Goal: Task Accomplishment & Management: Use online tool/utility

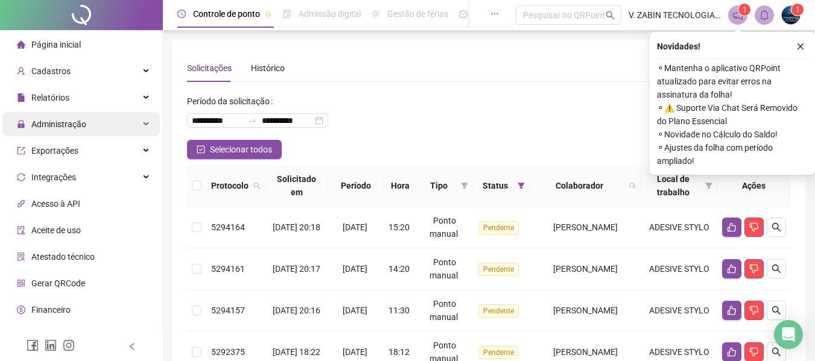
click at [64, 126] on span "Administração" at bounding box center [58, 124] width 55 height 10
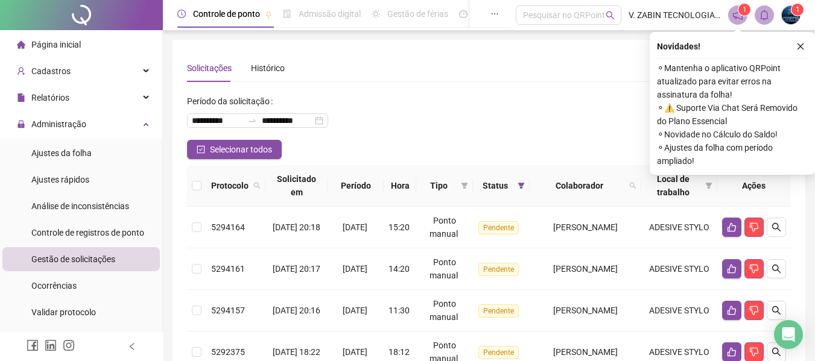
click at [54, 260] on span "Gestão de solicitações" at bounding box center [73, 259] width 84 height 10
click at [69, 235] on span "Controle de registros de ponto" at bounding box center [87, 233] width 113 height 10
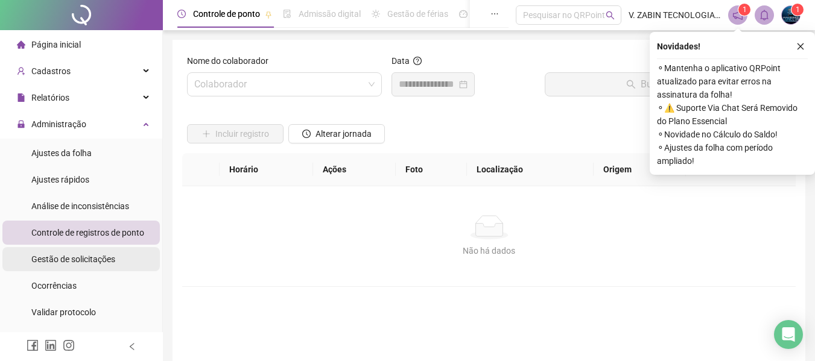
click at [54, 248] on div "Gestão de solicitações" at bounding box center [73, 259] width 84 height 24
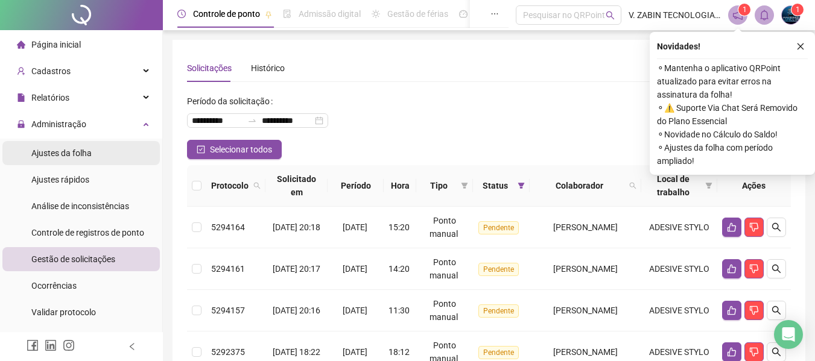
click at [58, 145] on div "Ajustes da folha" at bounding box center [61, 153] width 60 height 24
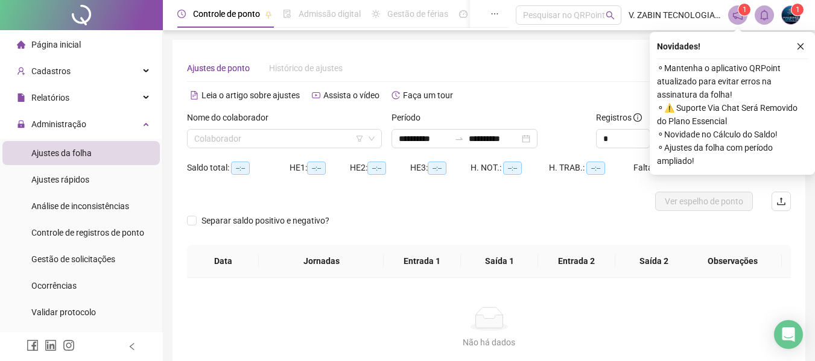
type input "**********"
click at [805, 45] on button "button" at bounding box center [800, 46] width 14 height 14
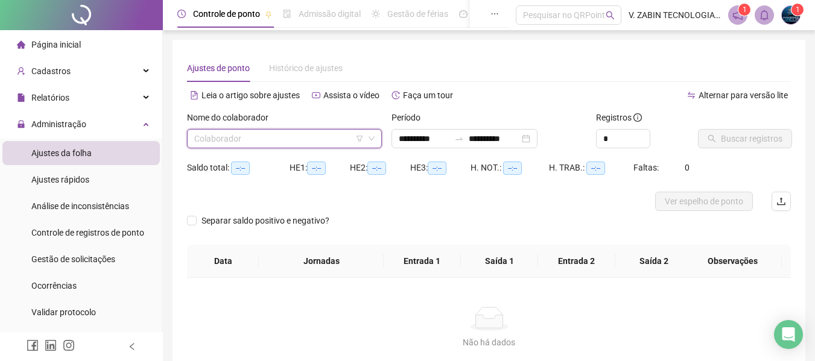
click at [273, 147] on input "search" at bounding box center [278, 139] width 169 height 18
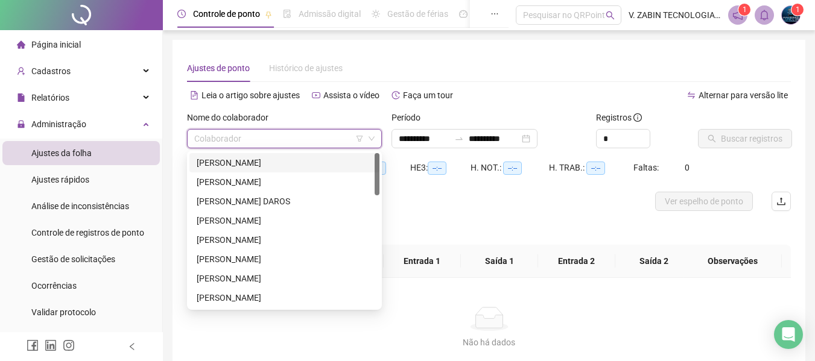
click at [262, 159] on div "[PERSON_NAME]" at bounding box center [284, 162] width 175 height 13
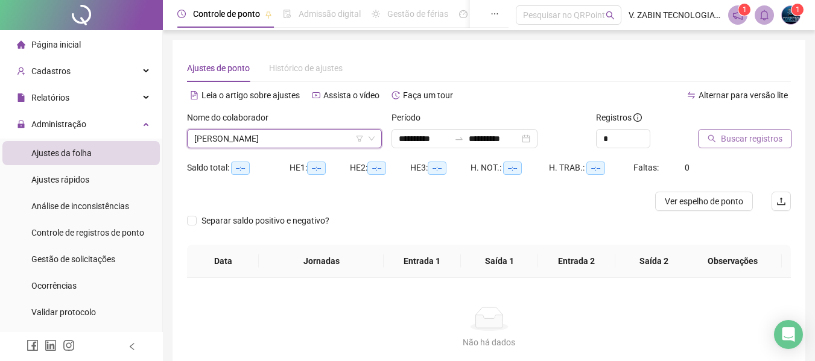
click at [731, 139] on span "Buscar registros" at bounding box center [750, 138] width 61 height 13
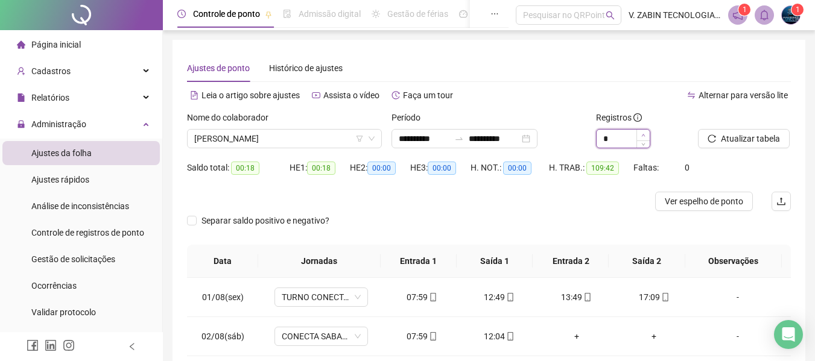
click at [642, 137] on icon "up" at bounding box center [643, 135] width 4 height 4
type input "*"
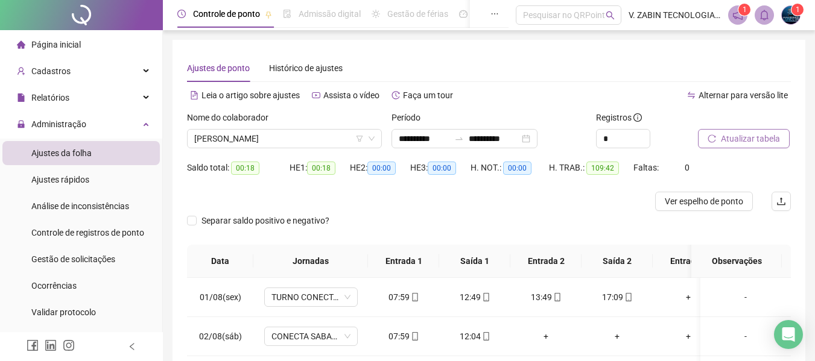
click at [720, 134] on button "Atualizar tabela" at bounding box center [744, 138] width 92 height 19
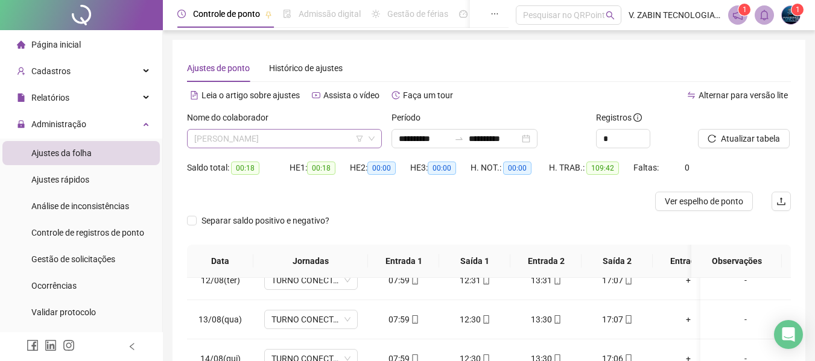
click at [243, 141] on span "[PERSON_NAME]" at bounding box center [284, 139] width 180 height 18
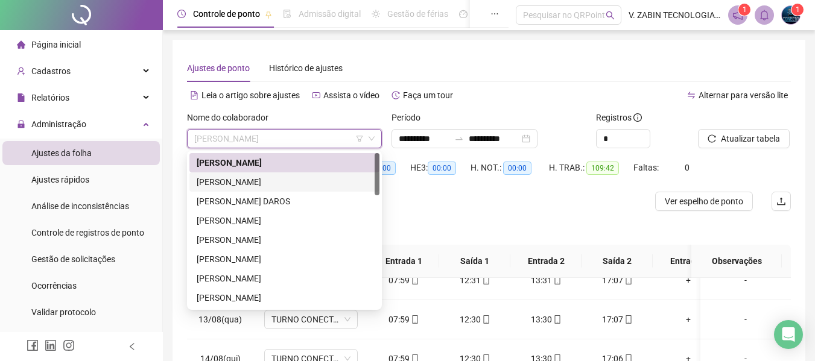
click at [242, 183] on div "[PERSON_NAME] [PERSON_NAME]" at bounding box center [284, 181] width 175 height 13
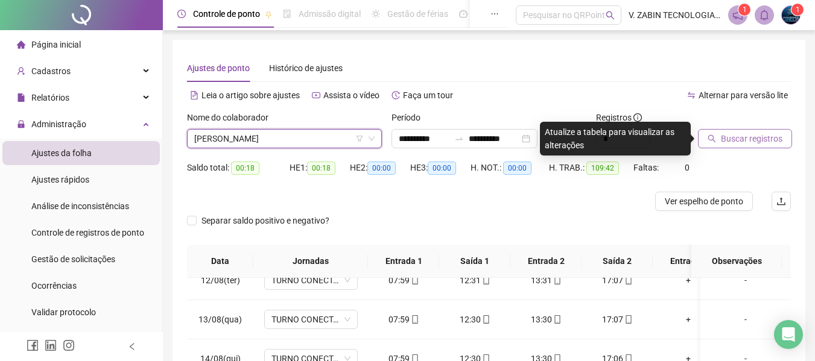
click at [720, 145] on button "Buscar registros" at bounding box center [745, 138] width 94 height 19
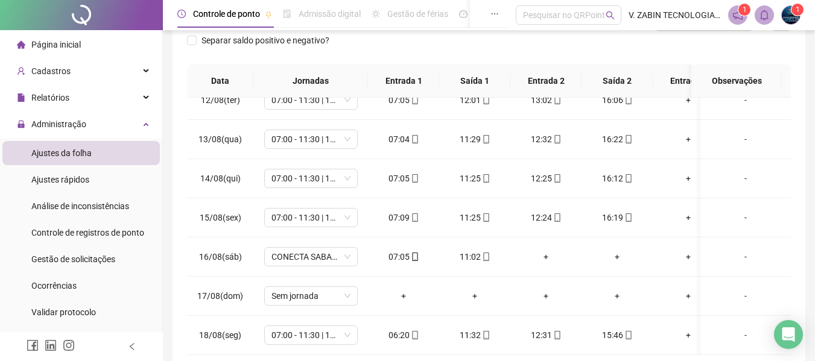
scroll to position [60, 0]
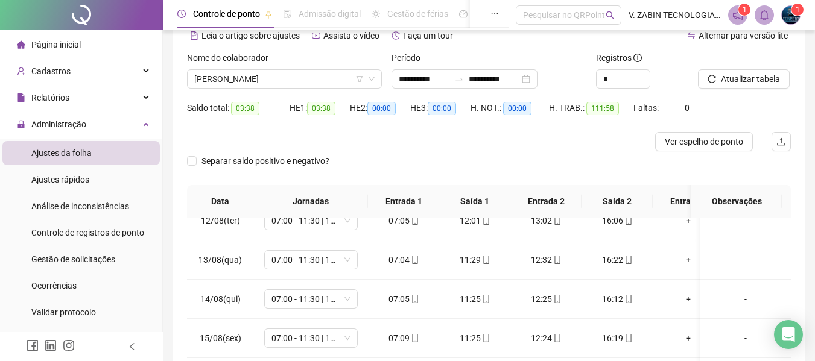
click at [295, 89] on div "Nome do colaborador BRENDA LIMA DE SANTOS" at bounding box center [284, 74] width 204 height 47
click at [295, 81] on span "[PERSON_NAME] [PERSON_NAME]" at bounding box center [284, 79] width 180 height 18
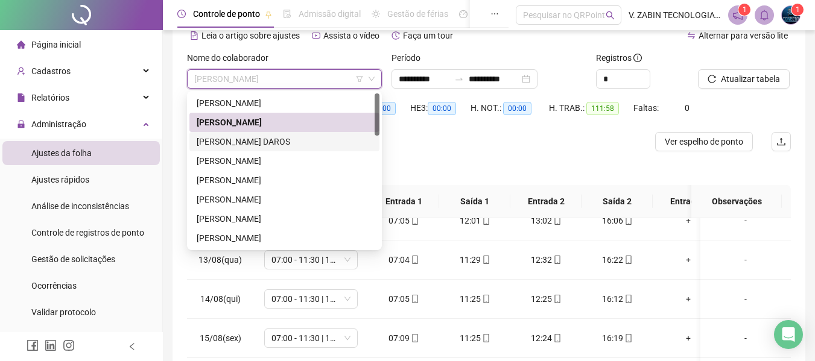
click at [264, 142] on div "[PERSON_NAME]" at bounding box center [284, 141] width 175 height 13
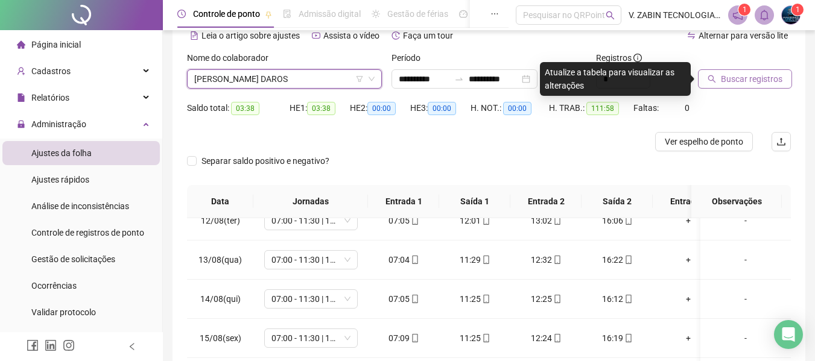
click at [717, 83] on button "Buscar registros" at bounding box center [745, 78] width 94 height 19
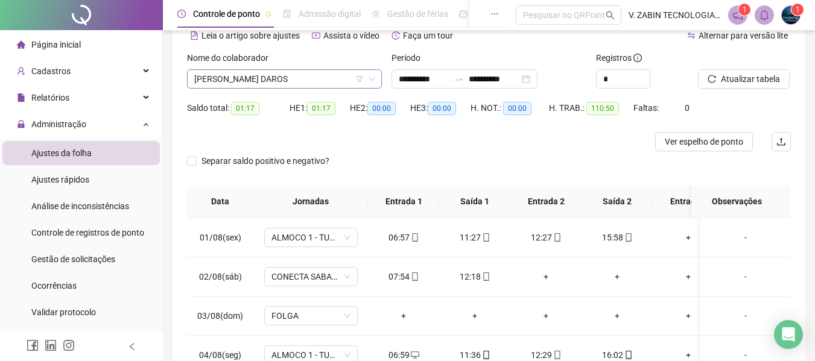
click at [266, 84] on span "[PERSON_NAME]" at bounding box center [284, 79] width 180 height 18
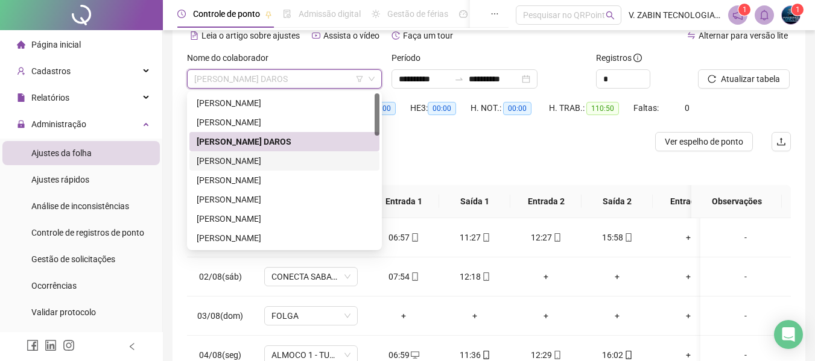
click at [259, 162] on div "[PERSON_NAME] [PERSON_NAME]" at bounding box center [284, 160] width 175 height 13
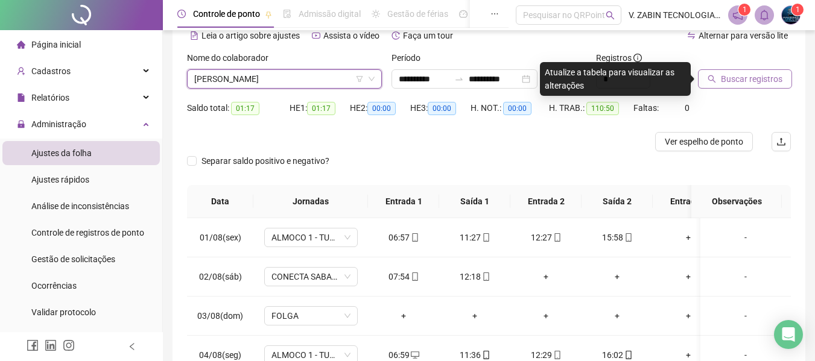
click at [763, 76] on span "Buscar registros" at bounding box center [750, 78] width 61 height 13
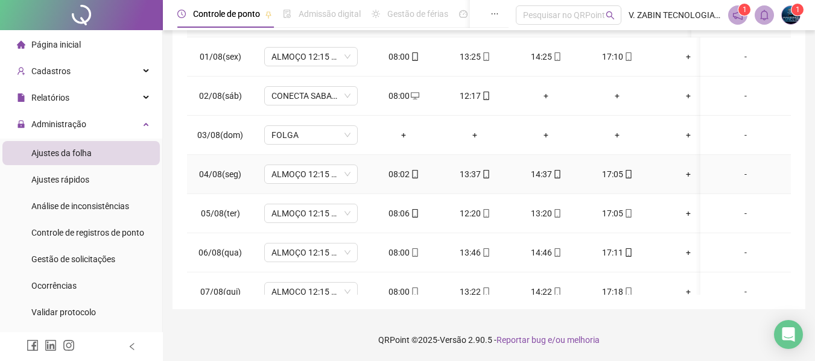
scroll to position [0, 0]
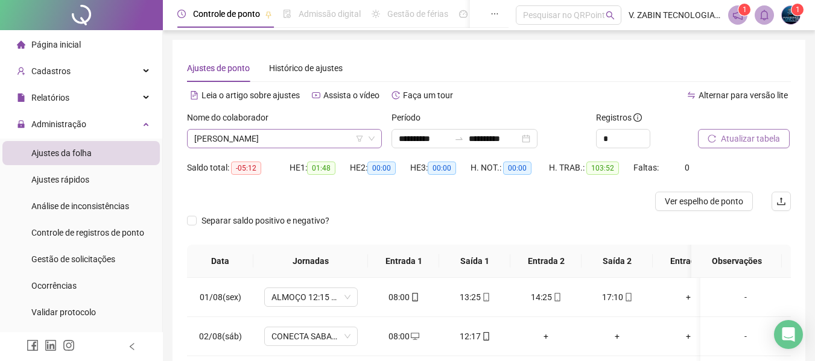
click at [312, 141] on span "[PERSON_NAME] [PERSON_NAME]" at bounding box center [284, 139] width 180 height 18
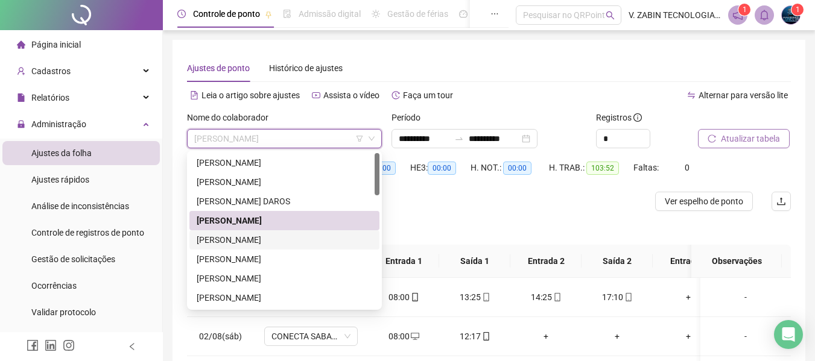
click at [255, 236] on div "[PERSON_NAME] [PERSON_NAME]" at bounding box center [284, 239] width 175 height 13
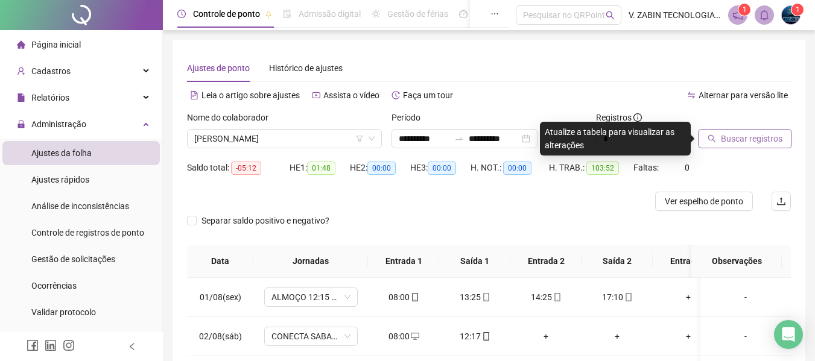
click at [732, 130] on button "Buscar registros" at bounding box center [745, 138] width 94 height 19
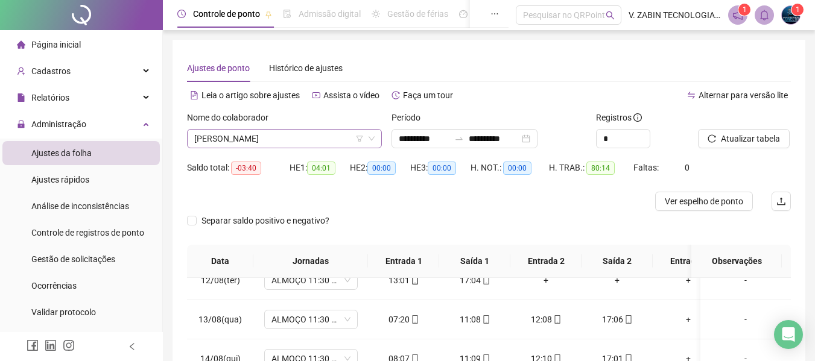
click at [311, 134] on span "[PERSON_NAME] [PERSON_NAME]" at bounding box center [284, 139] width 180 height 18
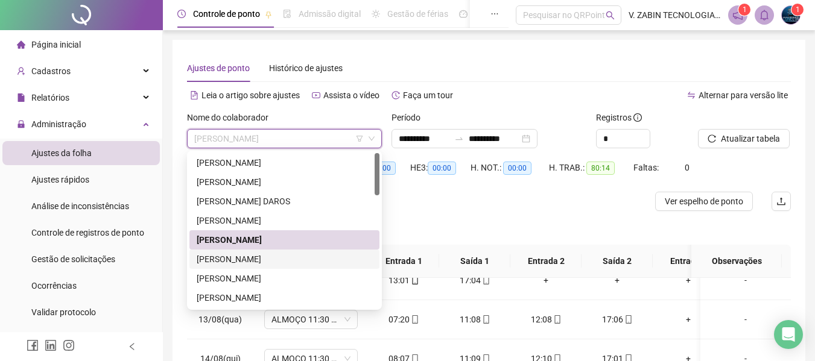
click at [276, 262] on div "[PERSON_NAME] [PERSON_NAME]" at bounding box center [284, 259] width 175 height 13
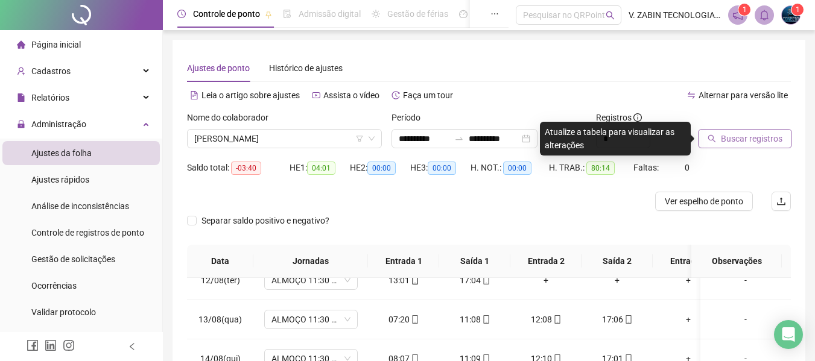
click at [752, 138] on span "Buscar registros" at bounding box center [750, 138] width 61 height 13
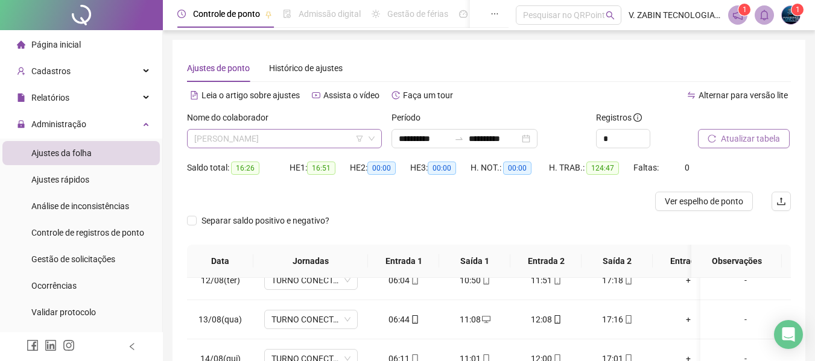
click at [274, 133] on span "[PERSON_NAME] [PERSON_NAME]" at bounding box center [284, 139] width 180 height 18
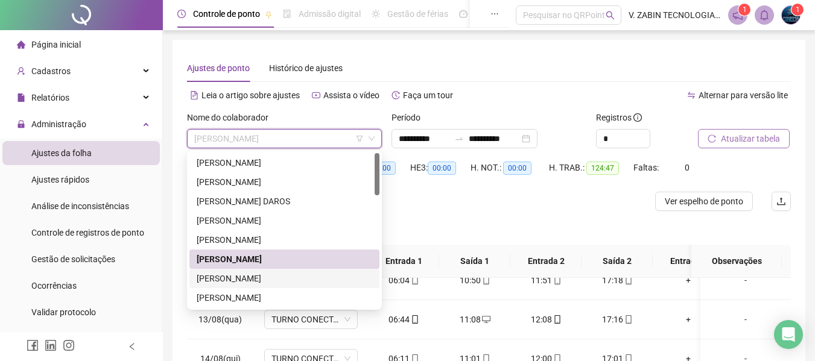
click at [261, 285] on div "[PERSON_NAME]" at bounding box center [284, 278] width 190 height 19
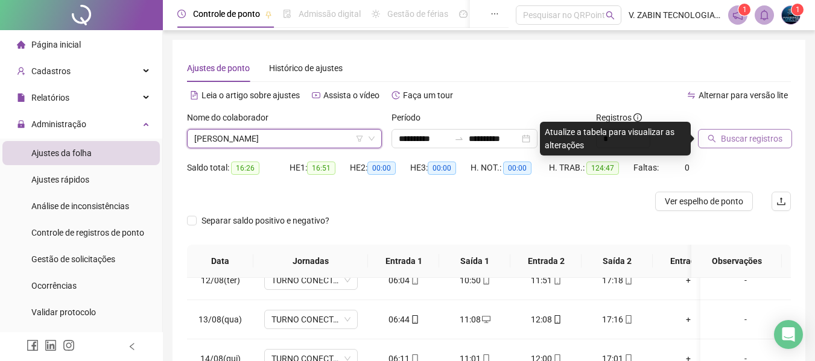
click at [727, 144] on span "Buscar registros" at bounding box center [750, 138] width 61 height 13
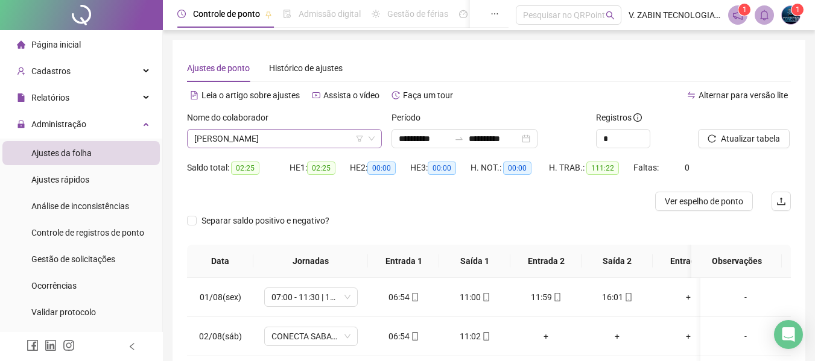
click at [277, 136] on span "[PERSON_NAME]" at bounding box center [284, 139] width 180 height 18
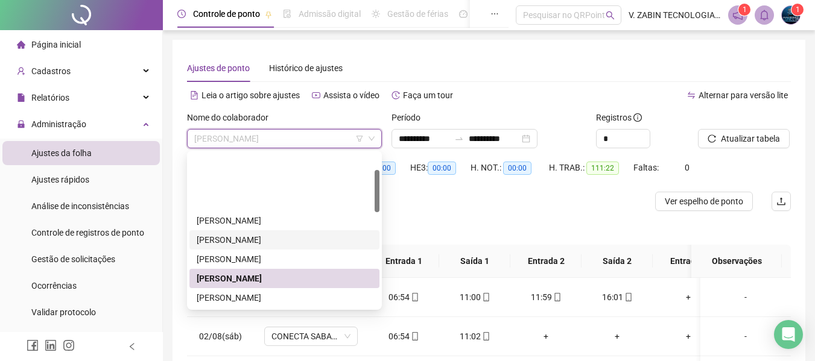
scroll to position [60, 0]
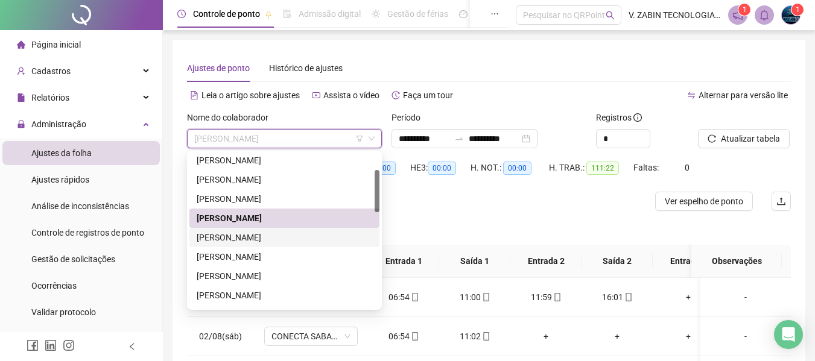
click at [257, 242] on div "[PERSON_NAME] [PERSON_NAME]" at bounding box center [284, 237] width 175 height 13
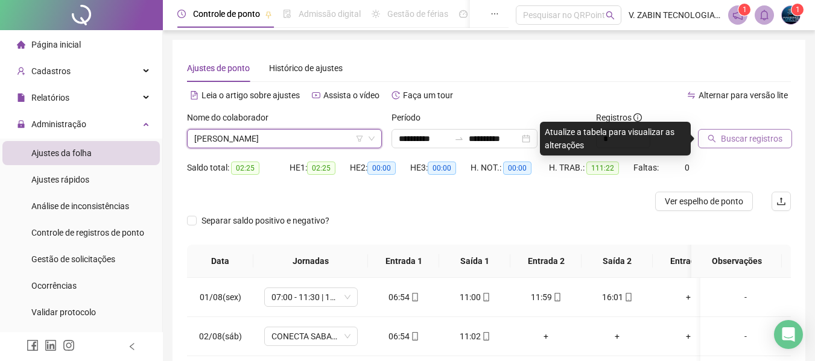
drag, startPoint x: 743, startPoint y: 138, endPoint x: 728, endPoint y: 131, distance: 15.9
click at [744, 138] on span "Buscar registros" at bounding box center [750, 138] width 61 height 13
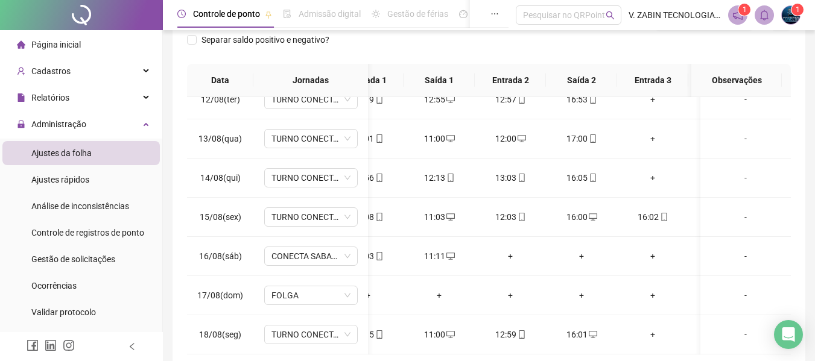
scroll to position [0, 0]
click at [675, 338] on td "+" at bounding box center [648, 334] width 71 height 39
click at [584, 213] on icon "desktop" at bounding box center [588, 216] width 8 height 7
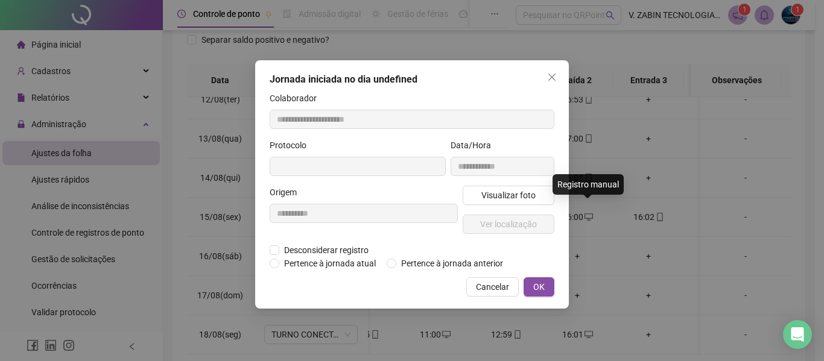
type input "**********"
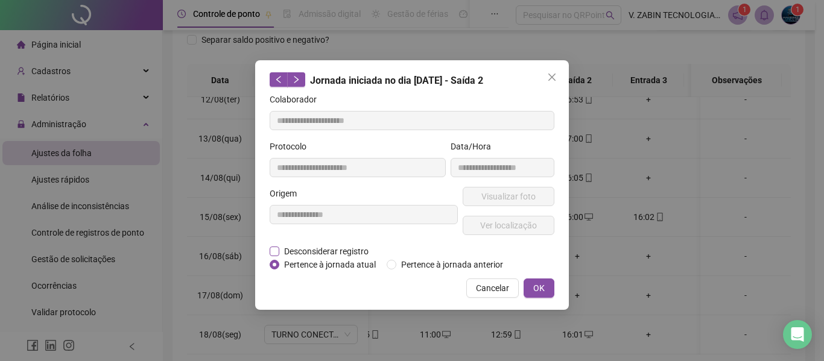
click at [346, 245] on span "Desconsiderar registro" at bounding box center [326, 251] width 94 height 13
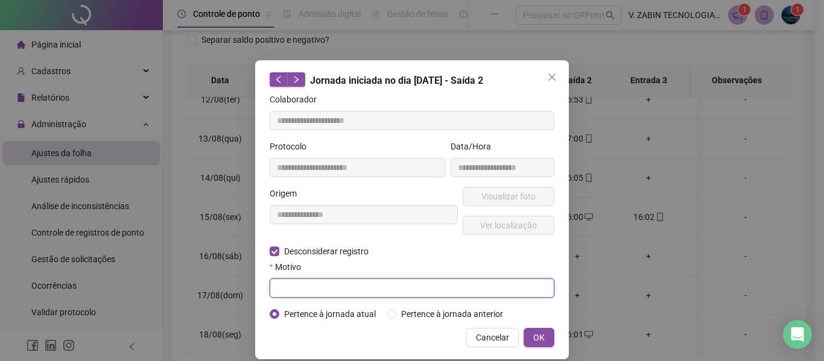
click at [429, 284] on input "text" at bounding box center [411, 288] width 285 height 19
type input "**********"
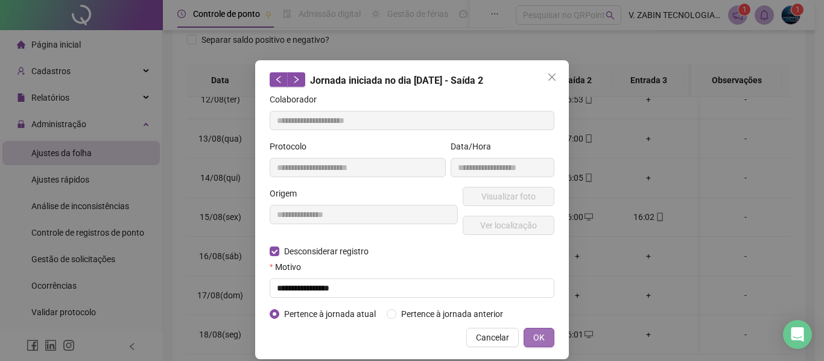
click at [547, 335] on button "OK" at bounding box center [538, 337] width 31 height 19
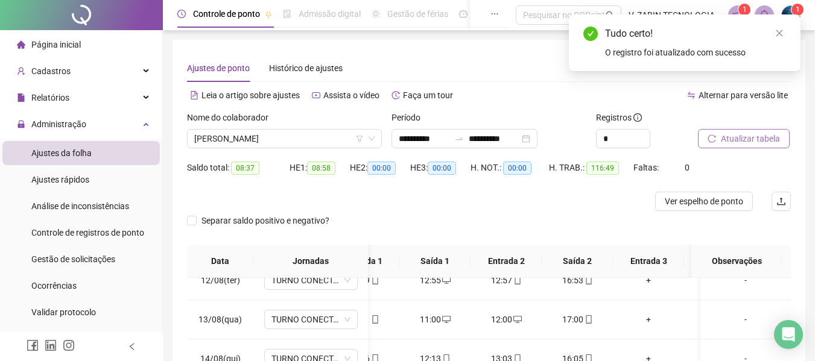
click at [727, 138] on span "Atualizar tabela" at bounding box center [749, 138] width 59 height 13
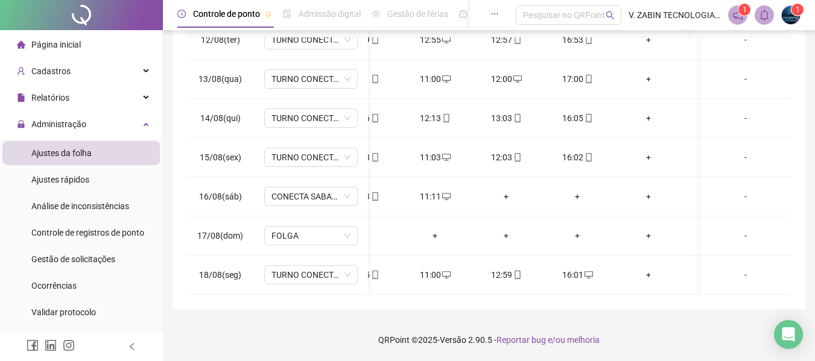
scroll to position [0, 33]
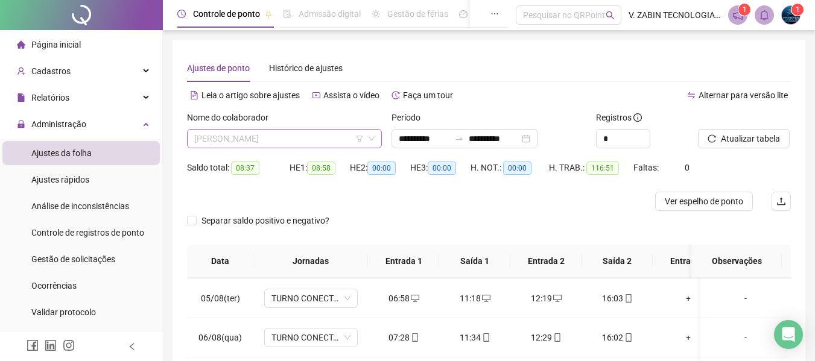
click at [227, 141] on span "[PERSON_NAME] [PERSON_NAME]" at bounding box center [284, 139] width 180 height 18
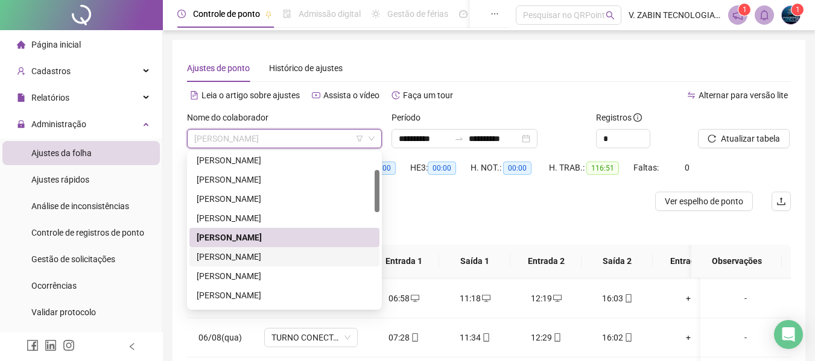
click at [269, 256] on div "[PERSON_NAME] [PERSON_NAME] LOURENÇÃO" at bounding box center [284, 256] width 175 height 13
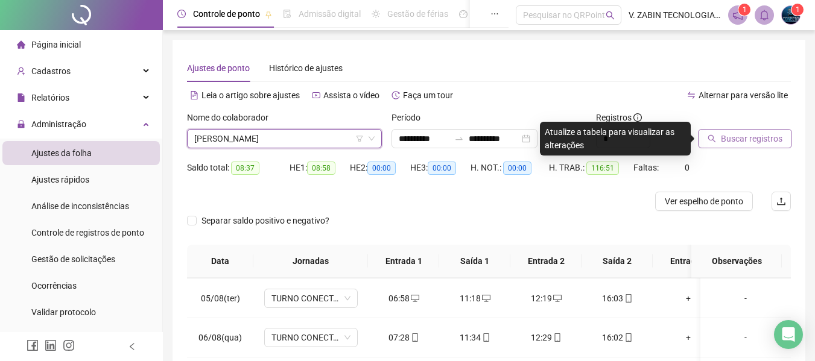
click at [734, 140] on span "Buscar registros" at bounding box center [750, 138] width 61 height 13
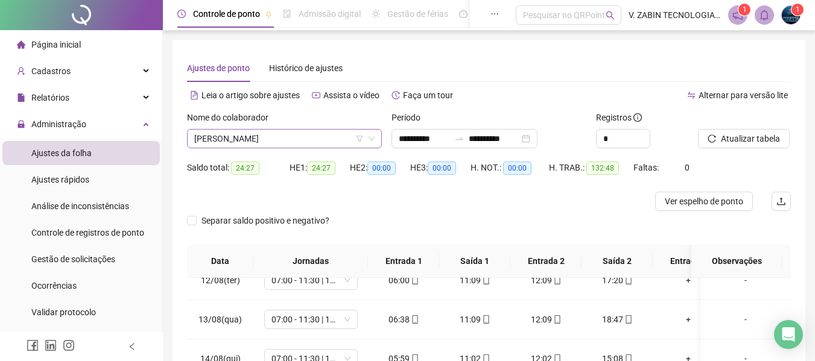
click at [323, 143] on span "[PERSON_NAME] [PERSON_NAME] LOURENÇÃO" at bounding box center [284, 139] width 180 height 18
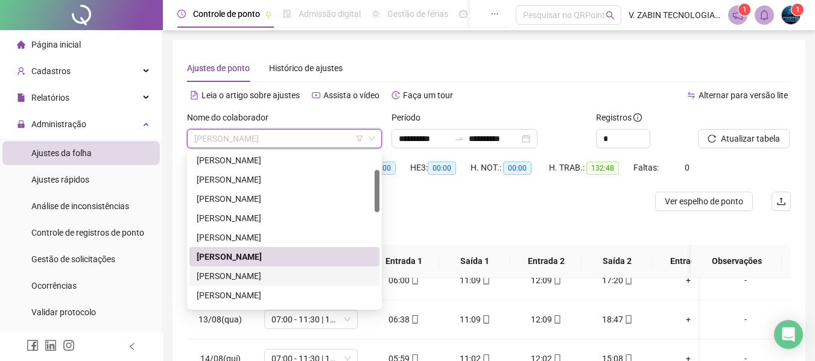
click at [237, 285] on div "[PERSON_NAME]" at bounding box center [284, 275] width 190 height 19
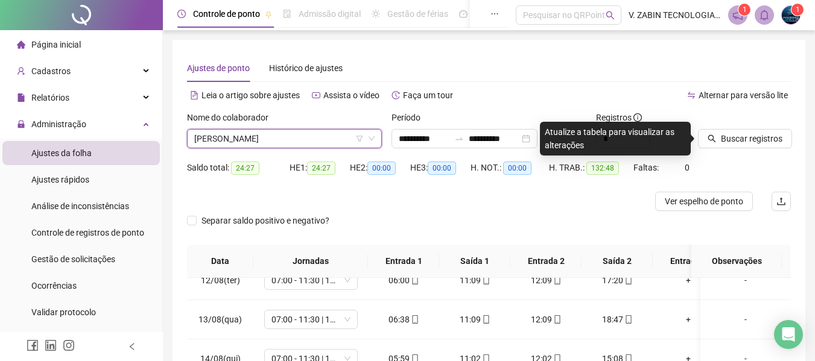
click at [734, 124] on div at bounding box center [729, 120] width 63 height 18
click at [730, 135] on span "Buscar registros" at bounding box center [750, 138] width 61 height 13
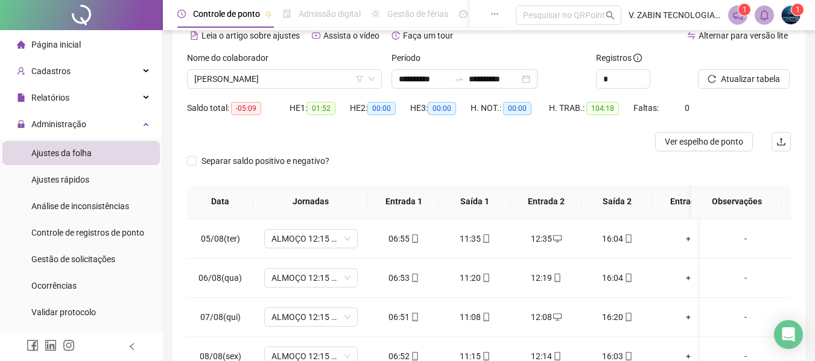
scroll to position [0, 0]
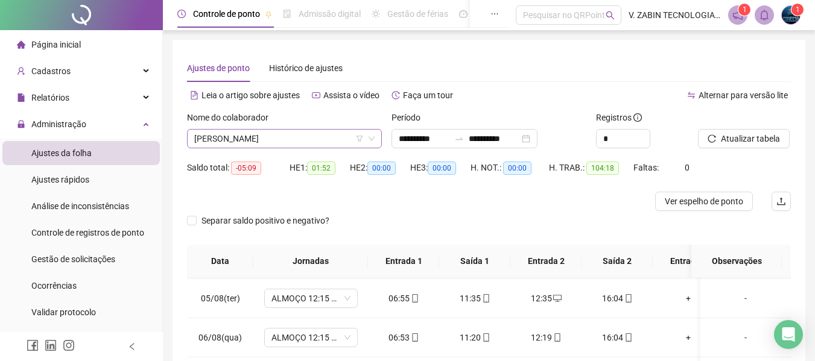
click at [316, 139] on span "[PERSON_NAME]" at bounding box center [284, 139] width 180 height 18
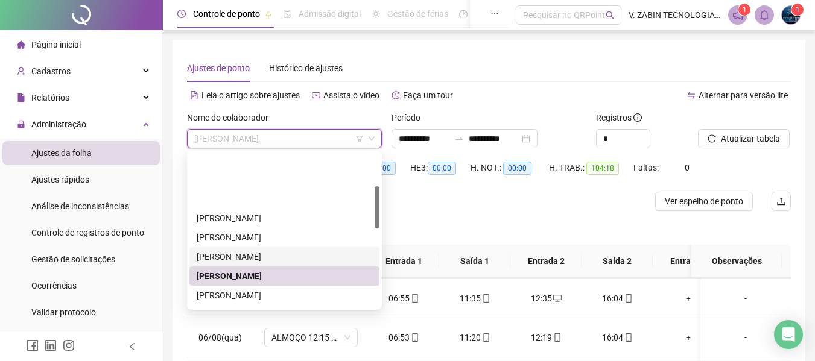
scroll to position [121, 0]
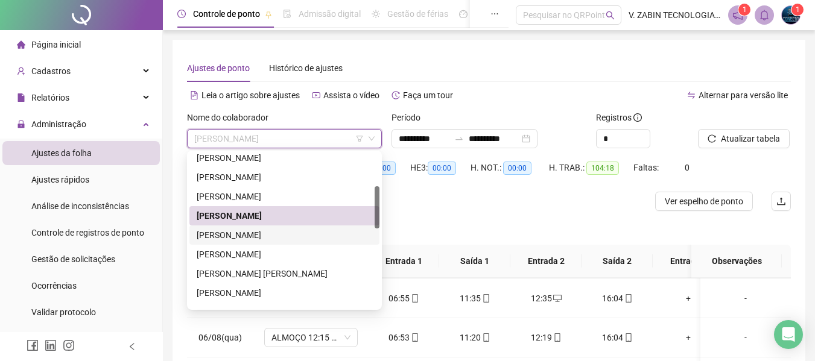
click at [243, 230] on div "[PERSON_NAME] [PERSON_NAME]" at bounding box center [284, 235] width 175 height 13
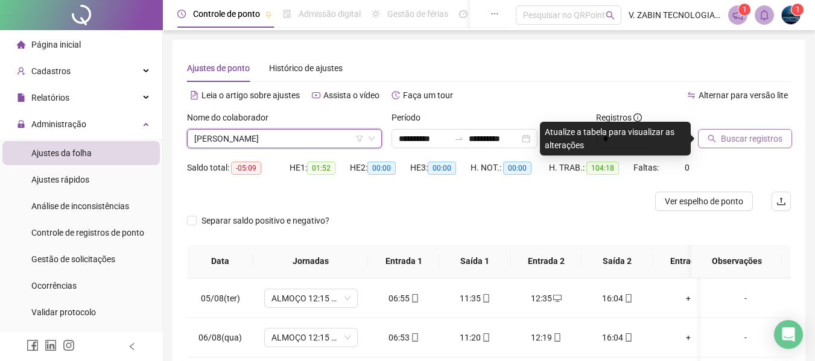
click at [740, 144] on span "Buscar registros" at bounding box center [750, 138] width 61 height 13
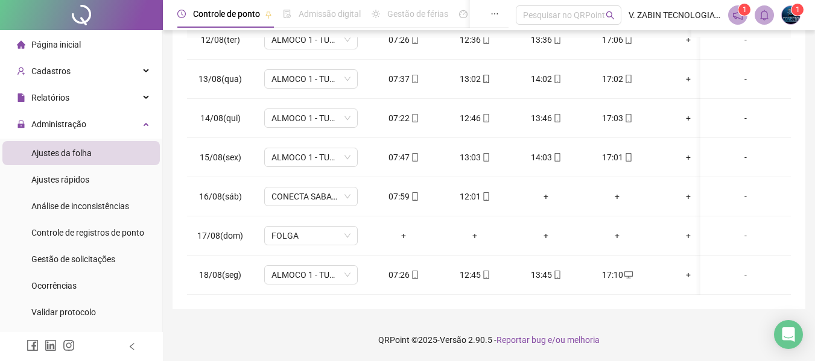
scroll to position [0, 0]
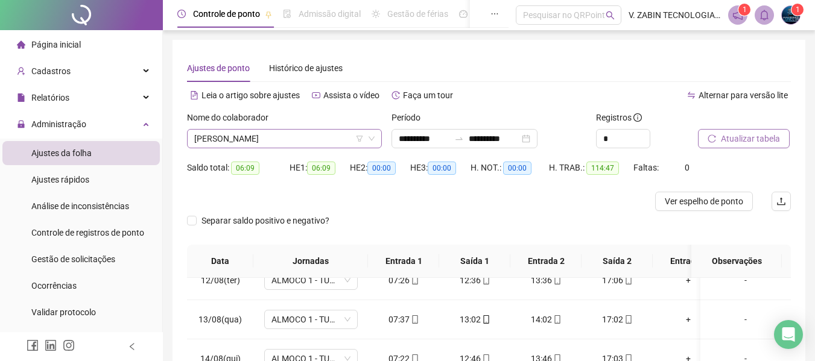
click at [245, 140] on span "[PERSON_NAME] [PERSON_NAME]" at bounding box center [284, 139] width 180 height 18
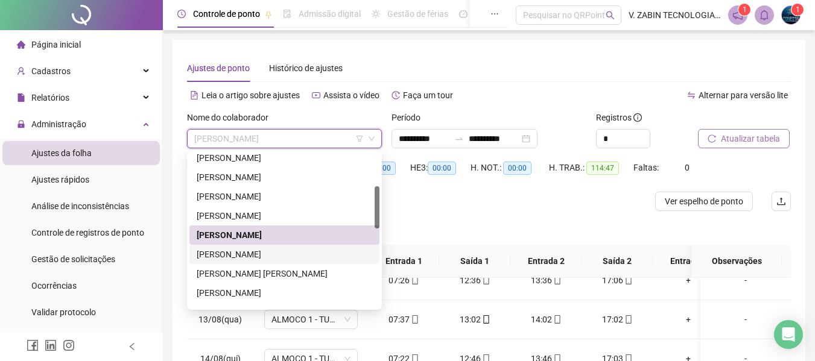
click at [225, 257] on div "[PERSON_NAME] [PERSON_NAME]" at bounding box center [284, 254] width 175 height 13
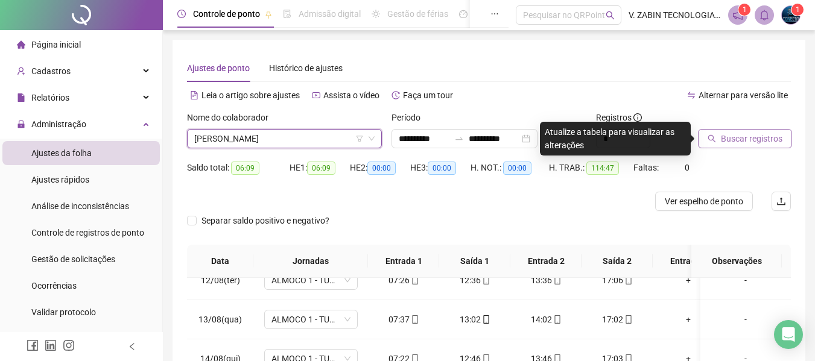
click at [737, 132] on span "Buscar registros" at bounding box center [750, 138] width 61 height 13
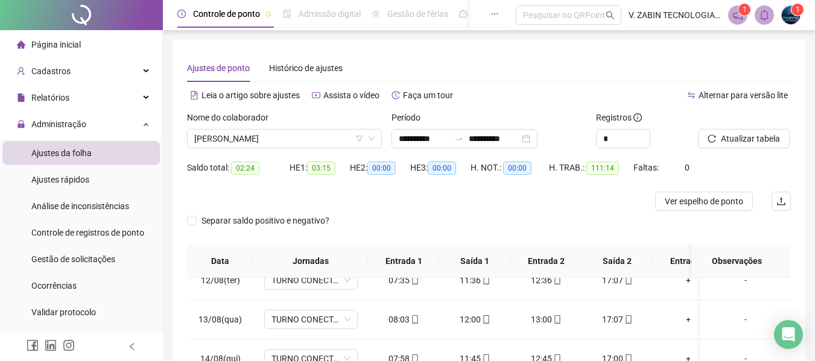
scroll to position [121, 0]
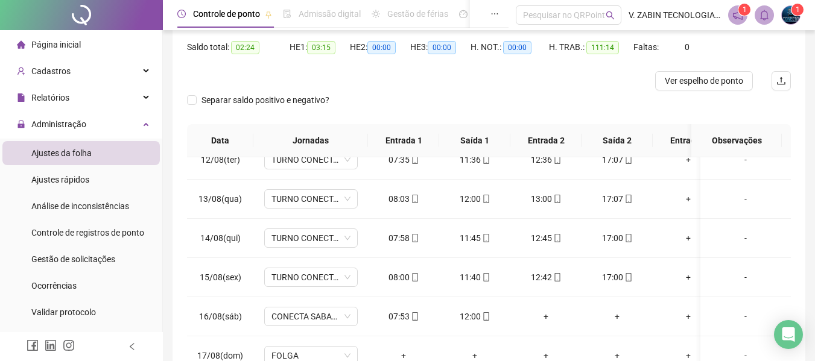
click at [789, 188] on div "**********" at bounding box center [488, 174] width 632 height 510
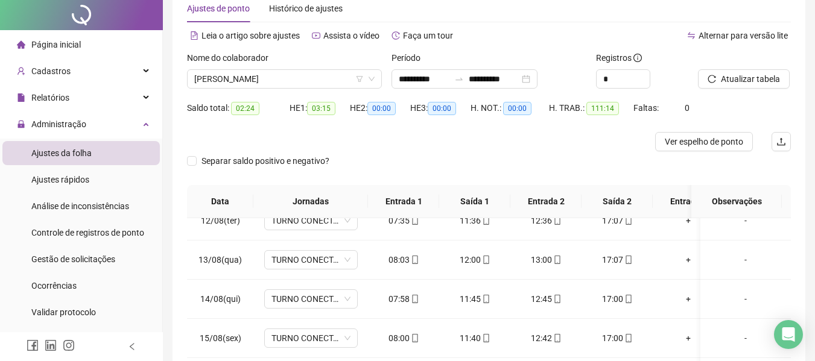
scroll to position [0, 0]
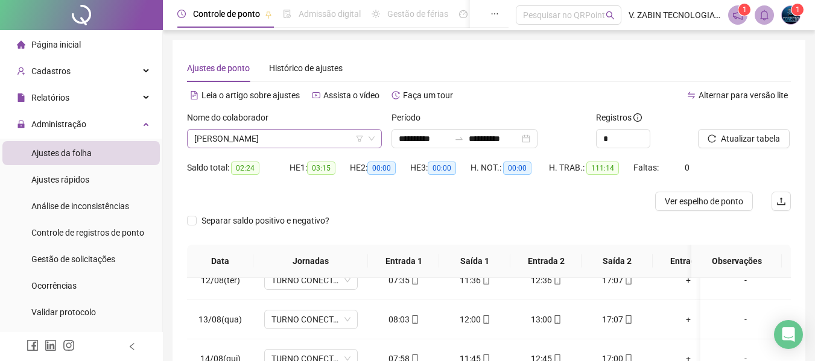
click at [242, 145] on span "[PERSON_NAME] [PERSON_NAME]" at bounding box center [284, 139] width 180 height 18
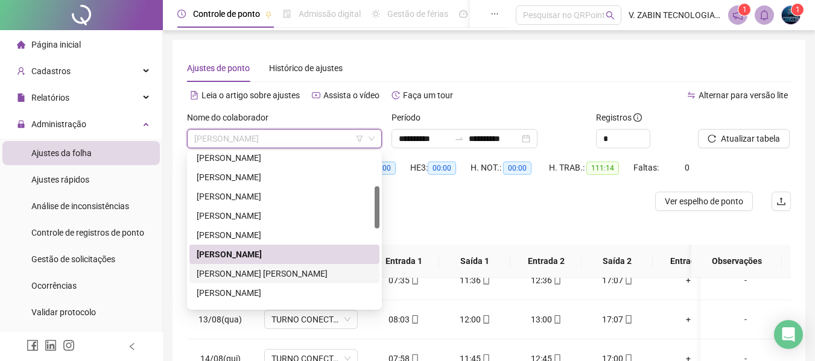
click at [238, 274] on div "JOYCE DIAS SERQUEIRA CAMPOS" at bounding box center [284, 273] width 175 height 13
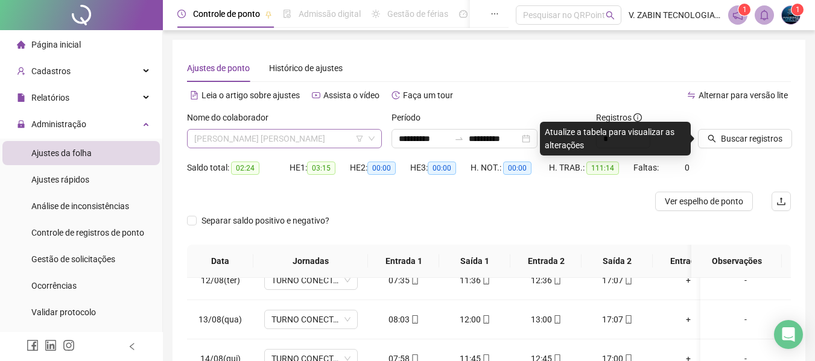
click at [334, 136] on span "JOYCE DIAS SERQUEIRA CAMPOS" at bounding box center [284, 139] width 180 height 18
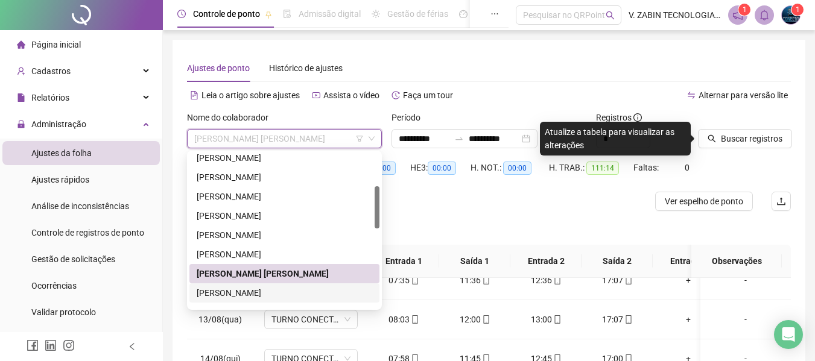
click at [248, 295] on div "JULIA B CASIMIRO" at bounding box center [284, 292] width 175 height 13
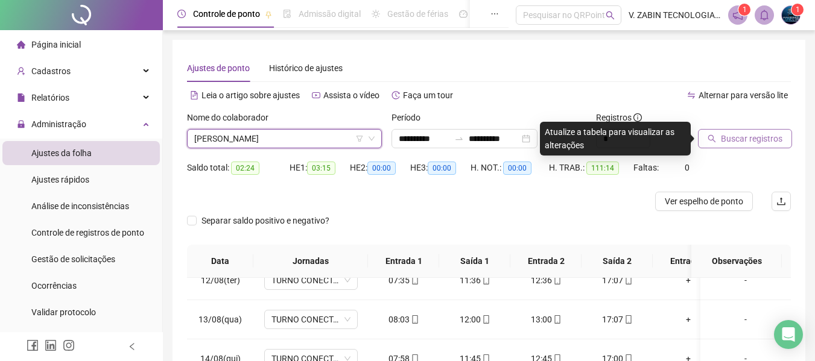
click at [765, 139] on span "Buscar registros" at bounding box center [750, 138] width 61 height 13
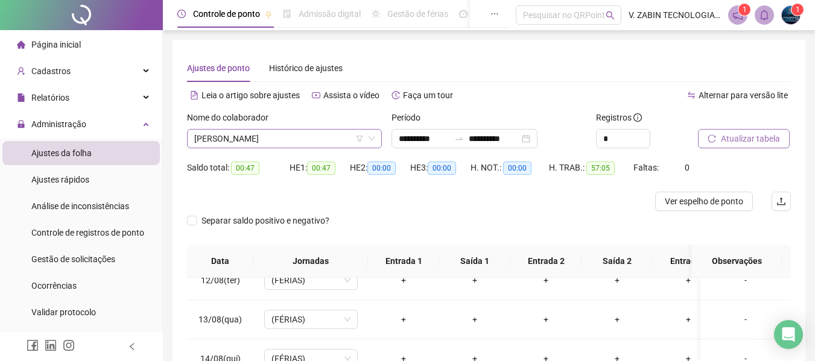
click at [259, 141] on span "JULIA B CASIMIRO" at bounding box center [284, 139] width 180 height 18
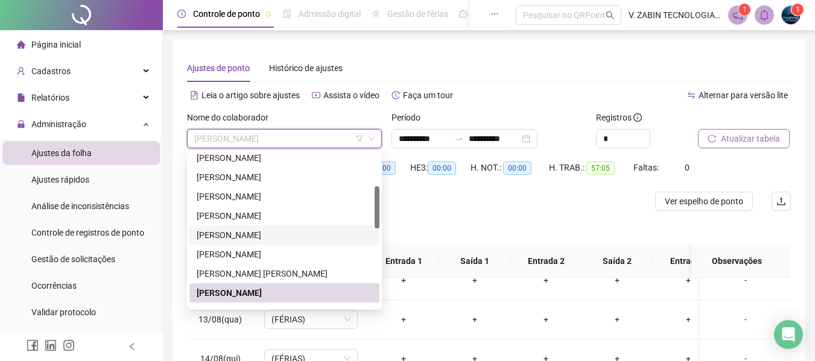
scroll to position [181, 0]
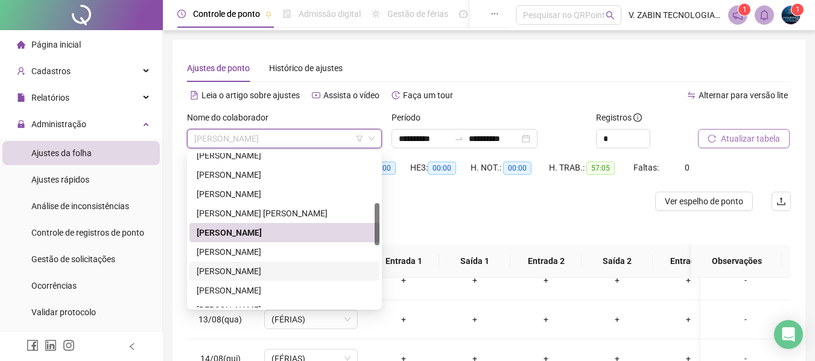
click at [241, 274] on div "[PERSON_NAME]" at bounding box center [284, 271] width 175 height 13
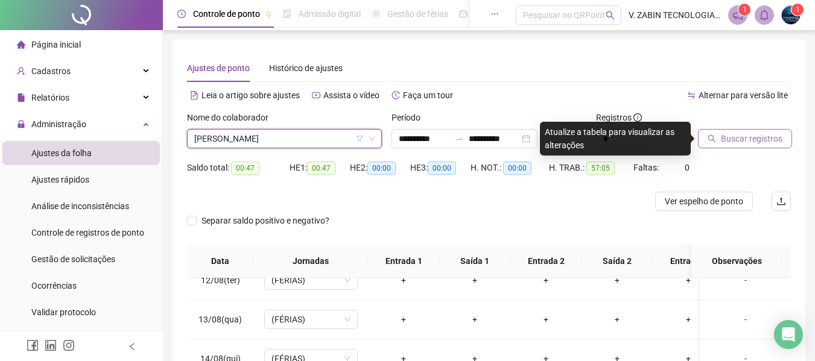
click at [743, 142] on span "Buscar registros" at bounding box center [750, 138] width 61 height 13
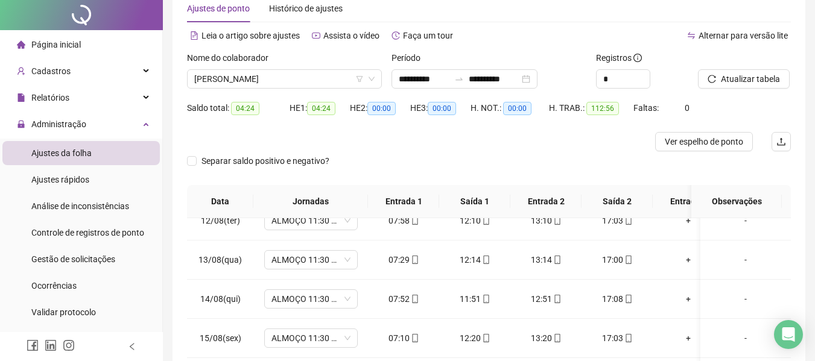
scroll to position [0, 0]
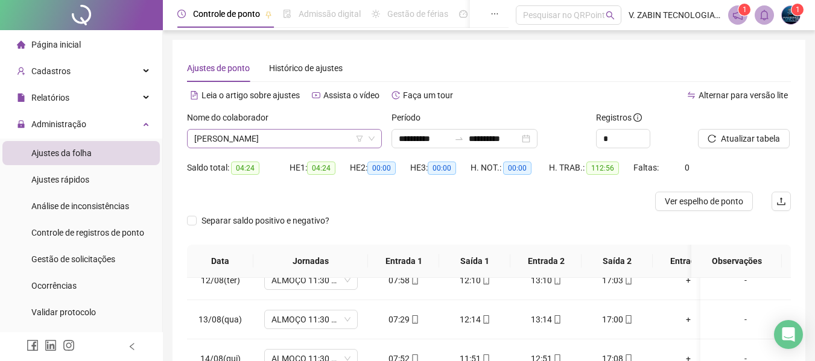
click at [269, 143] on span "[PERSON_NAME]" at bounding box center [284, 139] width 180 height 18
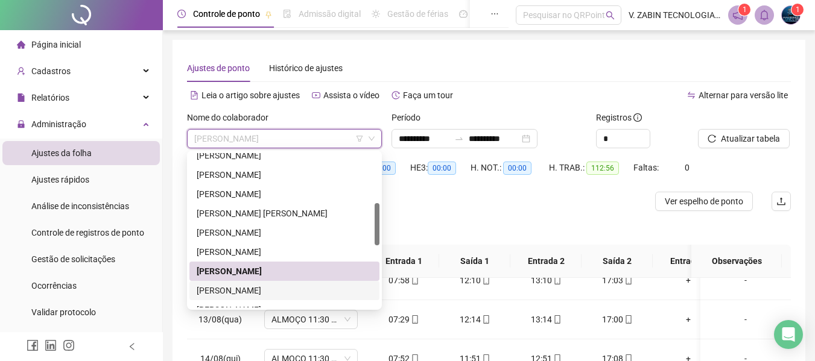
click at [239, 291] on div "[PERSON_NAME] [PERSON_NAME] DOS [PERSON_NAME]" at bounding box center [284, 290] width 175 height 13
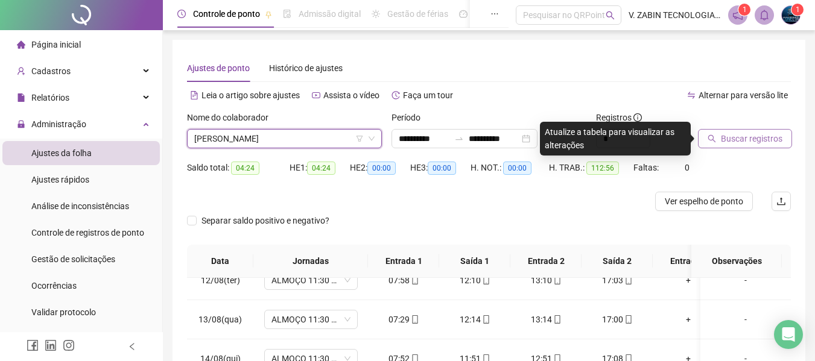
click at [747, 146] on button "Buscar registros" at bounding box center [745, 138] width 94 height 19
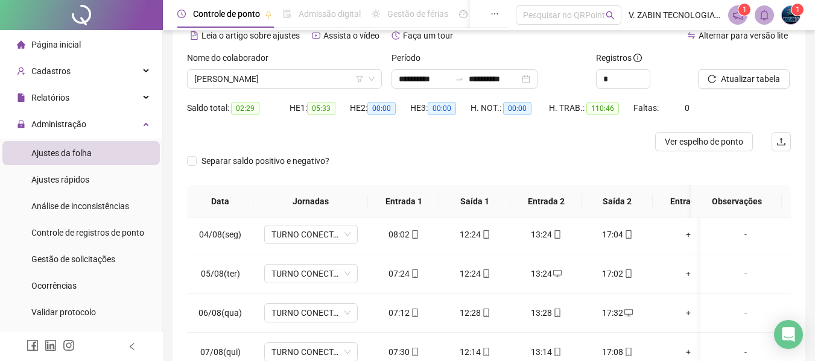
scroll to position [181, 0]
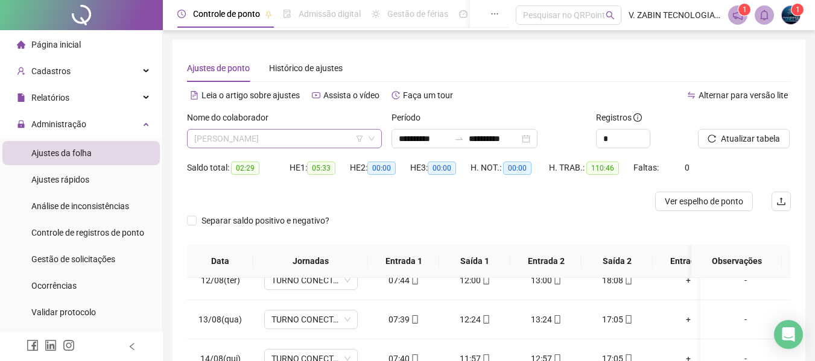
click at [285, 141] on span "[PERSON_NAME] [PERSON_NAME] DOS [PERSON_NAME]" at bounding box center [284, 139] width 180 height 18
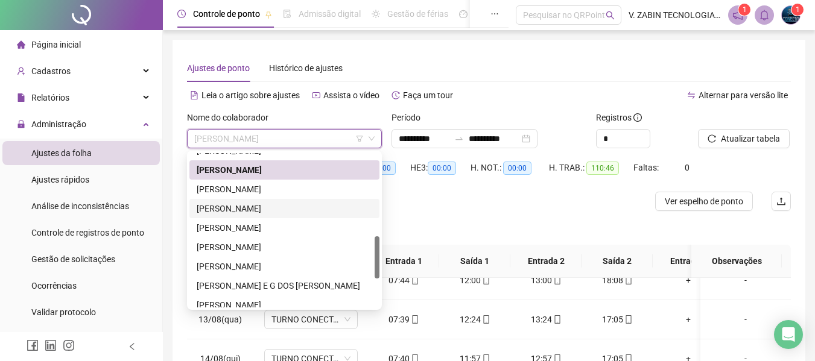
click at [227, 209] on div "LUIS FELIPE DA SILVA SANTOS" at bounding box center [284, 208] width 175 height 13
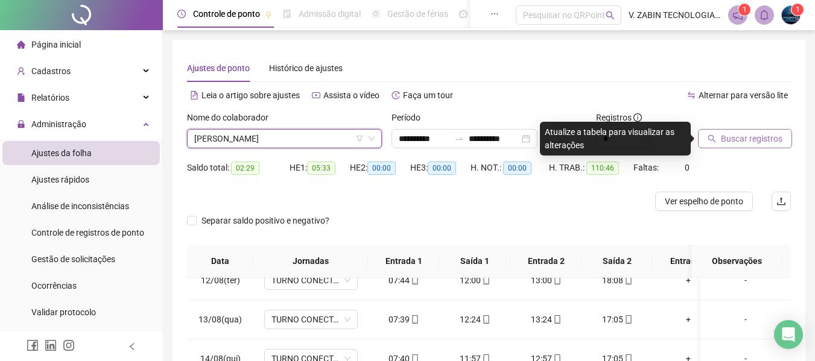
click at [742, 133] on span "Buscar registros" at bounding box center [750, 138] width 61 height 13
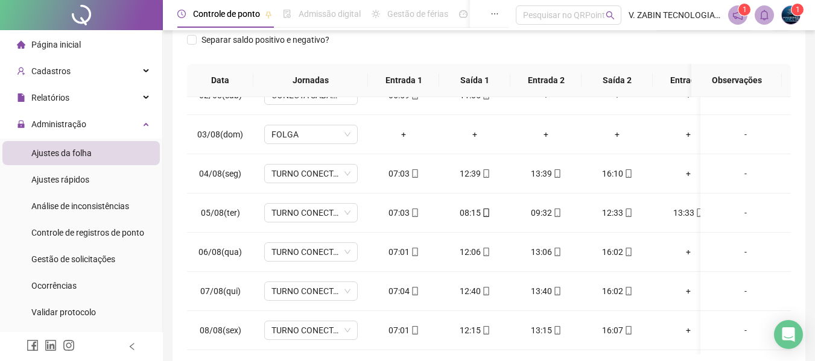
scroll to position [60, 74]
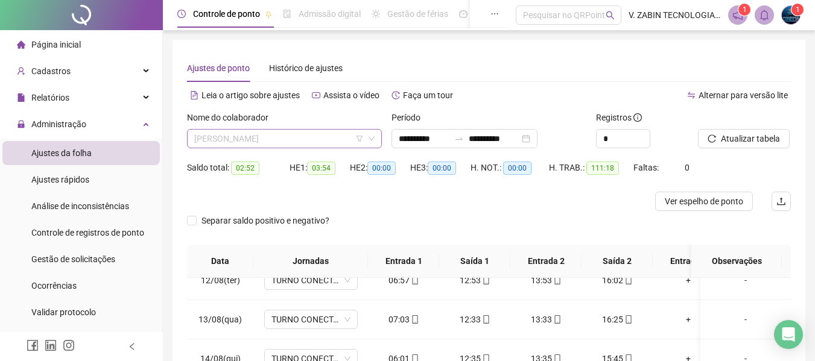
click at [283, 145] on span "LUIS FELIPE DA SILVA SANTOS" at bounding box center [284, 139] width 180 height 18
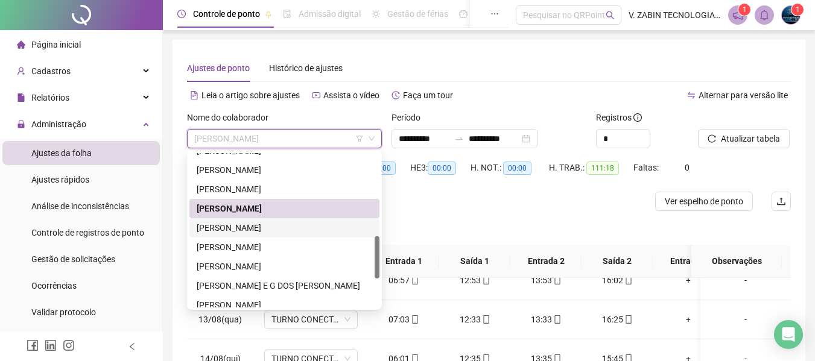
click at [251, 230] on div "LUIS OTAVIO LUDERS" at bounding box center [284, 227] width 175 height 13
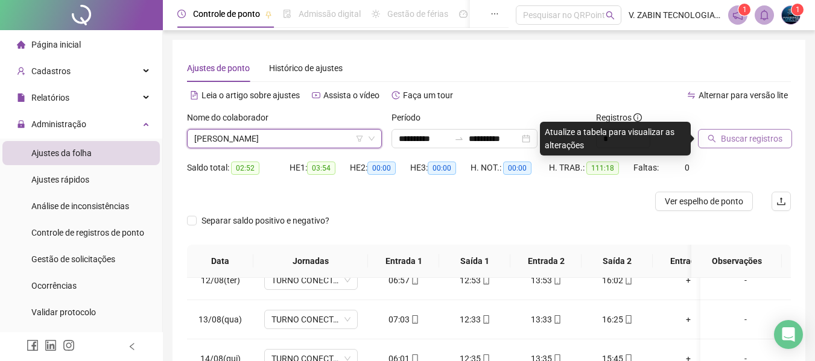
click at [749, 136] on span "Buscar registros" at bounding box center [750, 138] width 61 height 13
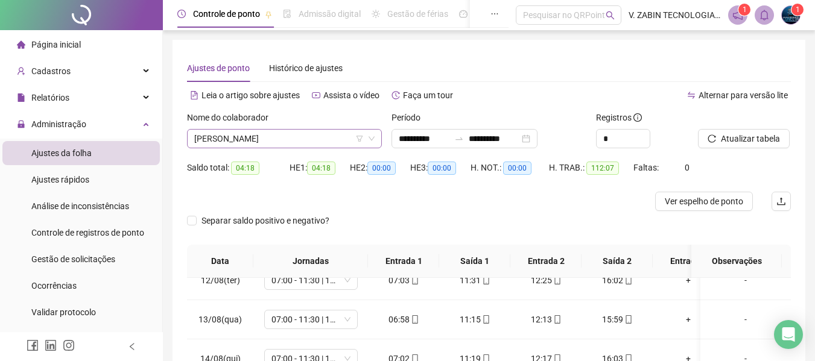
click at [330, 139] on span "LUIS OTAVIO LUDERS" at bounding box center [284, 139] width 180 height 18
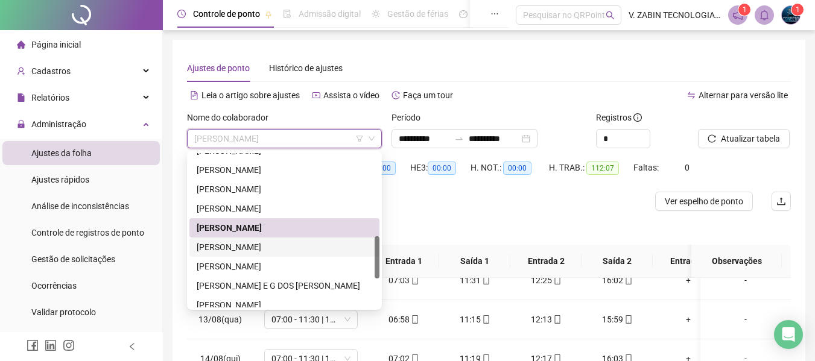
click at [272, 247] on div "[PERSON_NAME] DOS [PERSON_NAME]" at bounding box center [284, 247] width 175 height 13
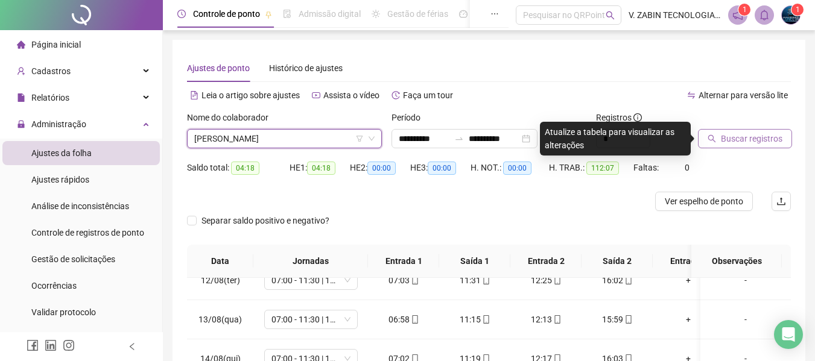
click at [753, 145] on span "Buscar registros" at bounding box center [750, 138] width 61 height 13
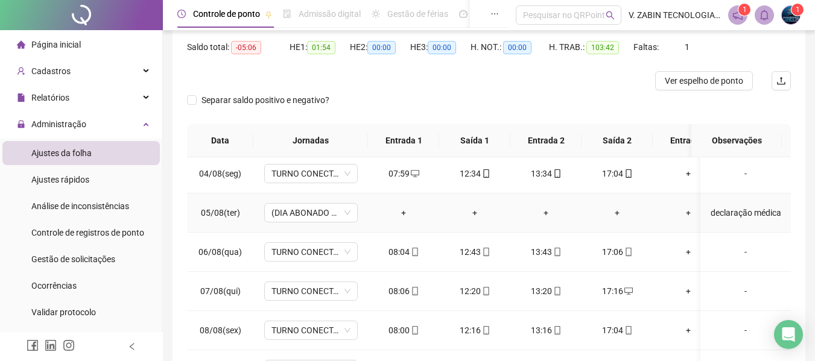
click at [710, 215] on div "declaração médica" at bounding box center [745, 212] width 71 height 13
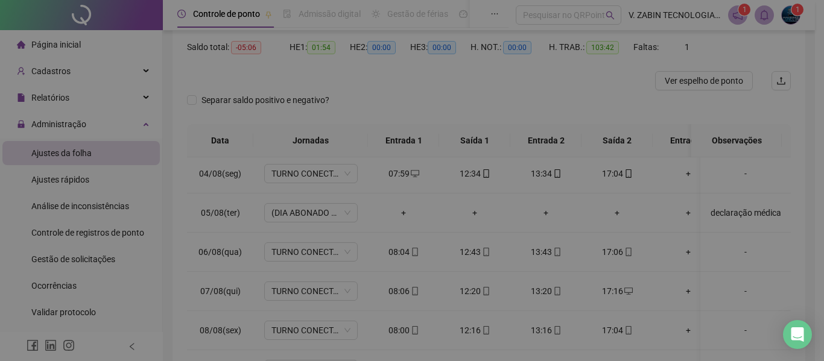
type textarea "**********"
type input "*****"
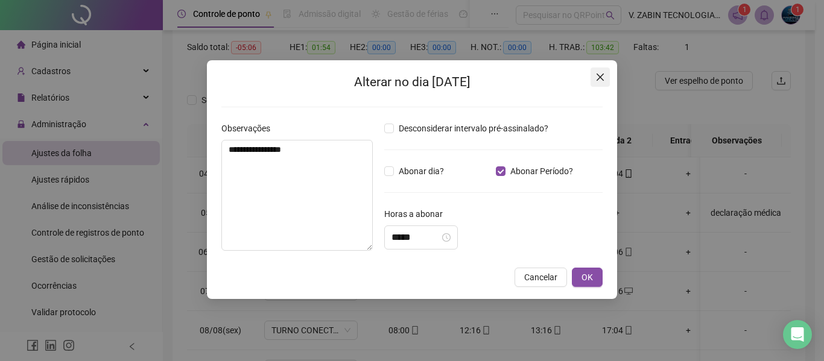
click at [596, 80] on icon "close" at bounding box center [599, 77] width 7 height 7
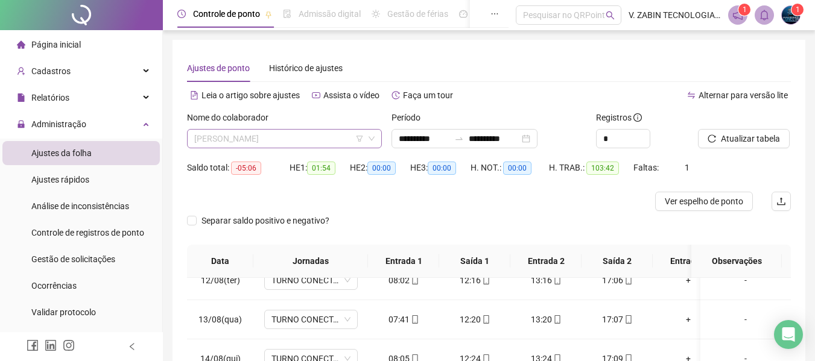
click at [297, 142] on span "[PERSON_NAME] DOS [PERSON_NAME]" at bounding box center [284, 139] width 180 height 18
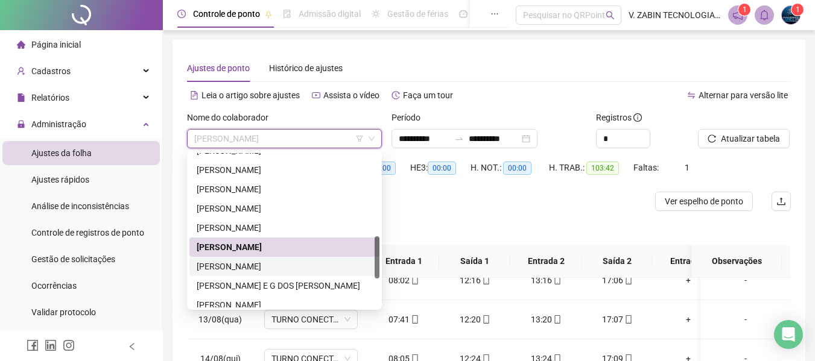
click at [295, 265] on div "[PERSON_NAME]" at bounding box center [284, 266] width 175 height 13
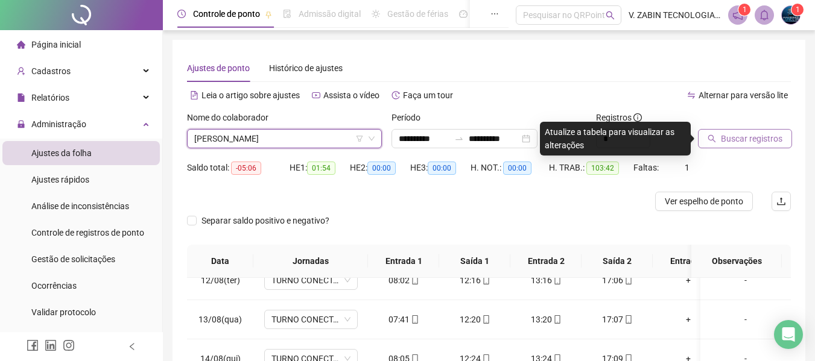
click at [714, 141] on icon "search" at bounding box center [712, 139] width 8 height 8
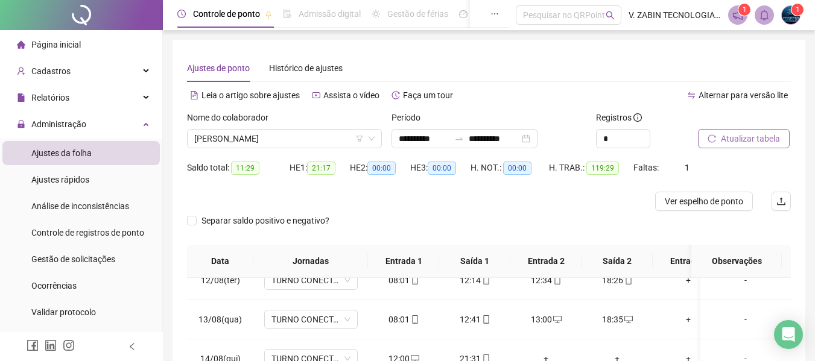
scroll to position [60, 0]
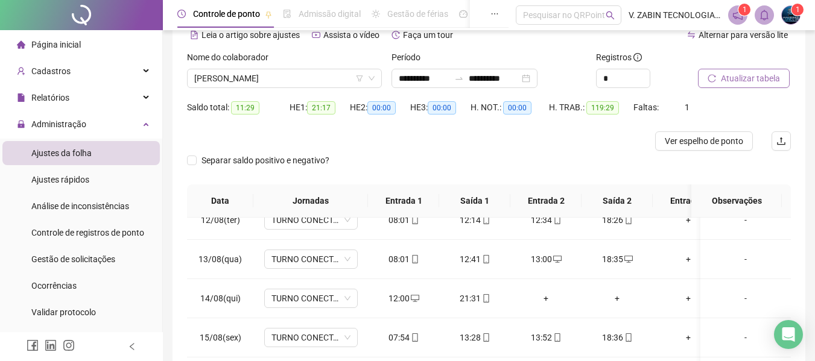
click at [748, 77] on span "Atualizar tabela" at bounding box center [749, 78] width 59 height 13
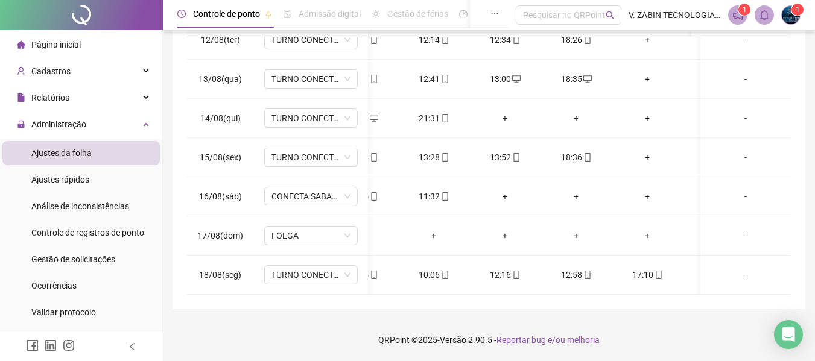
scroll to position [457, 25]
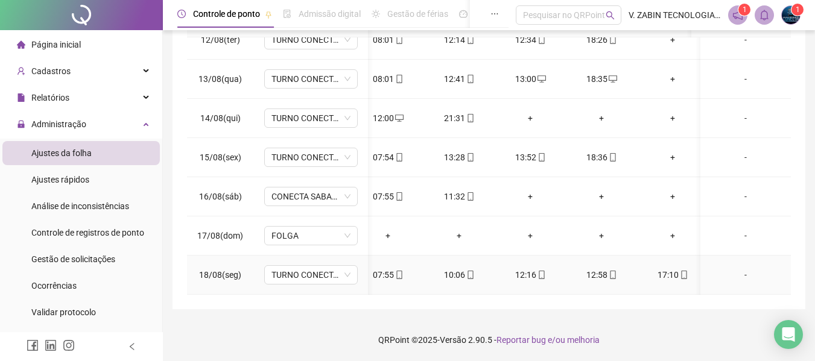
click at [467, 271] on icon "mobile" at bounding box center [469, 275] width 5 height 8
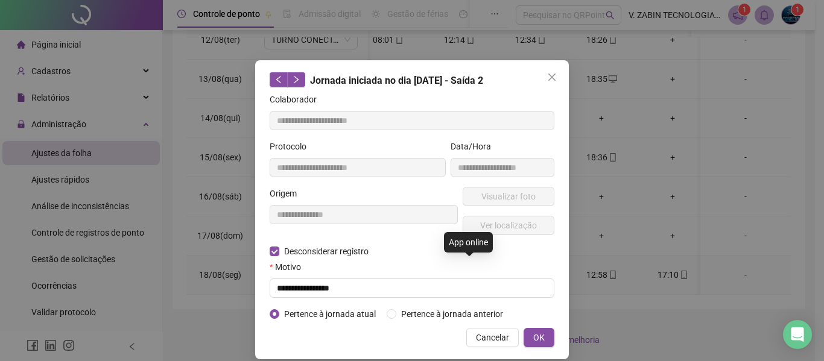
type input "**********"
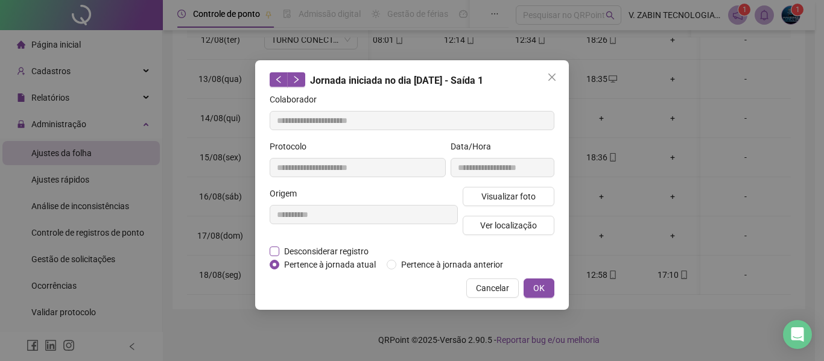
click at [294, 248] on span "Desconsiderar registro" at bounding box center [326, 251] width 94 height 13
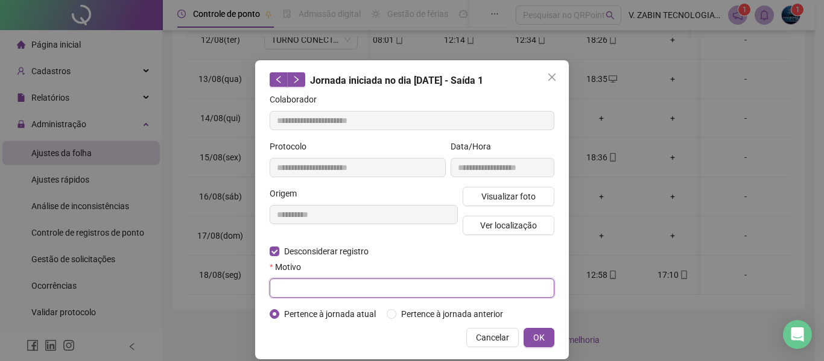
click at [328, 281] on input "text" at bounding box center [411, 288] width 285 height 19
drag, startPoint x: 314, startPoint y: 291, endPoint x: 291, endPoint y: 291, distance: 22.9
click at [291, 291] on input "**********" at bounding box center [411, 288] width 285 height 19
click at [380, 287] on input "**********" at bounding box center [411, 288] width 285 height 19
type input "**********"
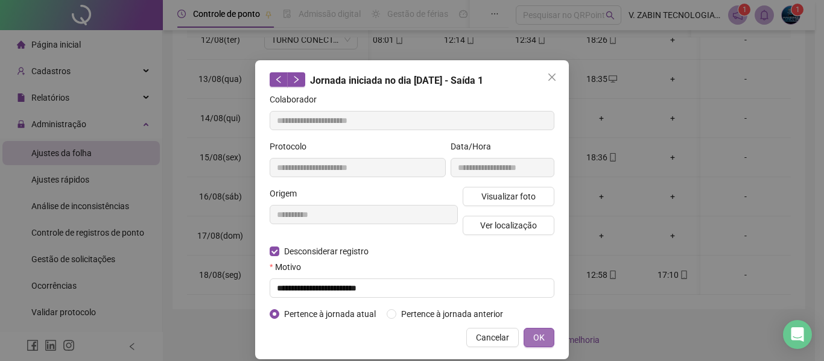
click at [525, 336] on button "OK" at bounding box center [538, 337] width 31 height 19
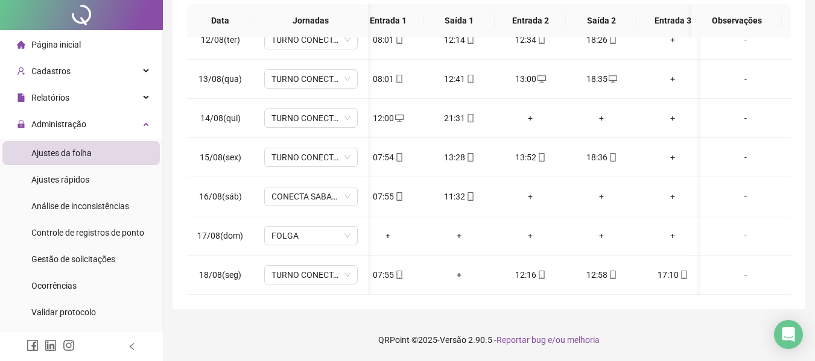
scroll to position [0, 0]
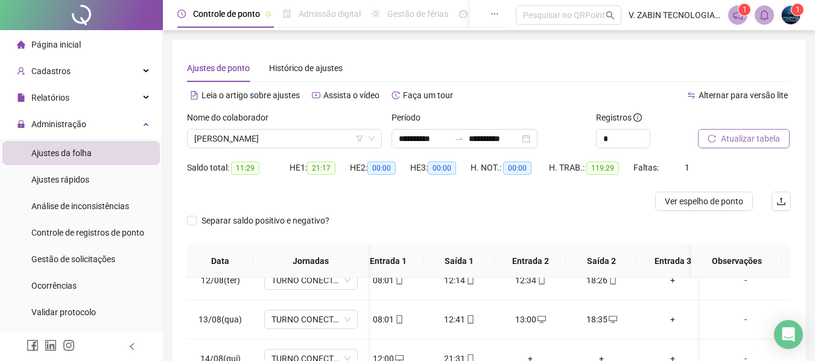
click at [755, 140] on span "Atualizar tabela" at bounding box center [749, 138] width 59 height 13
click at [338, 142] on span "[PERSON_NAME]" at bounding box center [284, 139] width 180 height 18
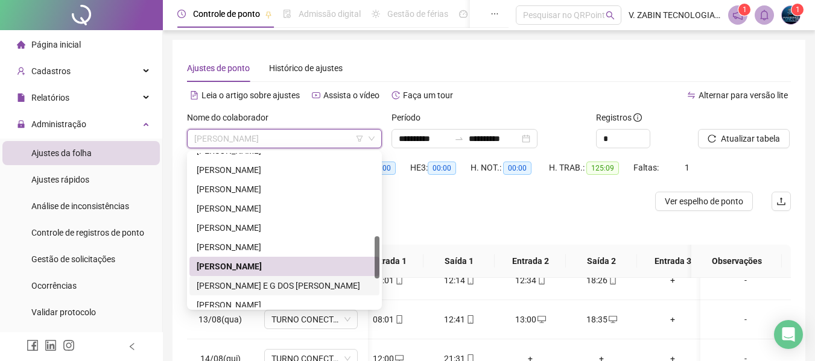
click at [229, 282] on div "[PERSON_NAME] E G DOS [PERSON_NAME]" at bounding box center [284, 285] width 175 height 13
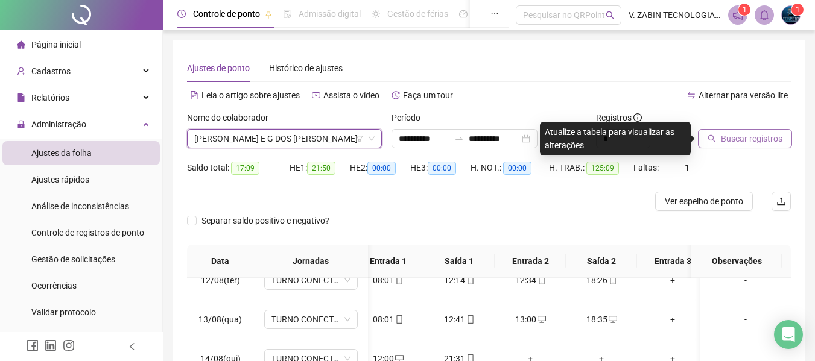
click at [769, 143] on span "Buscar registros" at bounding box center [750, 138] width 61 height 13
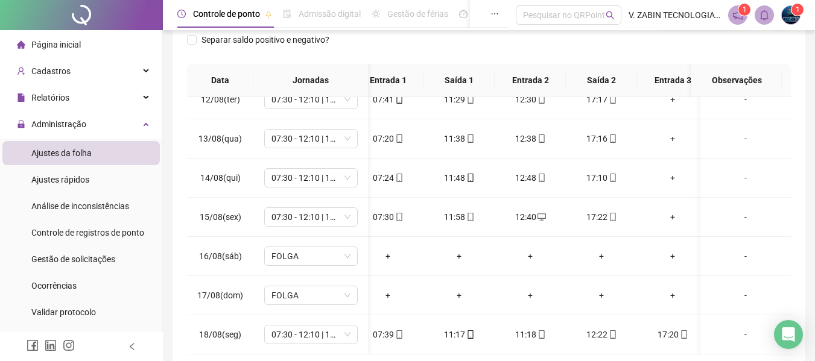
scroll to position [241, 0]
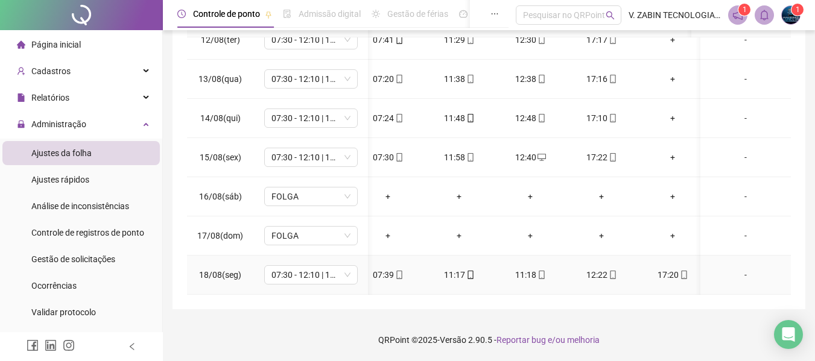
click at [461, 268] on div "11:17" at bounding box center [459, 274] width 52 height 13
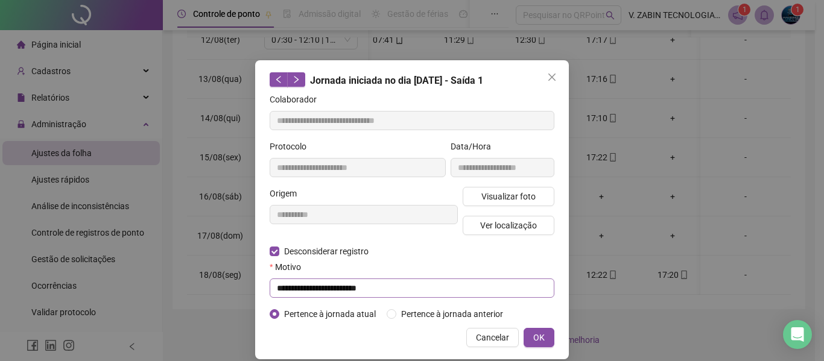
type input "**********"
click at [313, 286] on input "text" at bounding box center [411, 288] width 285 height 19
type input "**********"
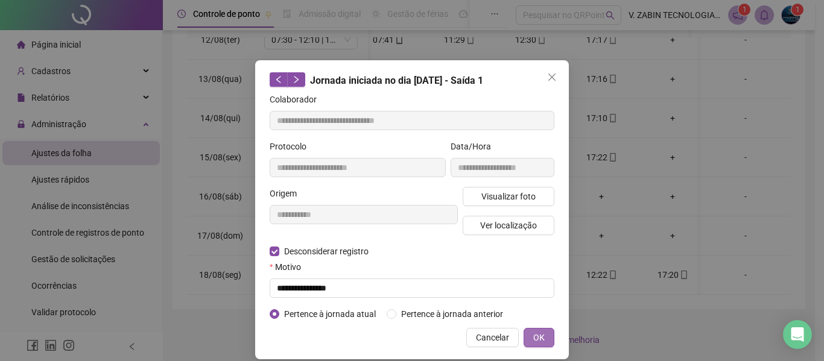
click at [527, 335] on button "OK" at bounding box center [538, 337] width 31 height 19
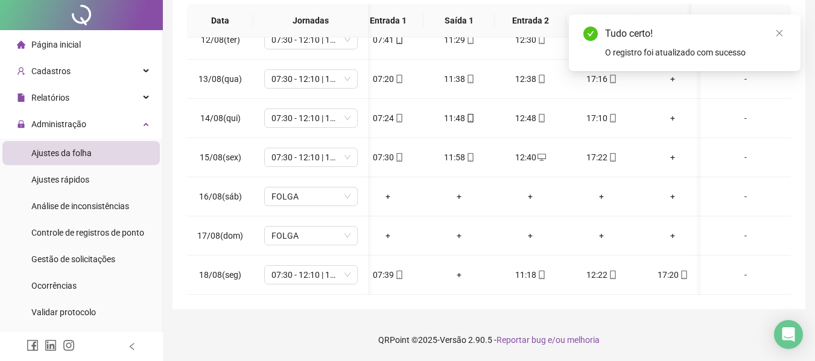
scroll to position [0, 0]
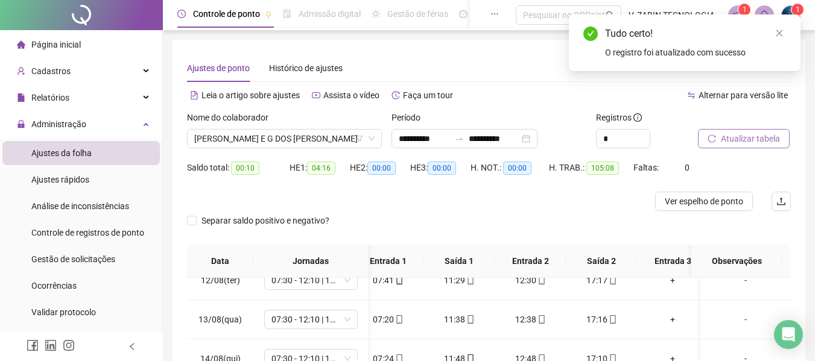
click at [749, 136] on span "Atualizar tabela" at bounding box center [749, 138] width 59 height 13
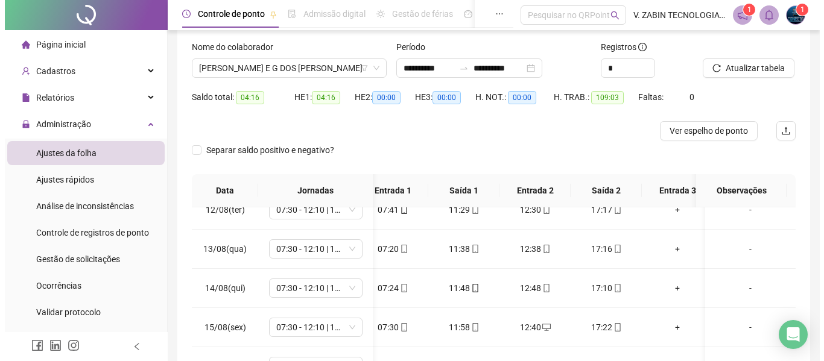
scroll to position [68, 0]
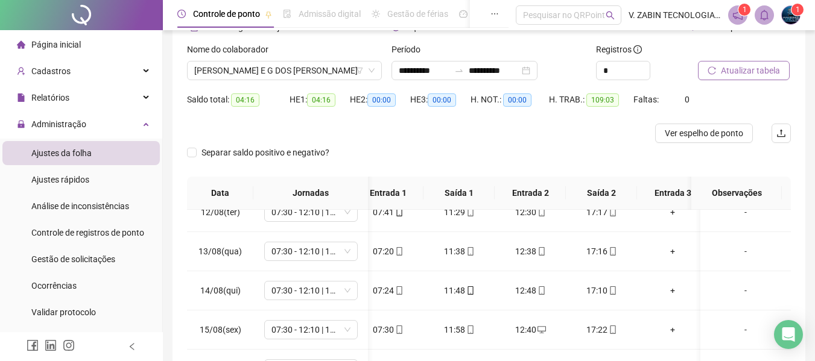
click at [736, 74] on span "Atualizar tabela" at bounding box center [749, 70] width 59 height 13
click at [443, 67] on input "**********" at bounding box center [424, 70] width 51 height 13
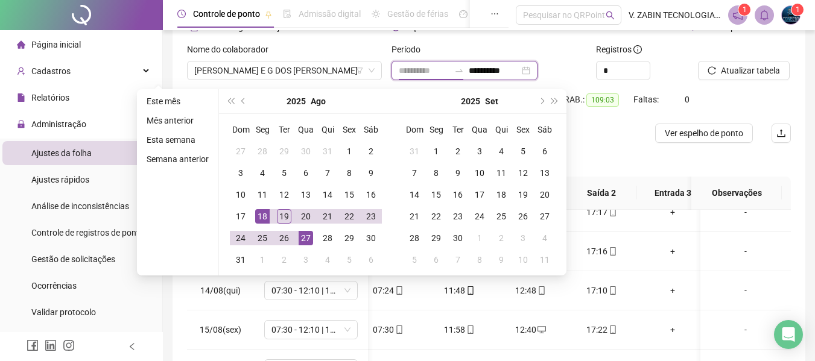
type input "**********"
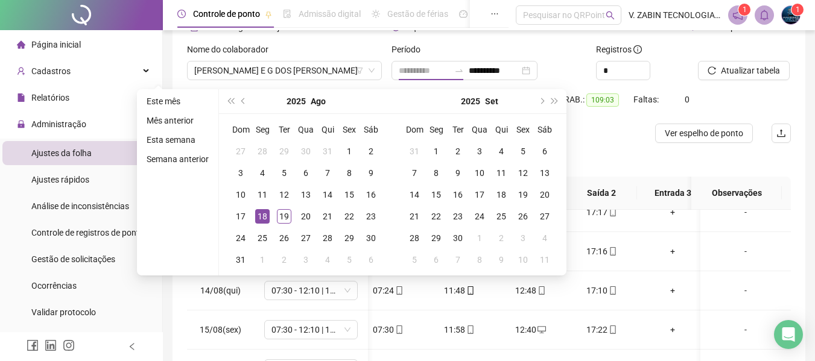
click at [262, 218] on div "18" at bounding box center [262, 216] width 14 height 14
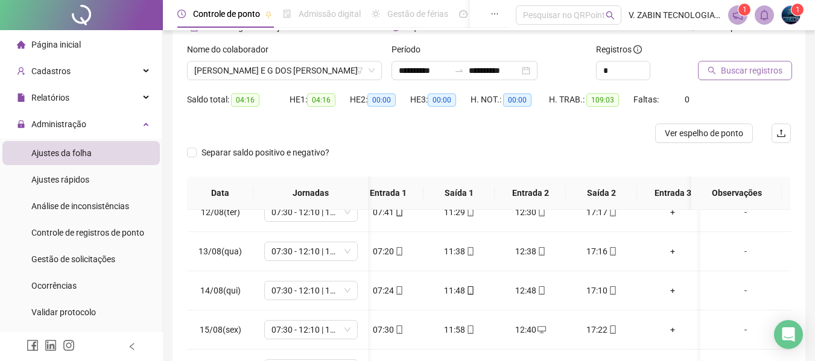
click at [759, 73] on span "Buscar registros" at bounding box center [750, 70] width 61 height 13
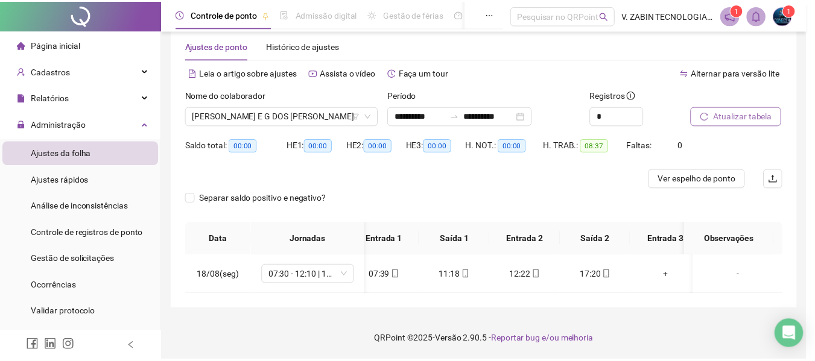
scroll to position [0, 16]
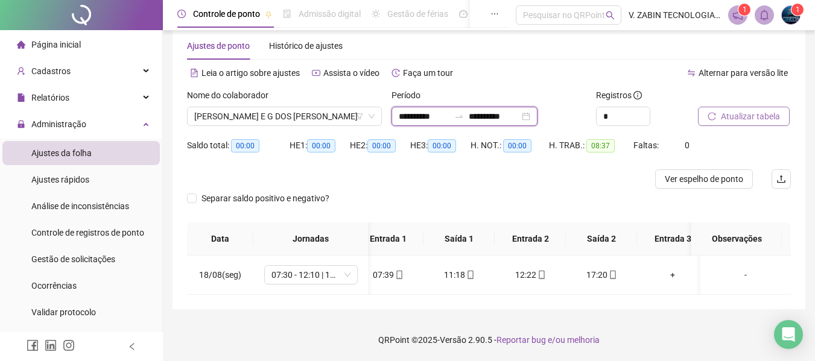
click at [509, 113] on input "**********" at bounding box center [493, 116] width 51 height 13
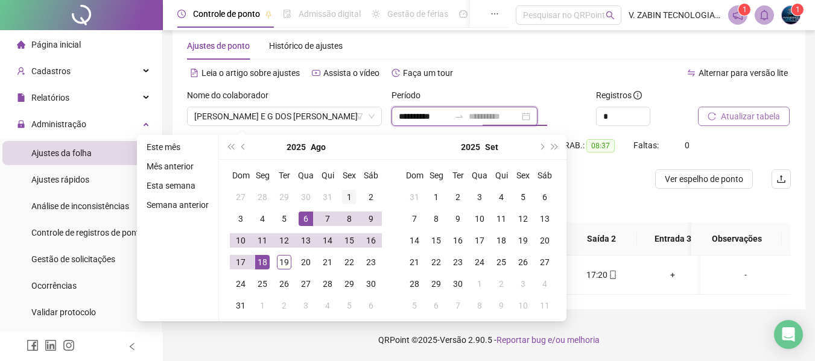
type input "**********"
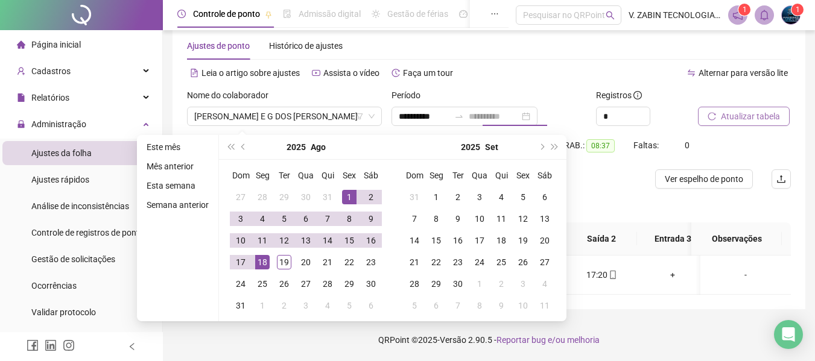
click at [346, 190] on div "1" at bounding box center [349, 197] width 14 height 14
click at [266, 255] on div "18" at bounding box center [262, 262] width 14 height 14
type input "**********"
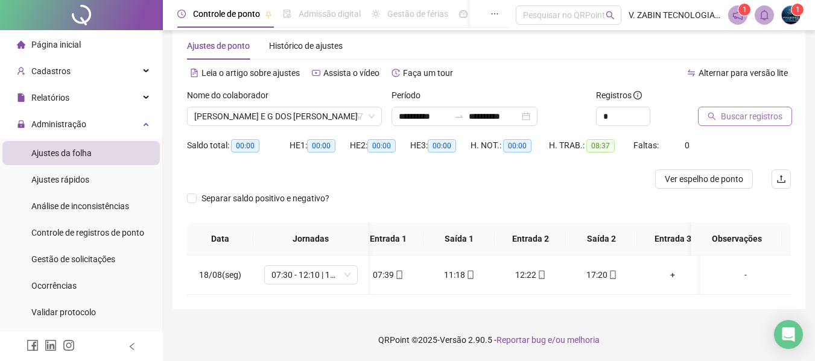
click at [723, 110] on span "Buscar registros" at bounding box center [750, 116] width 61 height 13
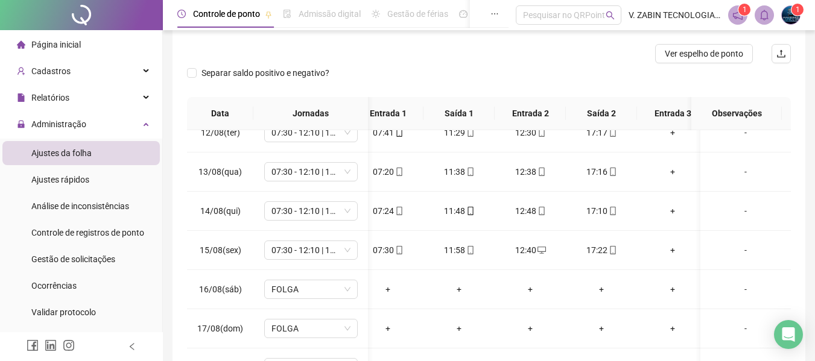
scroll to position [71, 0]
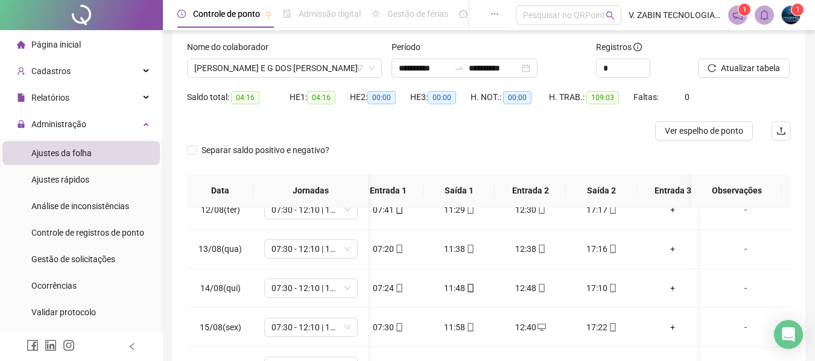
click at [330, 57] on div "Nome do colaborador" at bounding box center [284, 49] width 195 height 18
click at [332, 68] on span "[PERSON_NAME] E G DOS [PERSON_NAME]" at bounding box center [284, 68] width 180 height 18
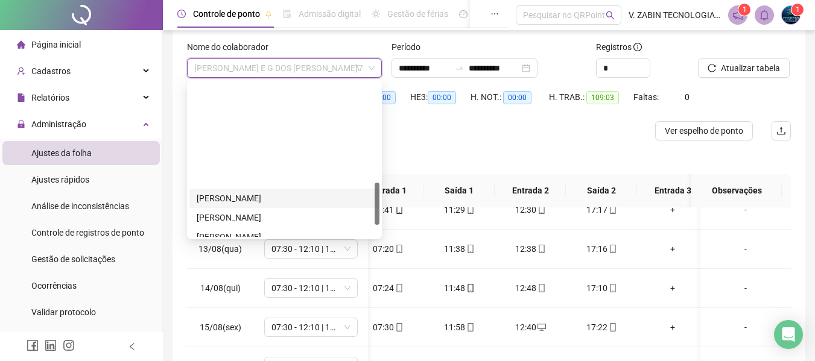
scroll to position [405, 0]
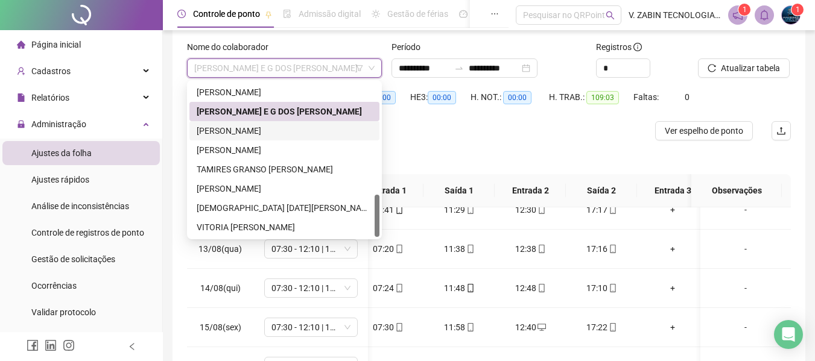
click at [232, 134] on div "PEDRO HENRIQUE MACIEL" at bounding box center [284, 130] width 175 height 13
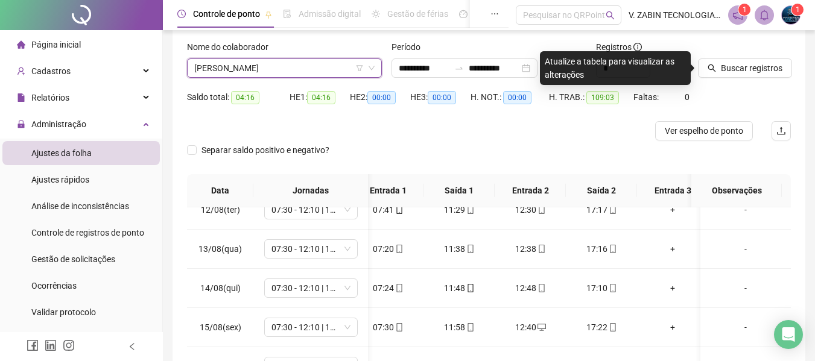
click at [265, 74] on span "PEDRO HENRIQUE MACIEL" at bounding box center [284, 68] width 180 height 18
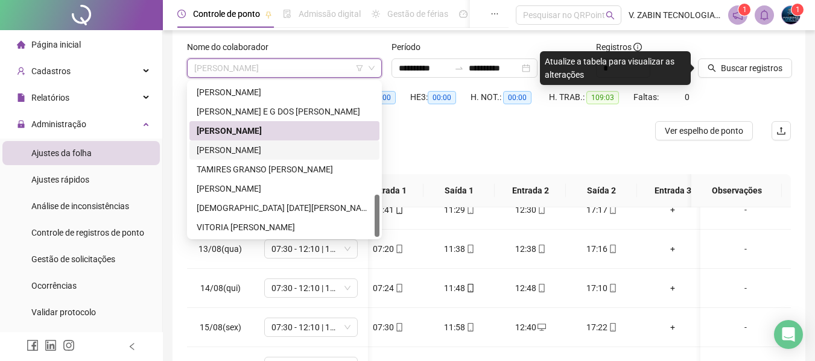
click at [232, 151] on div "[PERSON_NAME] [PERSON_NAME]" at bounding box center [284, 149] width 175 height 13
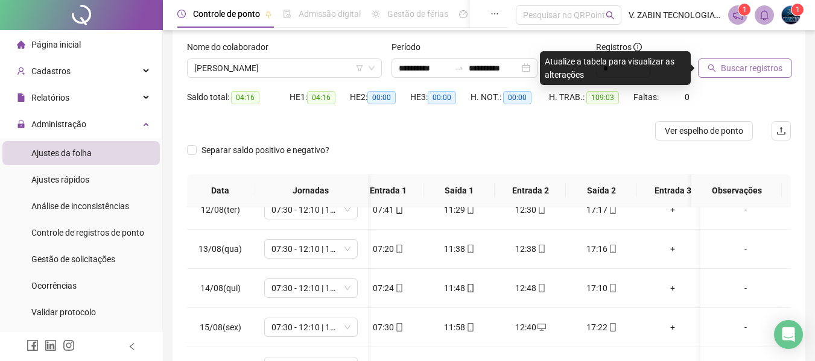
click at [750, 62] on span "Buscar registros" at bounding box center [750, 67] width 61 height 13
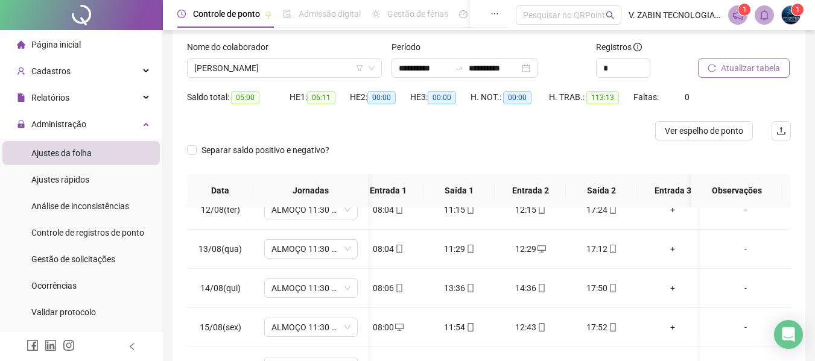
click at [745, 67] on span "Atualizar tabela" at bounding box center [749, 67] width 59 height 13
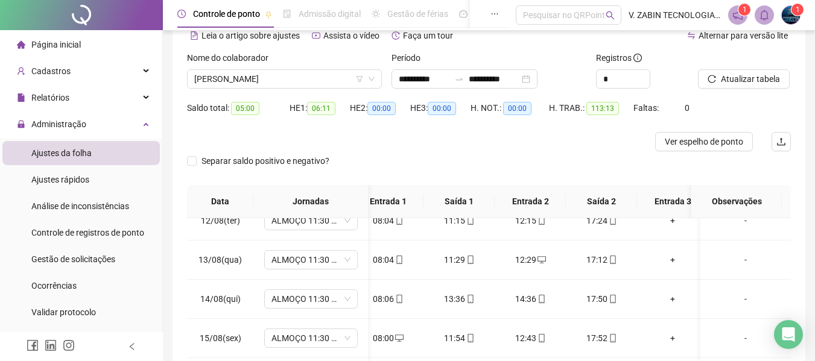
scroll to position [0, 0]
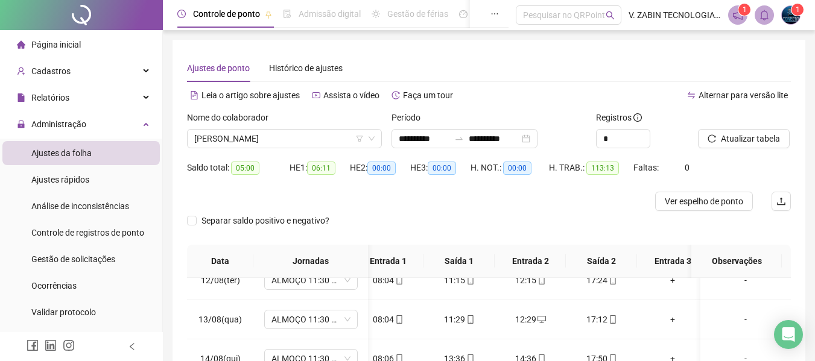
click at [292, 127] on div "Nome do colaborador" at bounding box center [284, 120] width 195 height 18
click at [293, 136] on span "[PERSON_NAME] [PERSON_NAME]" at bounding box center [284, 139] width 180 height 18
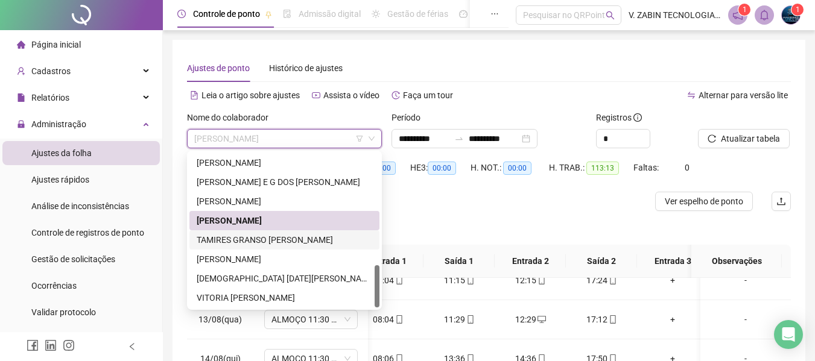
click at [244, 238] on div "TAMIRES GRANSO [PERSON_NAME] [PERSON_NAME]" at bounding box center [284, 239] width 175 height 13
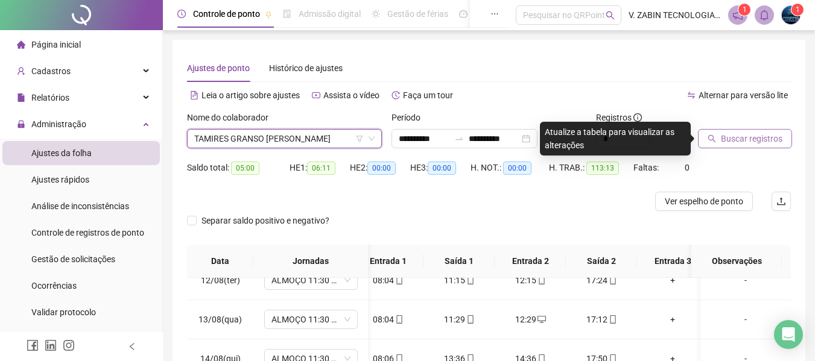
click at [743, 137] on span "Buscar registros" at bounding box center [750, 138] width 61 height 13
click at [743, 136] on body "**********" at bounding box center [407, 180] width 815 height 361
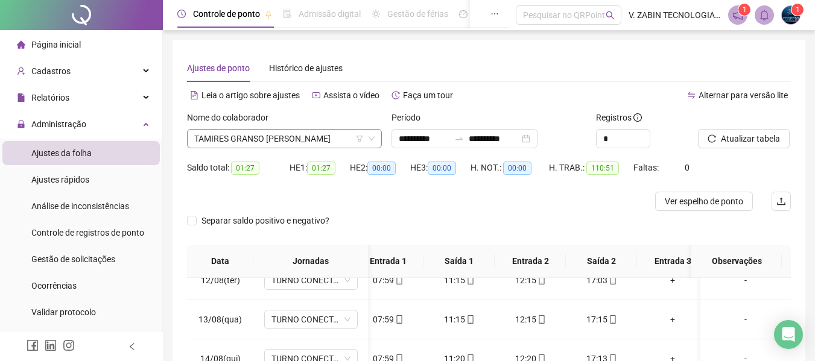
click at [284, 131] on span "TAMIRES GRANSO [PERSON_NAME] [PERSON_NAME]" at bounding box center [284, 139] width 180 height 18
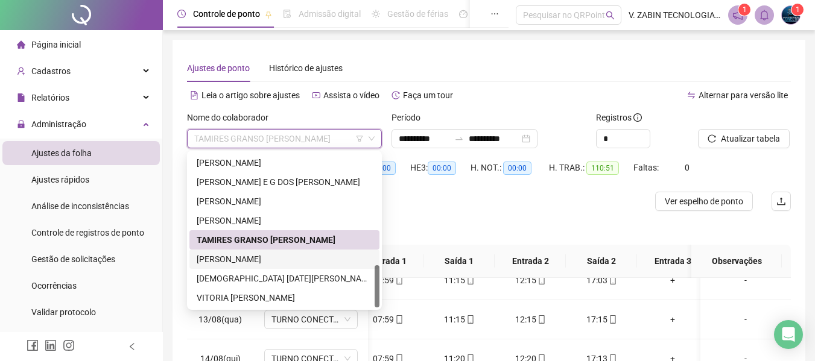
click at [252, 257] on div "[PERSON_NAME]" at bounding box center [284, 259] width 175 height 13
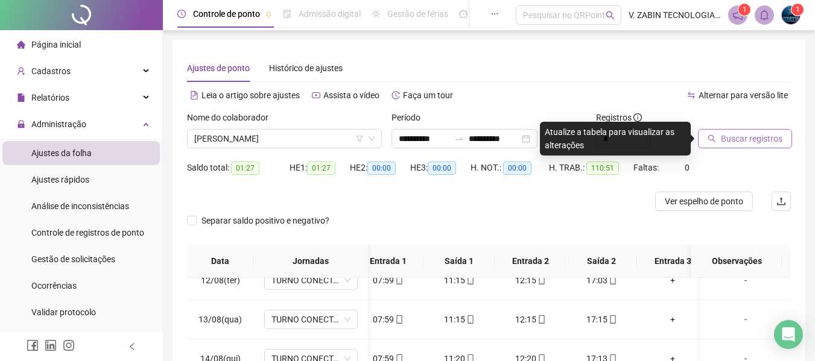
click at [760, 142] on span "Buscar registros" at bounding box center [750, 138] width 61 height 13
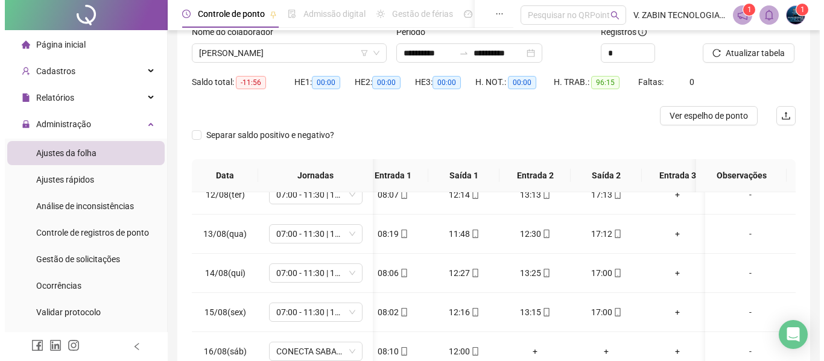
scroll to position [68, 0]
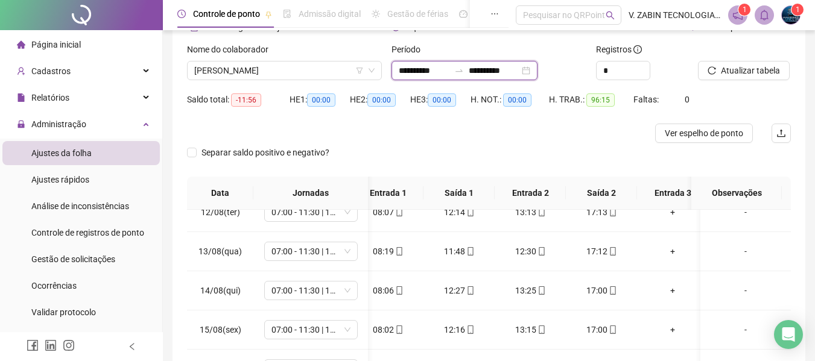
click at [436, 72] on input "**********" at bounding box center [424, 70] width 51 height 13
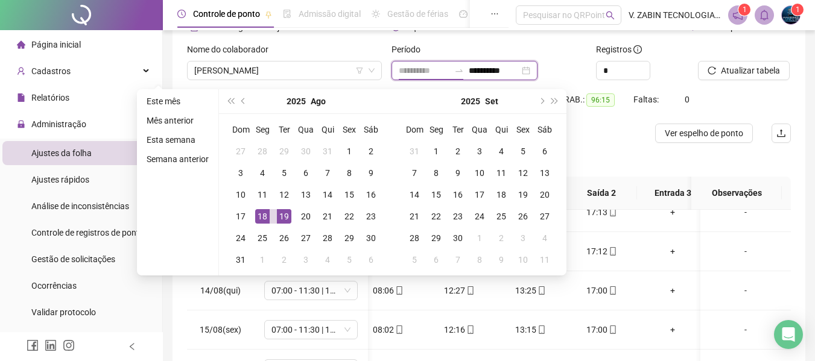
type input "**********"
click at [265, 215] on div "18" at bounding box center [262, 216] width 14 height 14
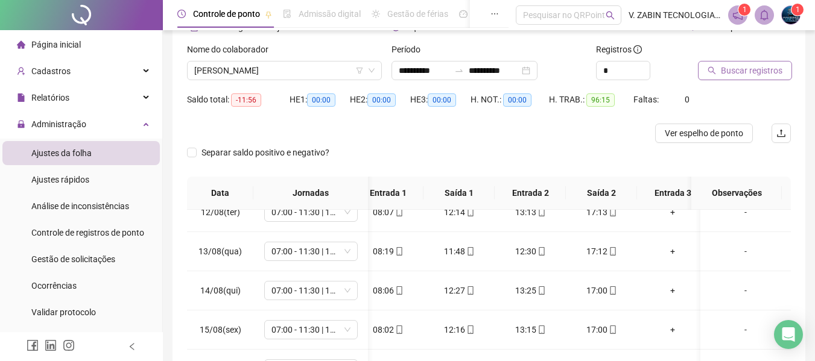
click at [729, 77] on button "Buscar registros" at bounding box center [745, 70] width 94 height 19
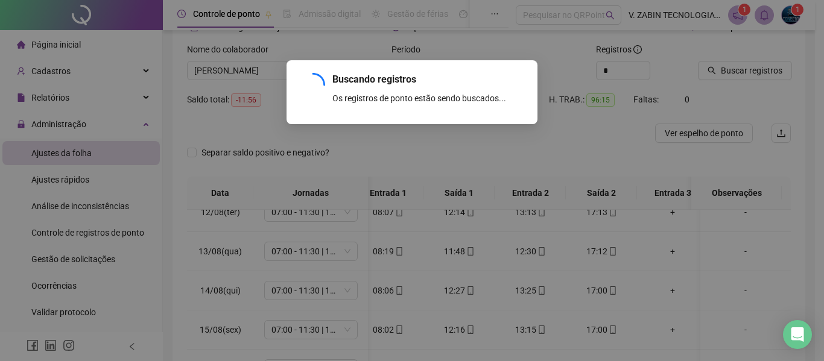
scroll to position [31, 0]
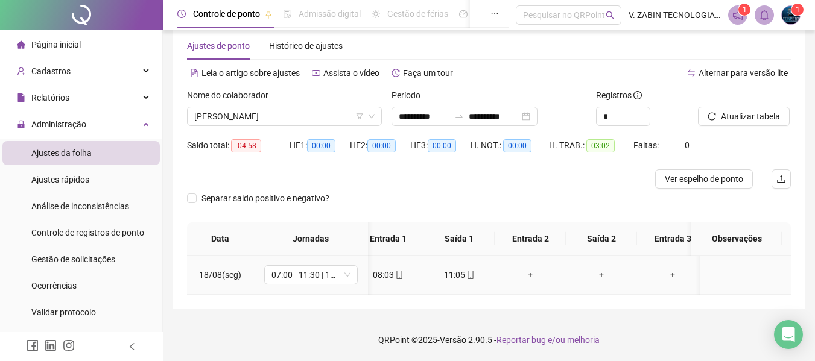
click at [732, 268] on div "-" at bounding box center [745, 274] width 71 height 13
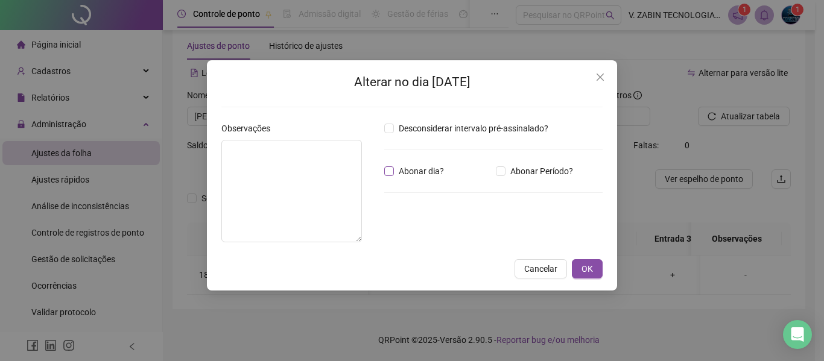
click at [414, 169] on span "Abonar dia?" at bounding box center [421, 171] width 55 height 13
click at [248, 168] on textarea at bounding box center [291, 191] width 140 height 102
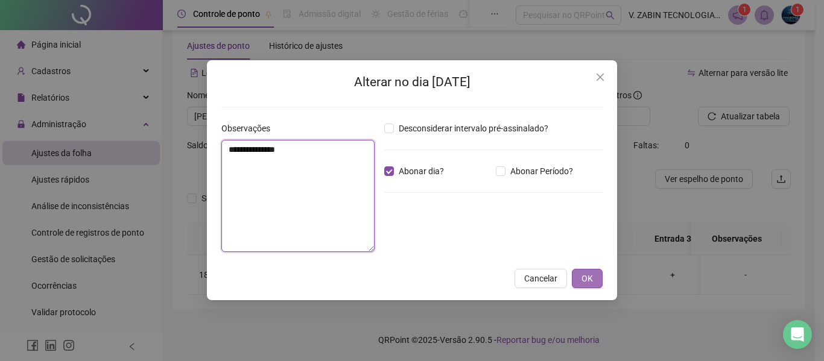
type textarea "**********"
click at [587, 282] on span "OK" at bounding box center [586, 278] width 11 height 13
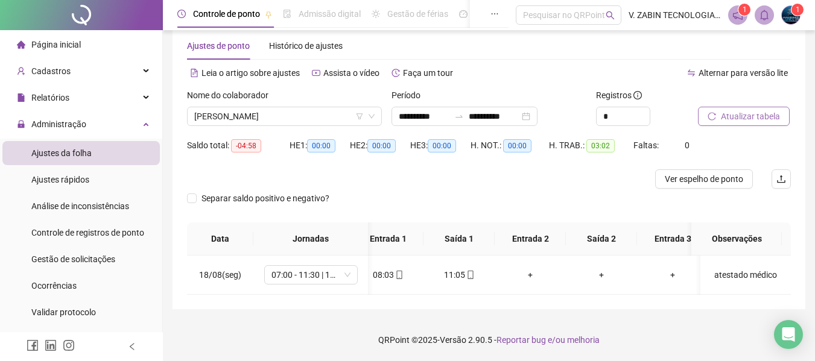
click at [740, 111] on span "Atualizar tabela" at bounding box center [749, 116] width 59 height 13
click at [714, 268] on div "atestado médico" at bounding box center [745, 274] width 71 height 13
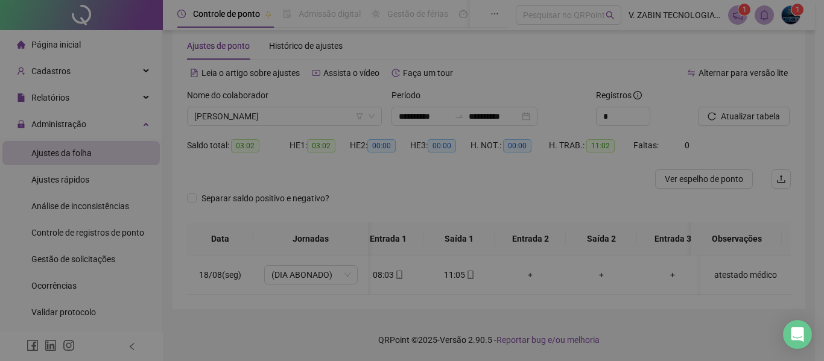
type textarea "**********"
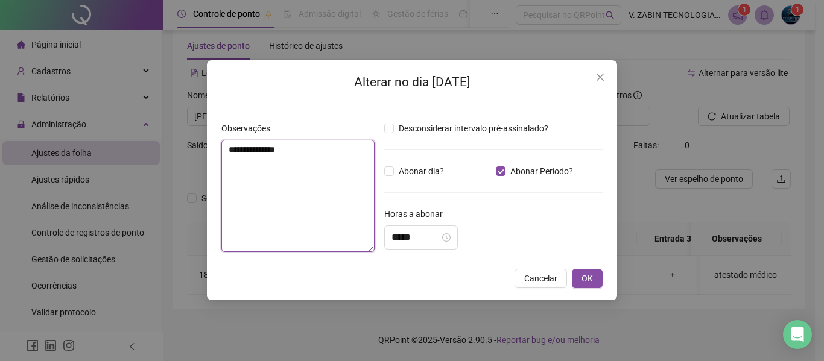
drag, startPoint x: 274, startPoint y: 159, endPoint x: 265, endPoint y: 157, distance: 9.4
click at [265, 157] on textarea "**********" at bounding box center [297, 196] width 153 height 112
drag, startPoint x: 345, startPoint y: 180, endPoint x: 352, endPoint y: 189, distance: 11.6
click at [345, 180] on textarea "**********" at bounding box center [297, 196] width 153 height 112
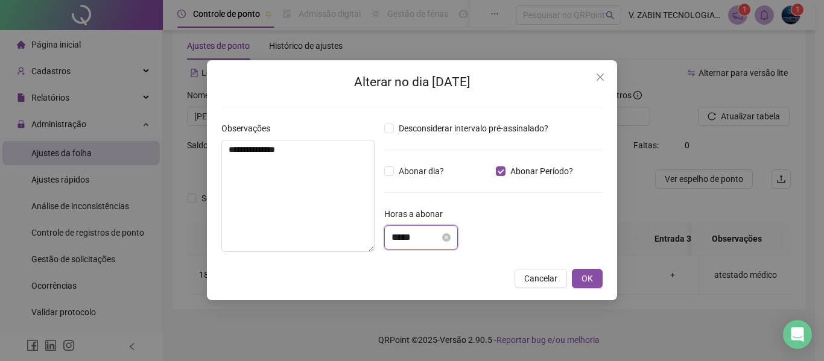
click at [426, 239] on input "*****" at bounding box center [415, 237] width 48 height 14
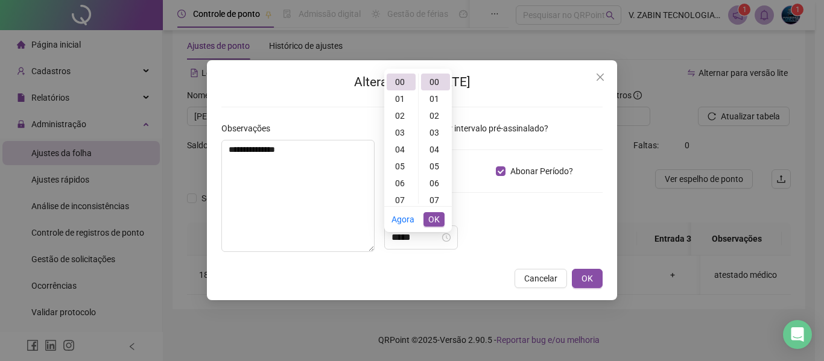
click at [537, 222] on div "Horas a abonar" at bounding box center [493, 216] width 218 height 18
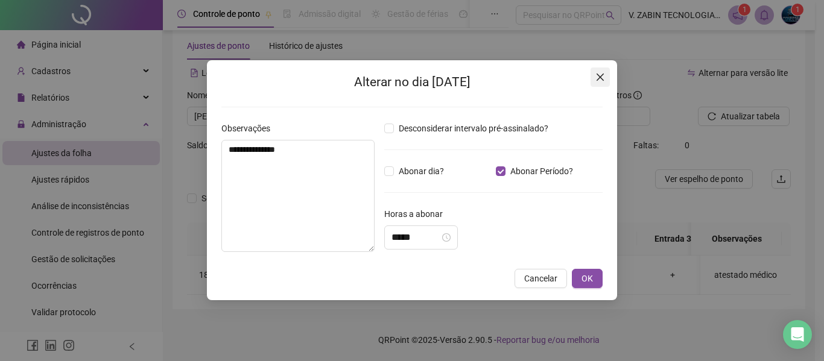
click at [602, 77] on icon "close" at bounding box center [600, 77] width 10 height 10
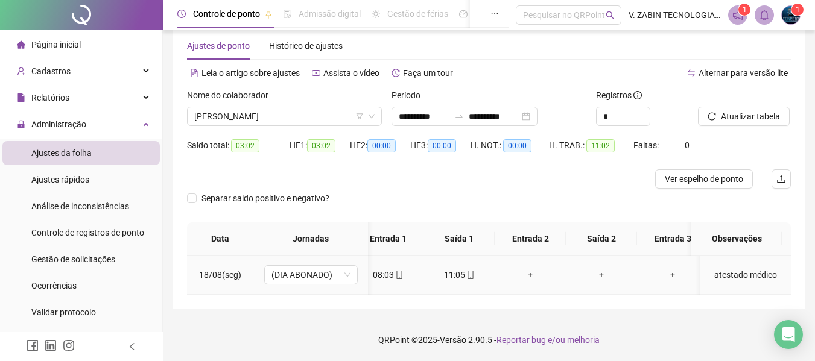
click at [721, 268] on div "atestado médico" at bounding box center [745, 274] width 71 height 13
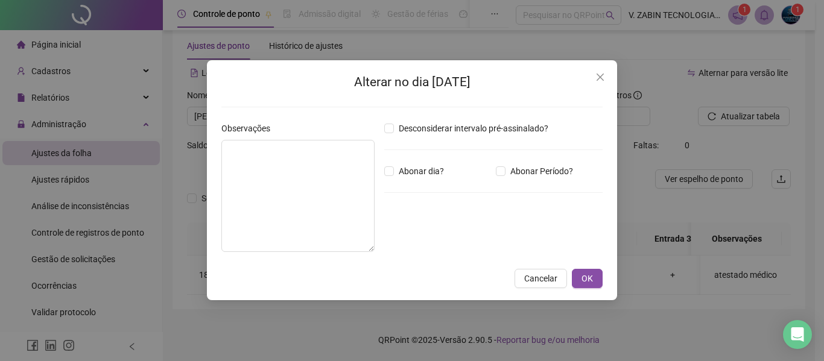
type textarea "**********"
click at [395, 171] on span "Abonar dia?" at bounding box center [421, 171] width 55 height 13
click at [586, 273] on span "OK" at bounding box center [586, 278] width 11 height 13
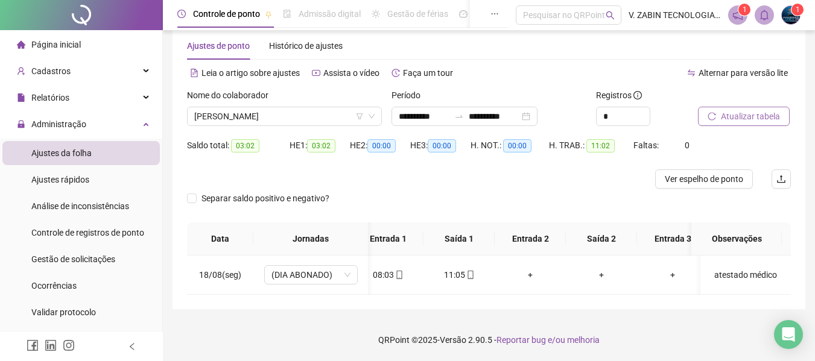
click at [755, 110] on span "Atualizar tabela" at bounding box center [749, 116] width 59 height 13
drag, startPoint x: 757, startPoint y: 263, endPoint x: 749, endPoint y: 263, distance: 7.8
click at [757, 268] on div "atestado médico" at bounding box center [745, 274] width 71 height 13
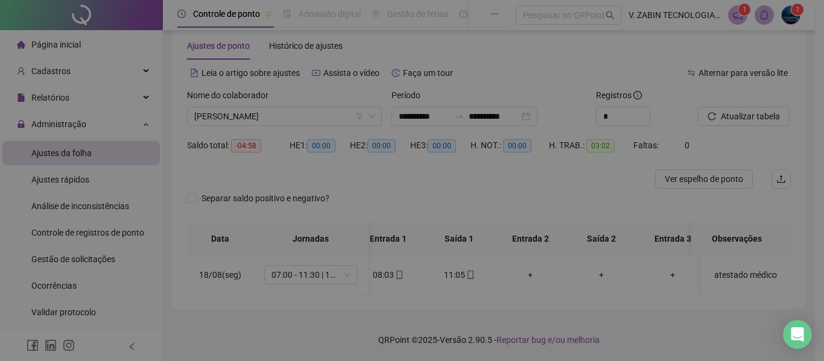
type textarea "**********"
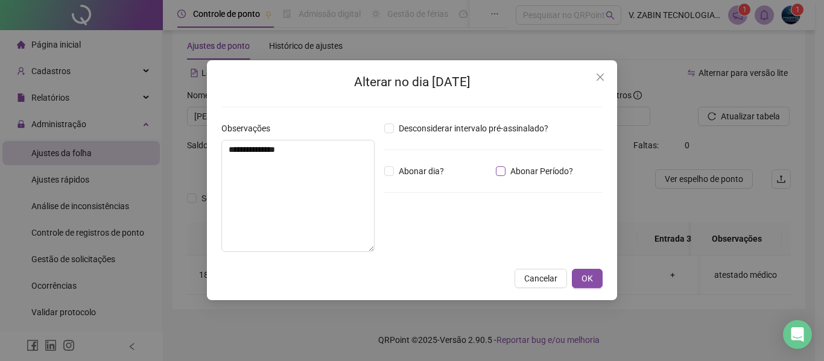
click at [534, 170] on span "Abonar Período?" at bounding box center [541, 171] width 72 height 13
click at [418, 238] on input "*****" at bounding box center [415, 237] width 48 height 14
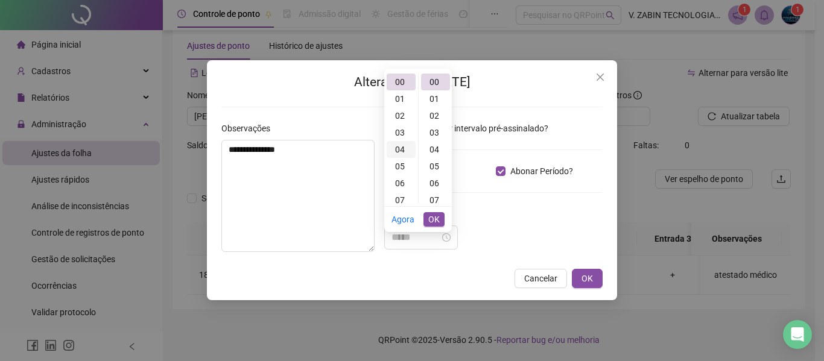
click at [409, 141] on div "04" at bounding box center [400, 149] width 29 height 17
click at [437, 119] on div "58" at bounding box center [435, 125] width 29 height 17
type input "*****"
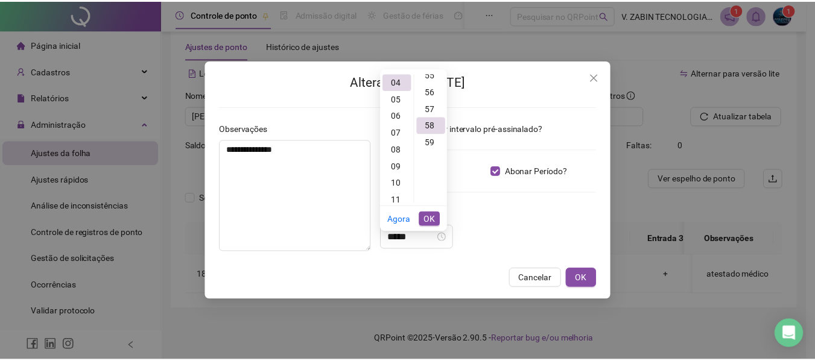
scroll to position [979, 0]
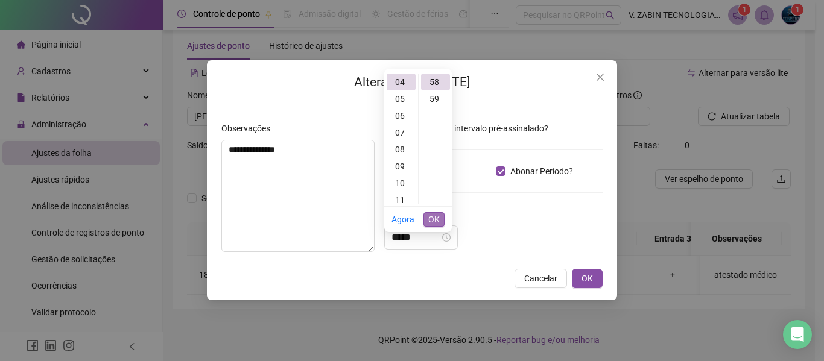
click at [435, 213] on span "OK" at bounding box center [433, 219] width 11 height 13
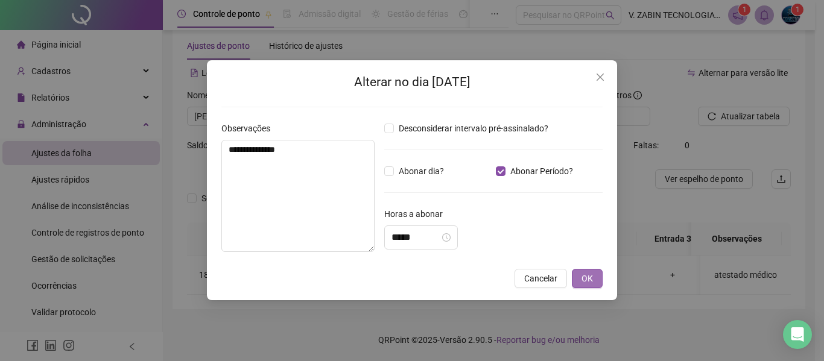
click at [580, 282] on button "OK" at bounding box center [587, 278] width 31 height 19
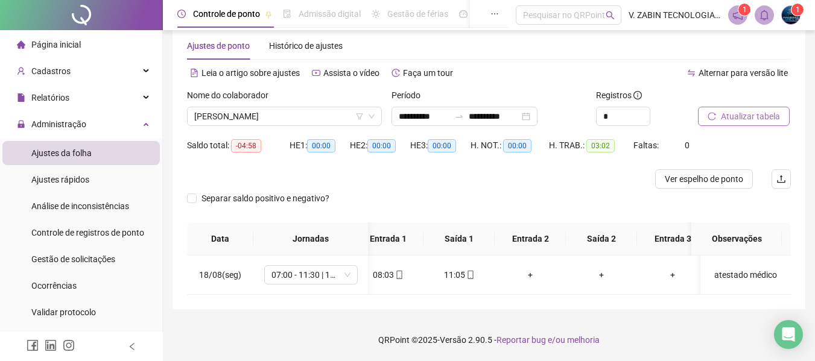
click at [745, 107] on button "Atualizar tabela" at bounding box center [744, 116] width 92 height 19
click at [449, 114] on div "**********" at bounding box center [464, 116] width 146 height 19
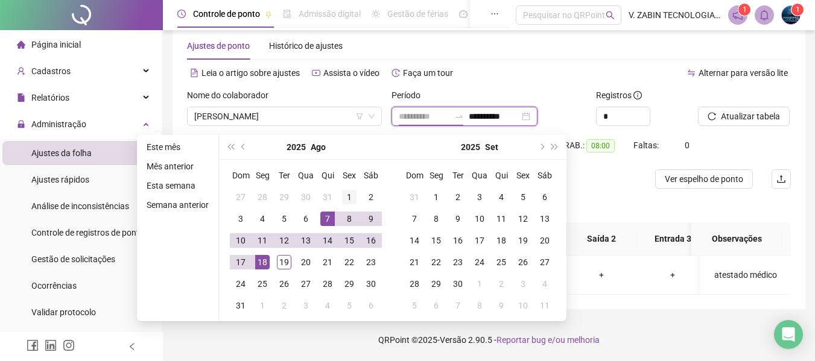
type input "**********"
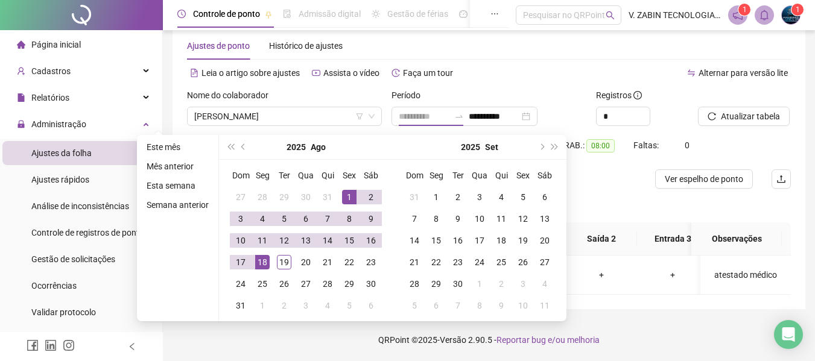
click at [345, 190] on div "1" at bounding box center [349, 197] width 14 height 14
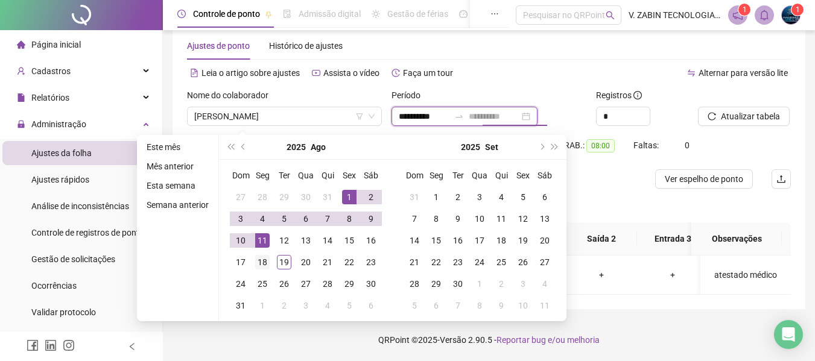
type input "**********"
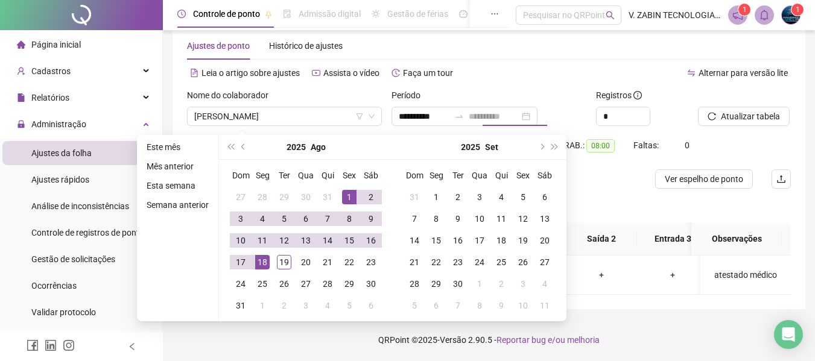
click at [263, 255] on div "18" at bounding box center [262, 262] width 14 height 14
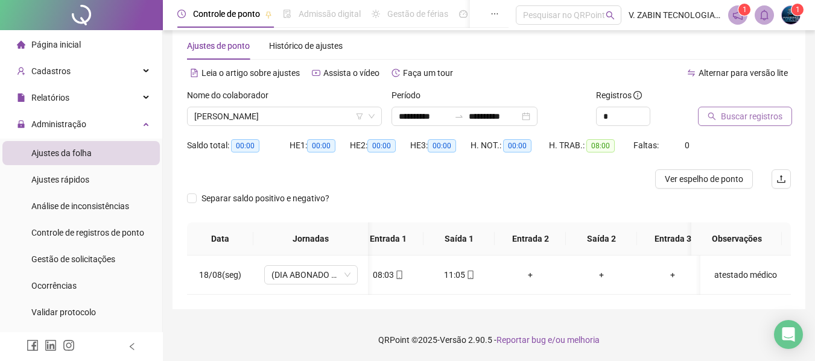
click at [728, 110] on span "Buscar registros" at bounding box center [750, 116] width 61 height 13
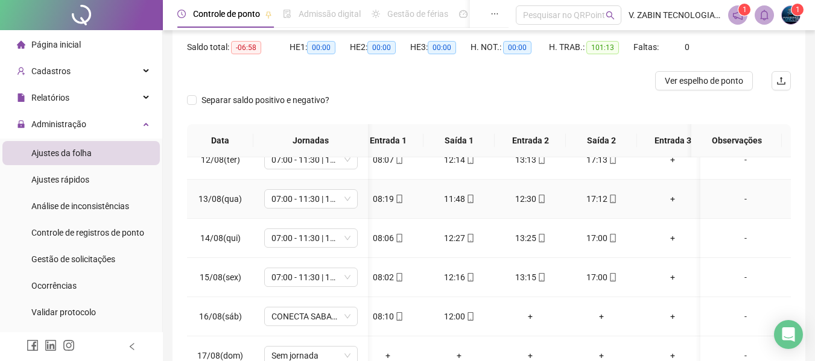
scroll to position [241, 0]
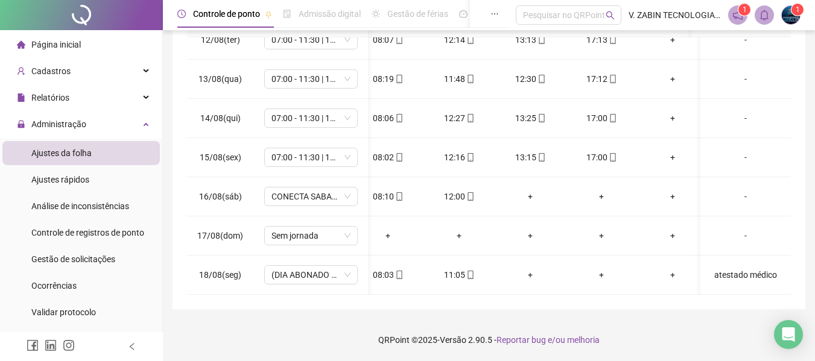
drag, startPoint x: 793, startPoint y: 245, endPoint x: 804, endPoint y: 204, distance: 41.8
click at [804, 205] on div "**********" at bounding box center [488, 54] width 632 height 510
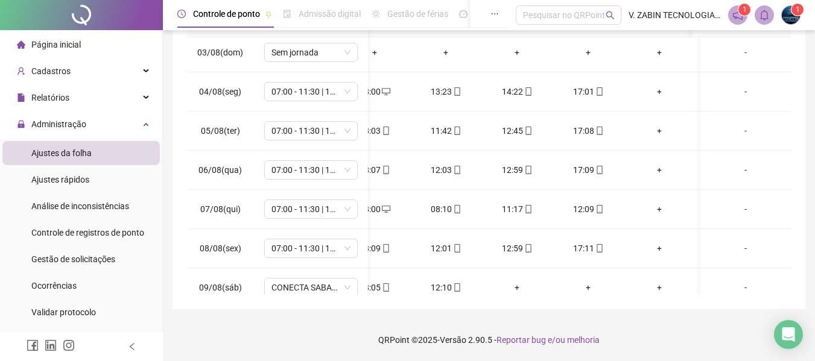
scroll to position [0, 17]
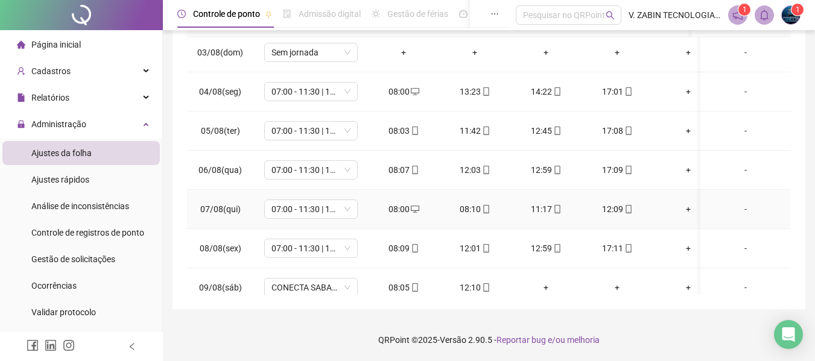
click at [403, 208] on div "08:00" at bounding box center [403, 209] width 52 height 13
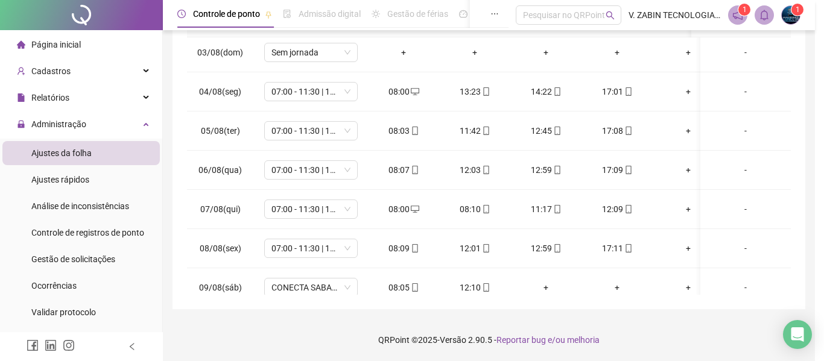
type input "**********"
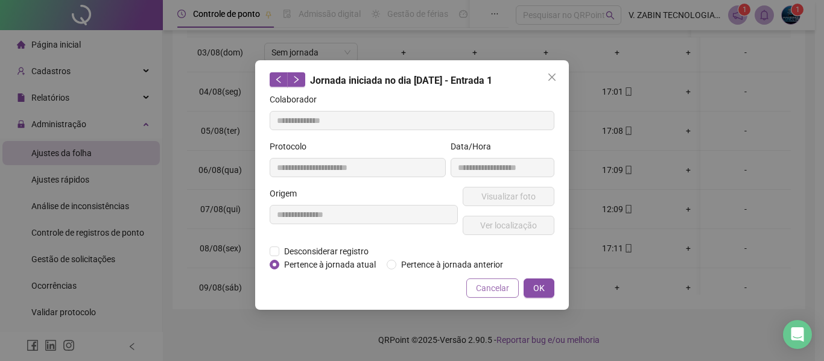
click at [497, 292] on span "Cancelar" at bounding box center [492, 288] width 33 height 13
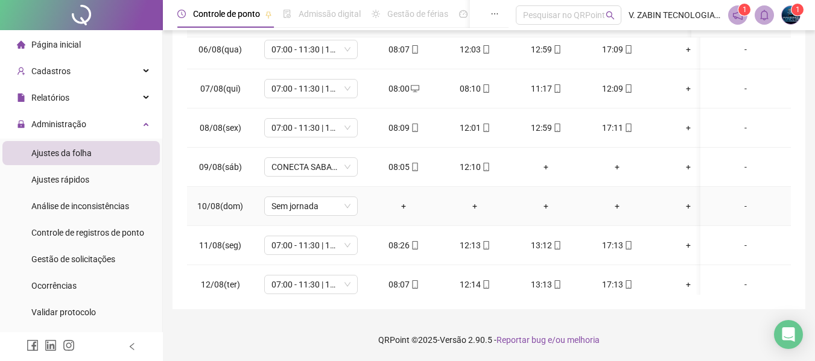
scroll to position [143, 0]
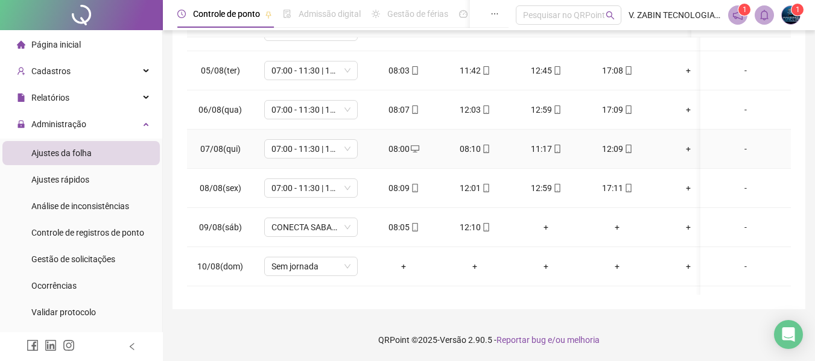
click at [402, 145] on div "08:00" at bounding box center [403, 148] width 52 height 13
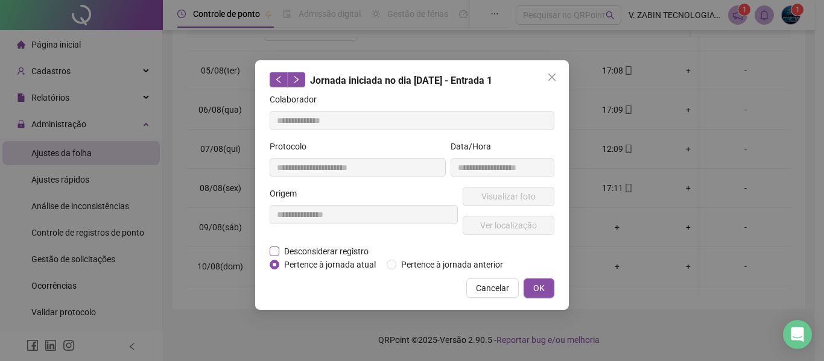
click at [343, 256] on span "Desconsiderar registro" at bounding box center [326, 251] width 94 height 13
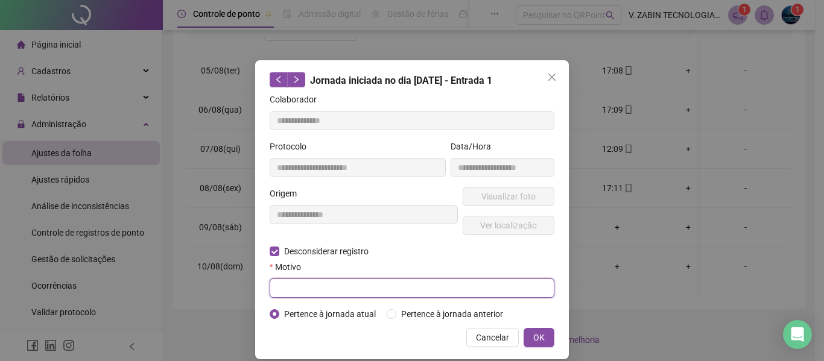
click at [292, 287] on input "text" at bounding box center [411, 288] width 285 height 19
type input "**********"
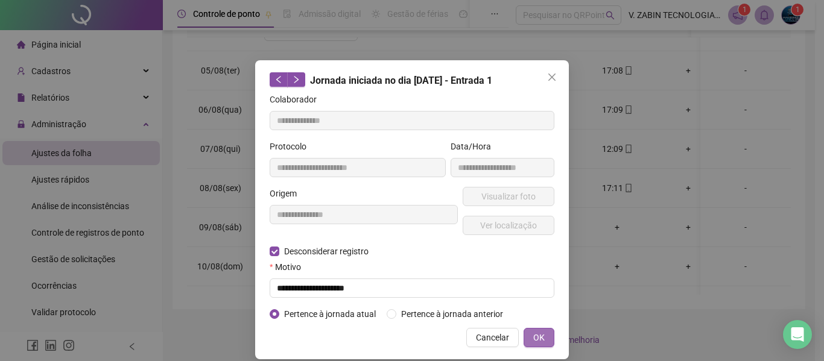
click at [539, 340] on span "OK" at bounding box center [538, 337] width 11 height 13
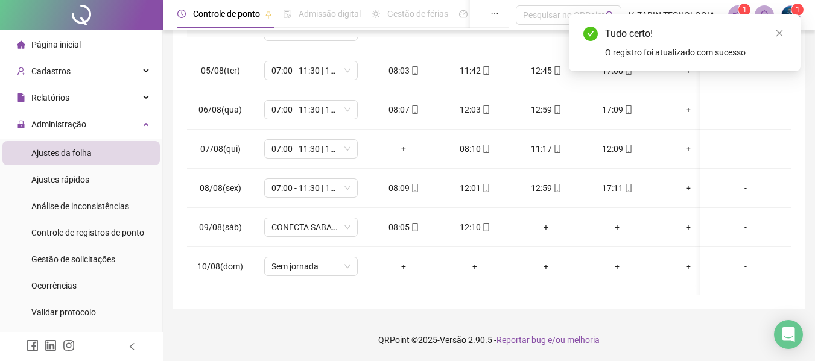
scroll to position [0, 0]
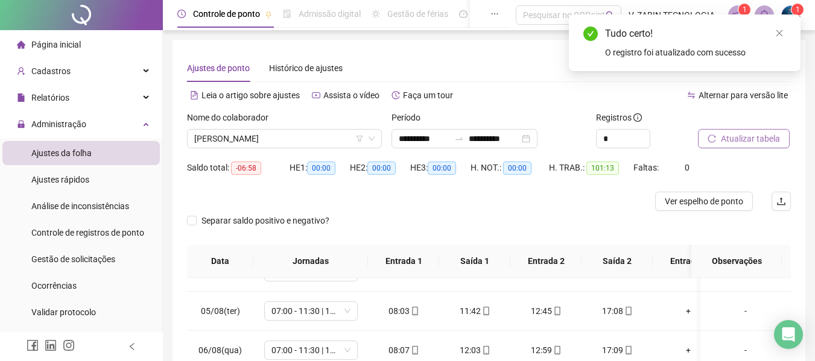
click at [747, 143] on span "Atualizar tabela" at bounding box center [749, 138] width 59 height 13
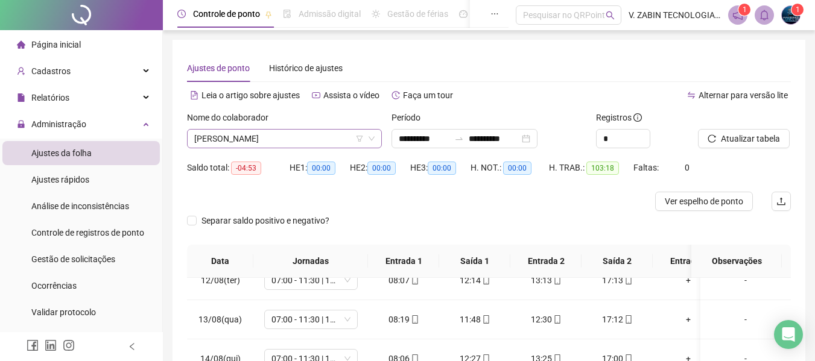
click at [337, 138] on span "[PERSON_NAME]" at bounding box center [284, 139] width 180 height 18
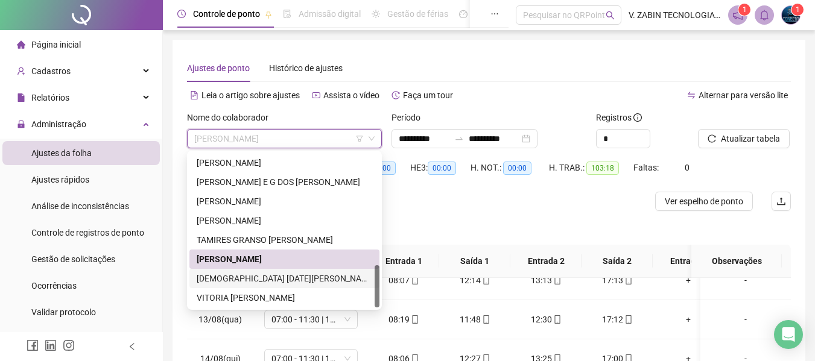
click at [277, 277] on div "[DEMOGRAPHIC_DATA] [DATE][PERSON_NAME] DOS [PERSON_NAME]" at bounding box center [284, 278] width 175 height 13
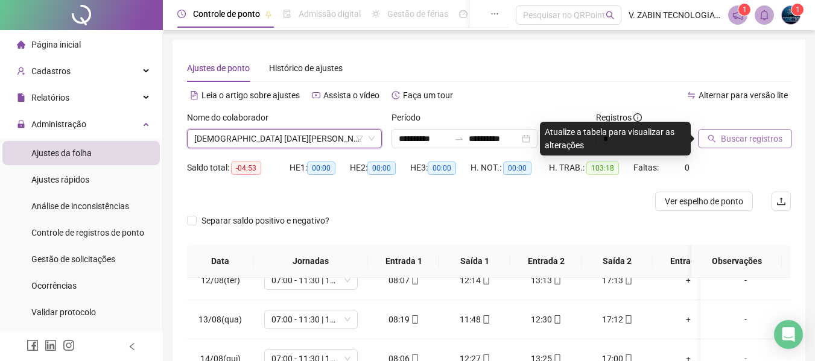
click at [731, 142] on span "Buscar registros" at bounding box center [750, 138] width 61 height 13
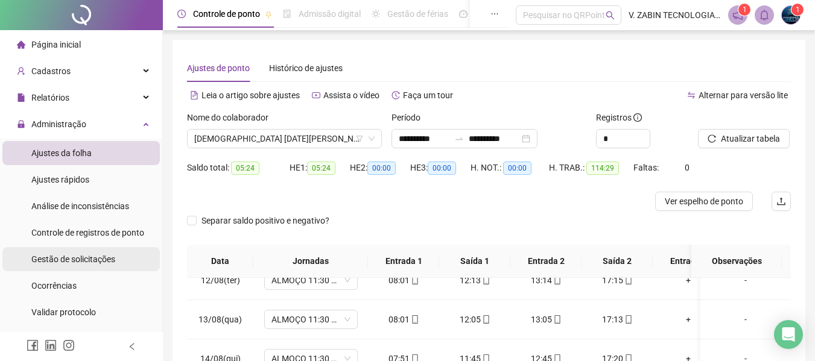
click at [59, 259] on span "Gestão de solicitações" at bounding box center [73, 259] width 84 height 10
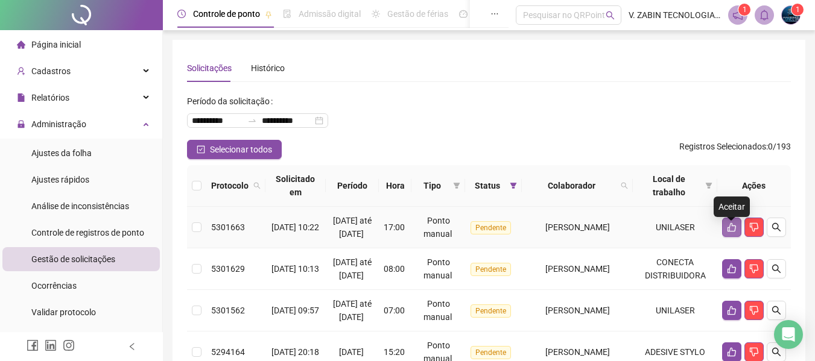
click at [730, 232] on icon "like" at bounding box center [732, 227] width 10 height 10
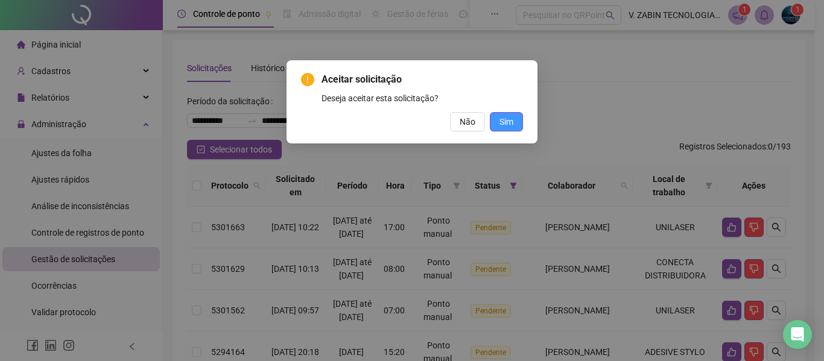
click at [509, 124] on span "Sim" at bounding box center [506, 121] width 14 height 13
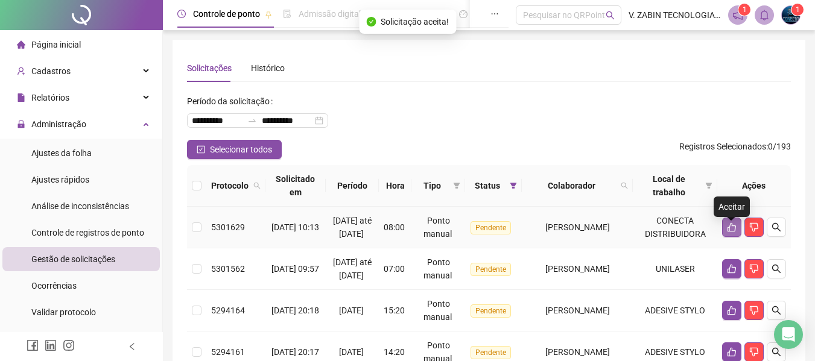
click at [732, 229] on icon "like" at bounding box center [732, 227] width 10 height 10
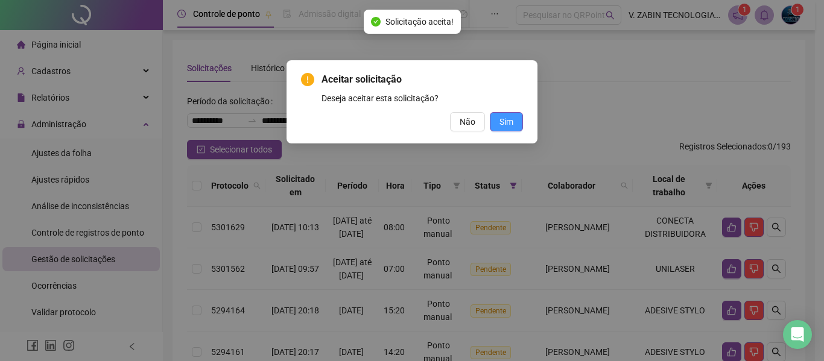
click at [506, 119] on span "Sim" at bounding box center [506, 121] width 14 height 13
click at [515, 123] on button "Sim" at bounding box center [506, 121] width 33 height 19
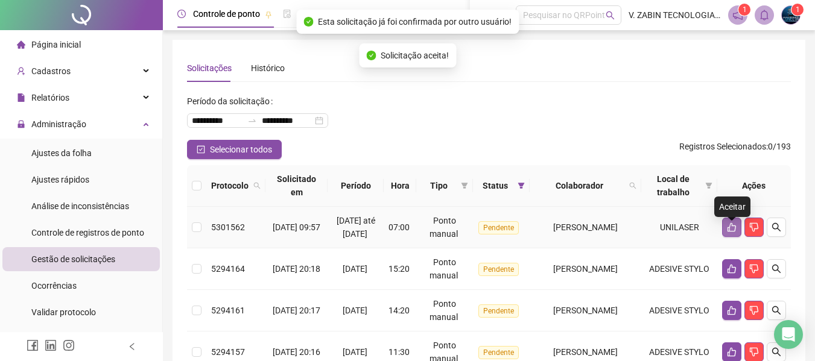
click at [725, 236] on button "button" at bounding box center [731, 227] width 19 height 19
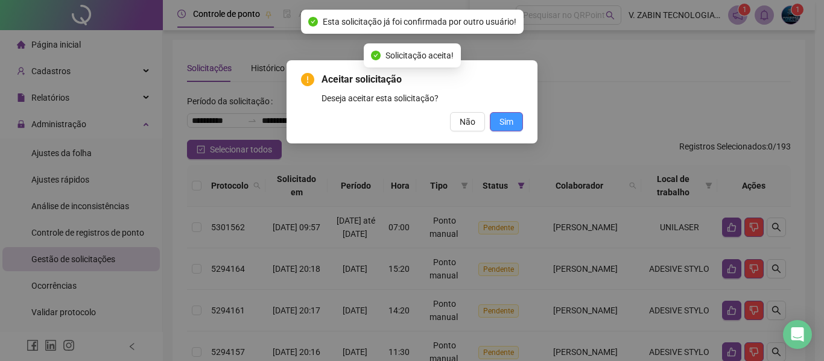
click at [502, 114] on button "Sim" at bounding box center [506, 121] width 33 height 19
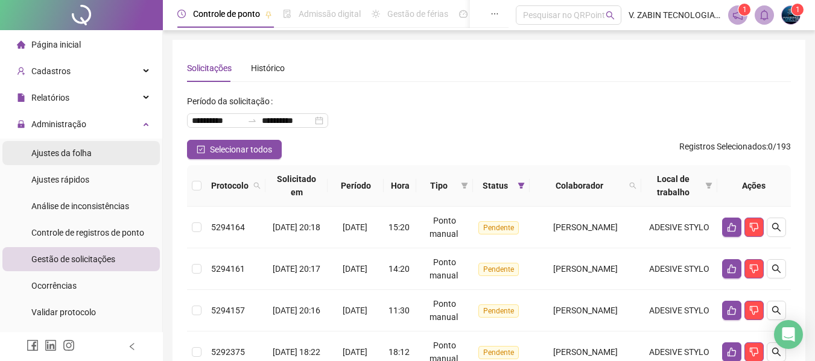
click at [83, 151] on span "Ajustes da folha" at bounding box center [61, 153] width 60 height 10
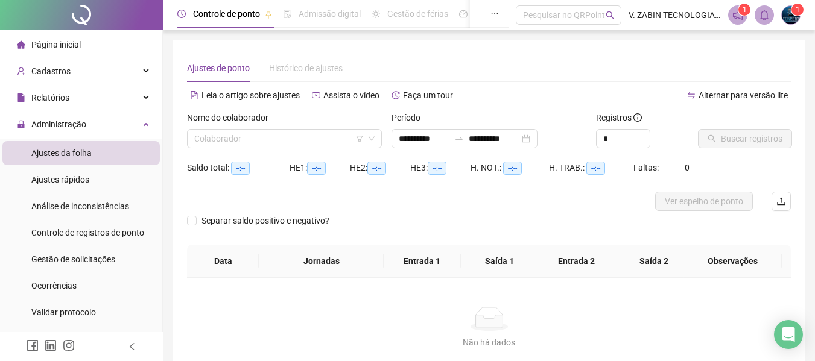
type input "**********"
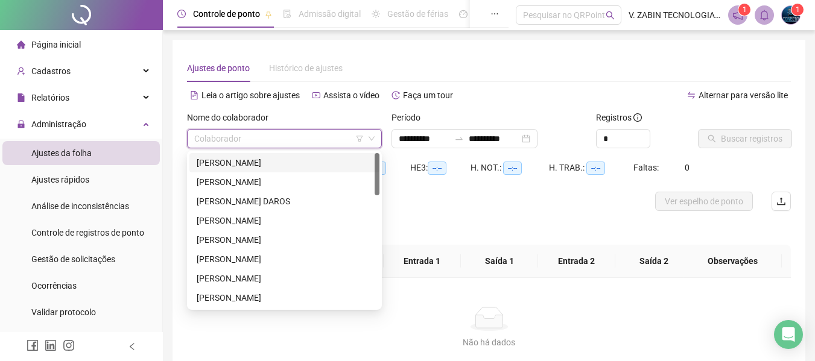
click at [307, 139] on input "search" at bounding box center [278, 139] width 169 height 18
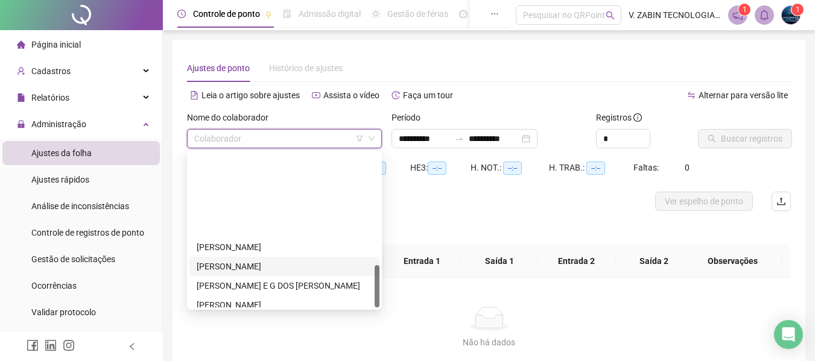
scroll to position [405, 0]
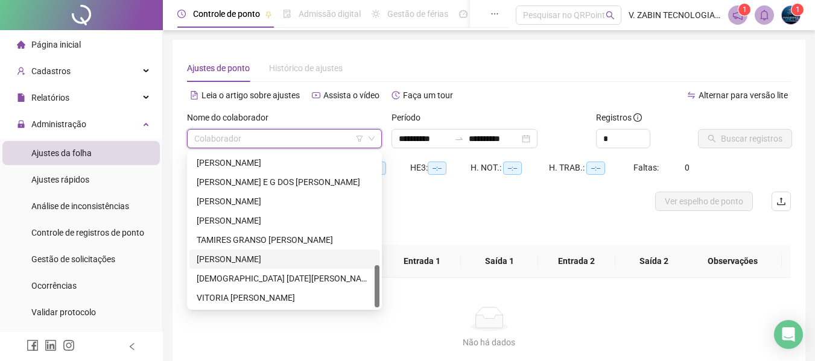
click at [229, 252] on div "[PERSON_NAME]" at bounding box center [284, 259] width 190 height 19
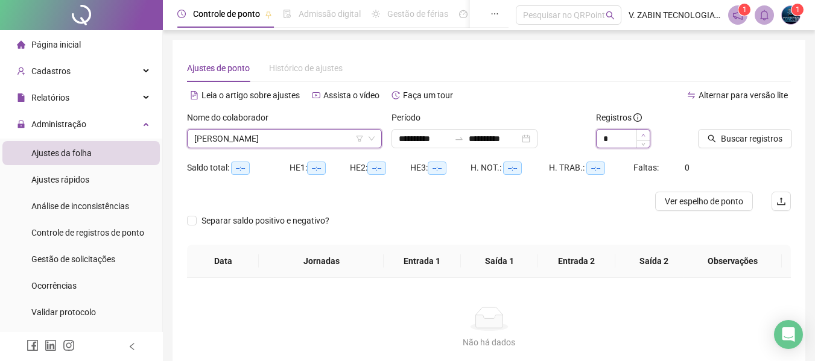
type input "*"
click at [639, 135] on span "Increase Value" at bounding box center [642, 135] width 13 height 11
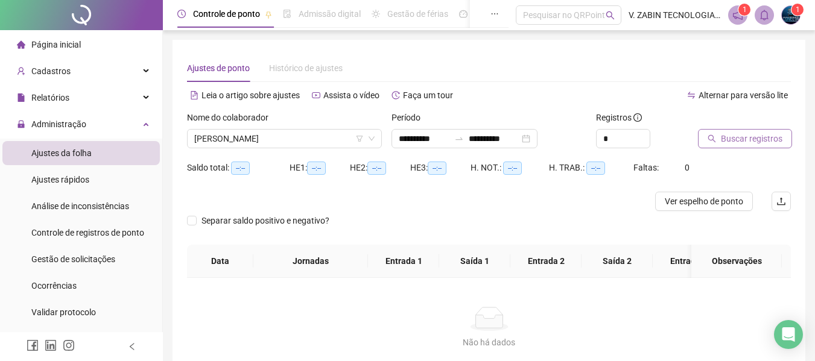
click at [737, 139] on span "Buscar registros" at bounding box center [750, 138] width 61 height 13
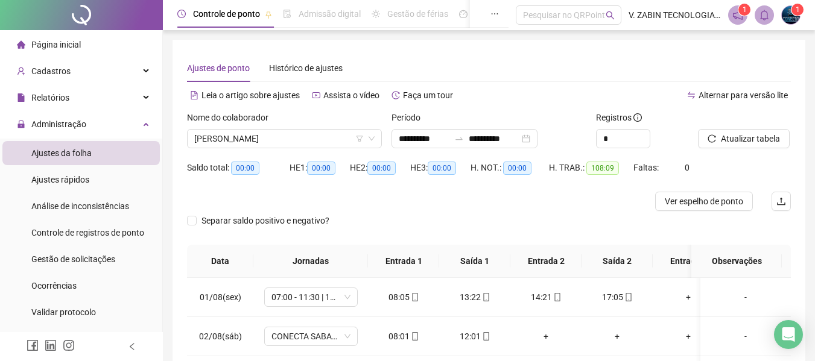
scroll to position [60, 0]
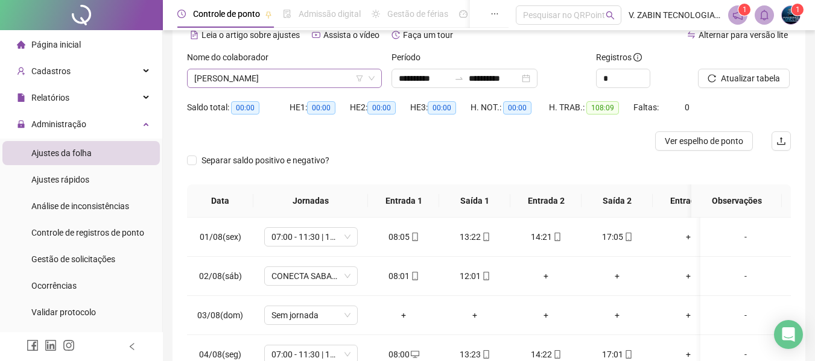
click at [288, 80] on span "[PERSON_NAME]" at bounding box center [284, 78] width 180 height 18
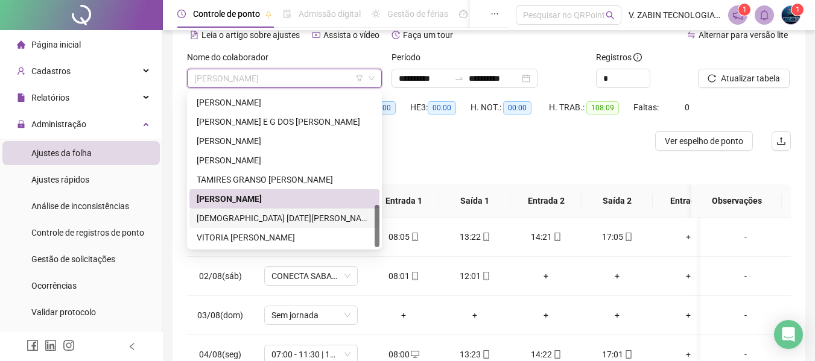
click at [239, 215] on div "[DEMOGRAPHIC_DATA] [DATE][PERSON_NAME] DOS [PERSON_NAME]" at bounding box center [284, 218] width 175 height 13
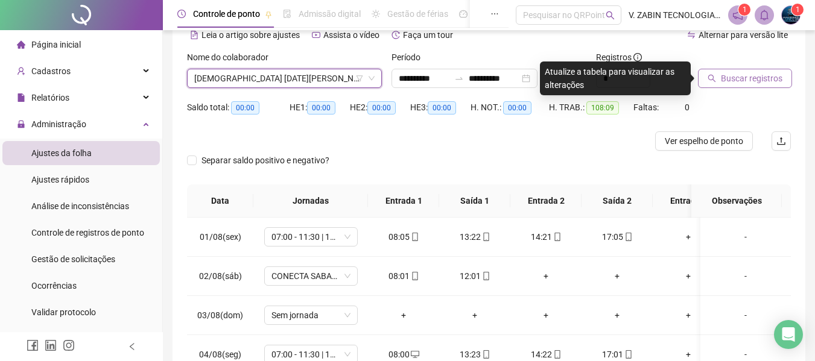
click at [724, 79] on span "Buscar registros" at bounding box center [750, 78] width 61 height 13
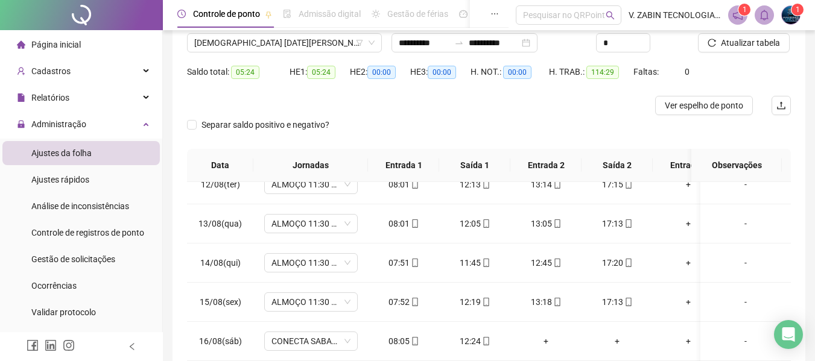
scroll to position [0, 0]
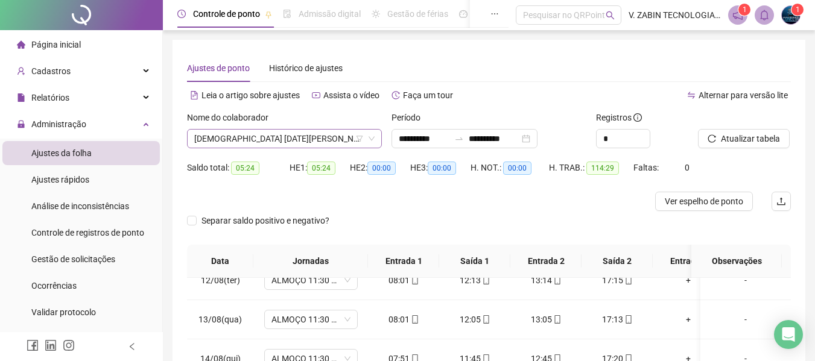
click at [283, 133] on span "[DEMOGRAPHIC_DATA] [DATE][PERSON_NAME] DOS [PERSON_NAME]" at bounding box center [284, 139] width 180 height 18
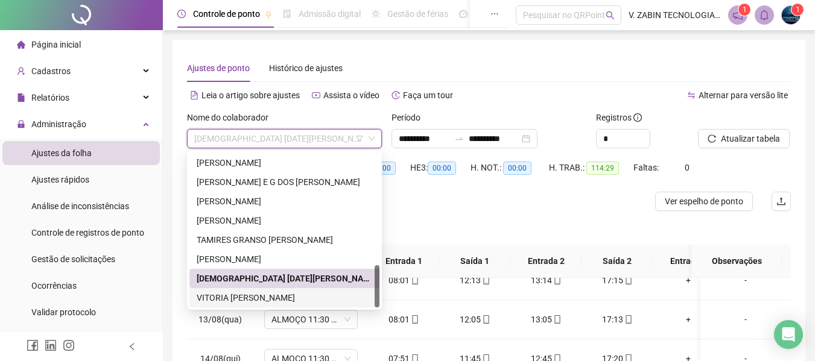
click at [212, 297] on div "VITORIA JULIANA GUARNIERI DE OLIVEIRA" at bounding box center [284, 297] width 175 height 13
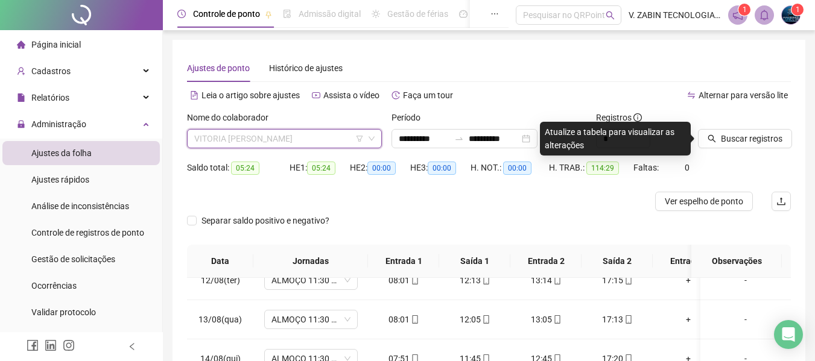
click at [295, 134] on span "VITORIA JULIANA GUARNIERI DE OLIVEIRA" at bounding box center [284, 139] width 180 height 18
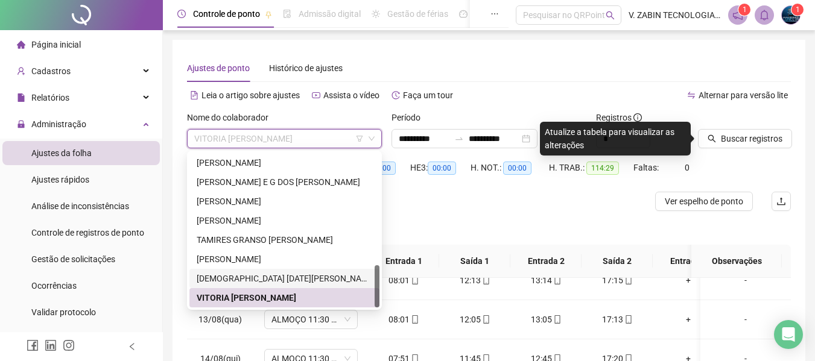
click at [249, 276] on div "[DEMOGRAPHIC_DATA] [DATE][PERSON_NAME] DOS [PERSON_NAME]" at bounding box center [284, 278] width 175 height 13
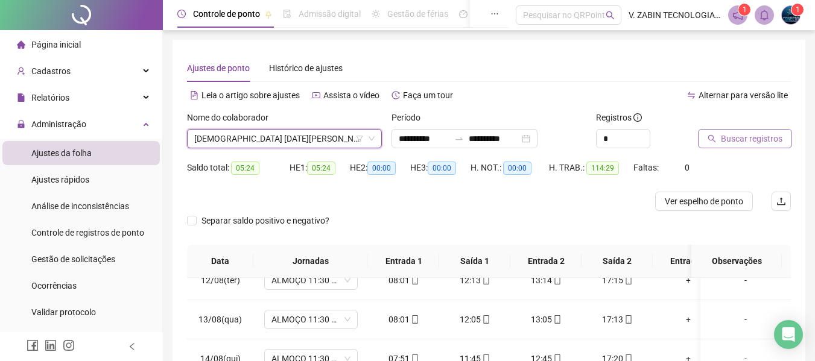
click at [735, 131] on button "Buscar registros" at bounding box center [745, 138] width 94 height 19
click at [308, 133] on span "[DEMOGRAPHIC_DATA] [DATE][PERSON_NAME] DOS [PERSON_NAME]" at bounding box center [284, 139] width 180 height 18
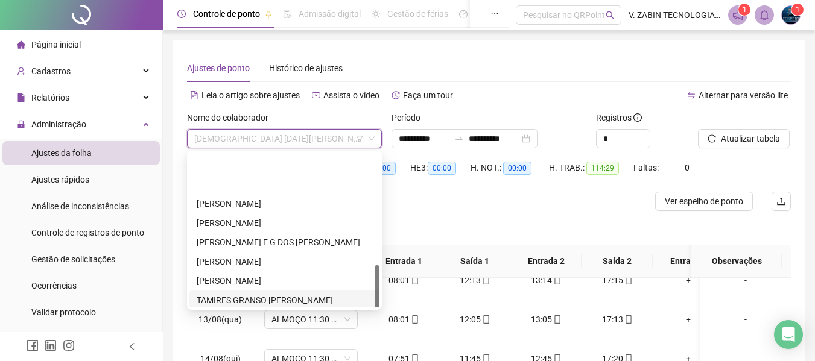
scroll to position [405, 0]
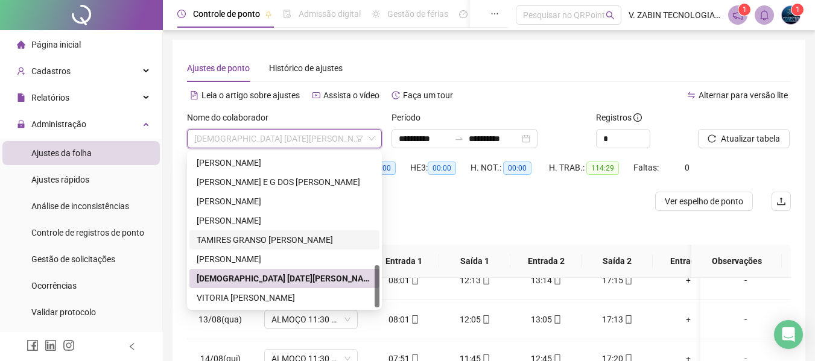
click at [239, 239] on div "TAMIRES GRANSO [PERSON_NAME] [PERSON_NAME]" at bounding box center [284, 239] width 175 height 13
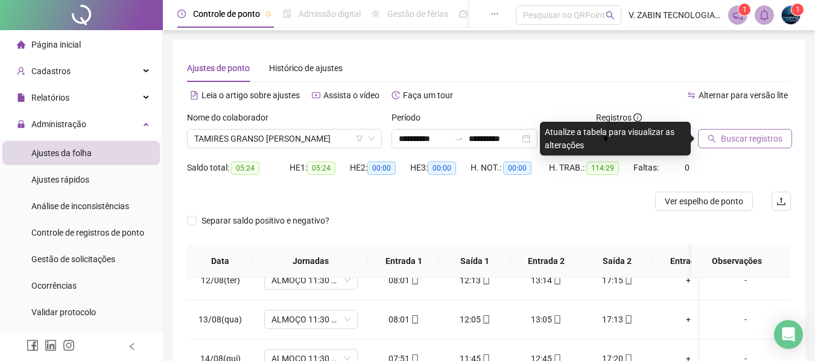
click at [711, 129] on button "Buscar registros" at bounding box center [745, 138] width 94 height 19
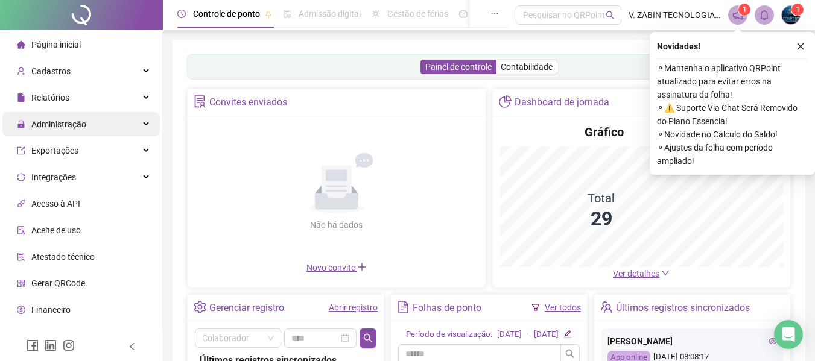
click at [49, 127] on span "Administração" at bounding box center [58, 124] width 55 height 10
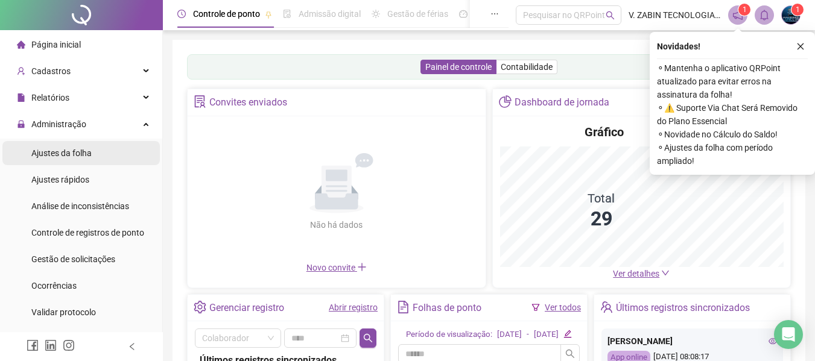
click at [56, 159] on div "Ajustes da folha" at bounding box center [61, 153] width 60 height 24
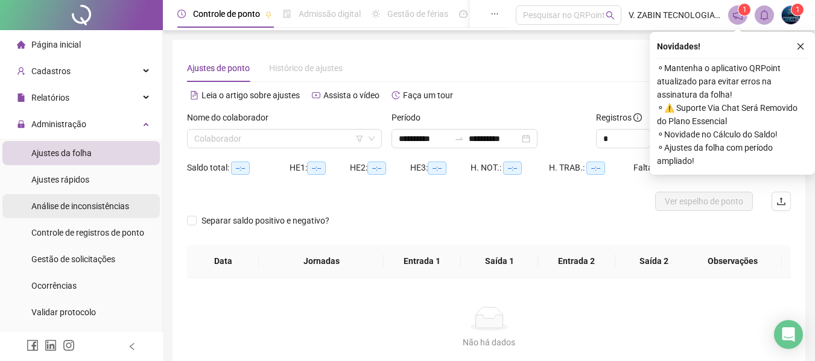
type input "**********"
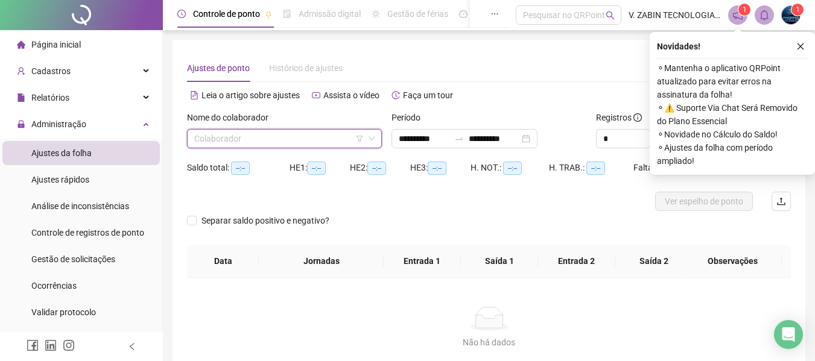
click at [318, 137] on input "search" at bounding box center [278, 139] width 169 height 18
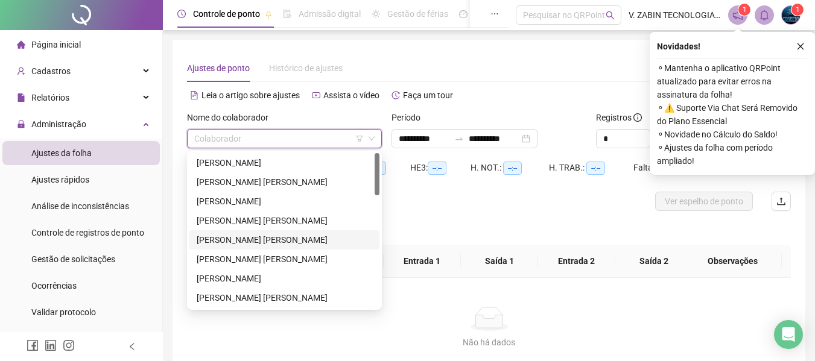
click at [213, 240] on div "FABIO DE OLIVEIRA LEITE" at bounding box center [284, 239] width 175 height 13
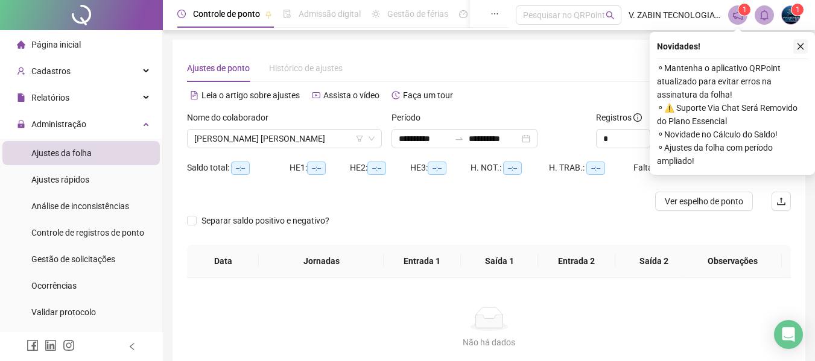
click at [799, 46] on icon "close" at bounding box center [800, 46] width 8 height 8
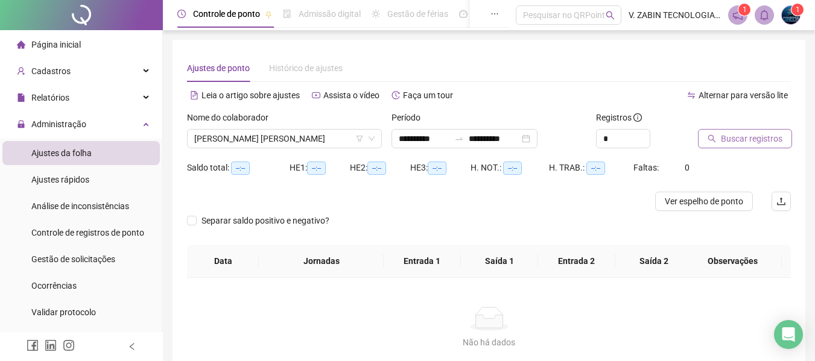
click at [765, 140] on span "Buscar registros" at bounding box center [750, 138] width 61 height 13
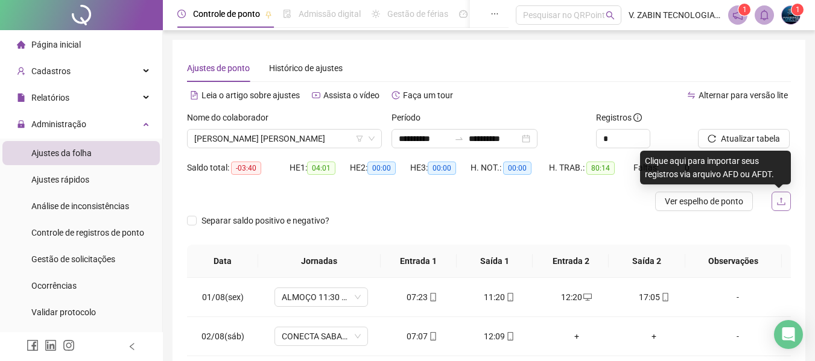
click at [776, 203] on icon "upload" at bounding box center [781, 202] width 10 height 10
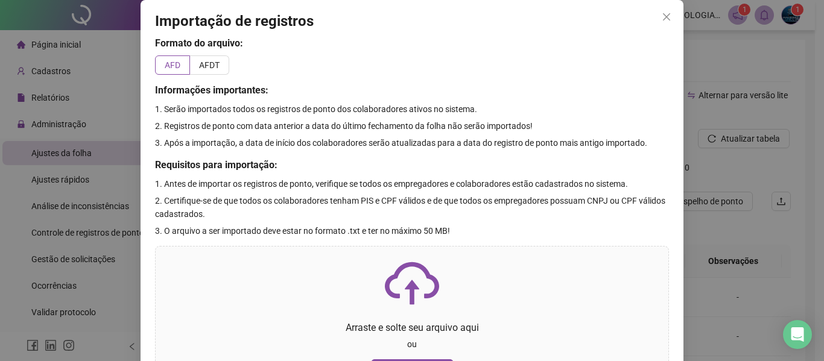
drag, startPoint x: 667, startPoint y: 16, endPoint x: 674, endPoint y: 24, distance: 9.8
click at [667, 16] on span "Close" at bounding box center [666, 17] width 19 height 10
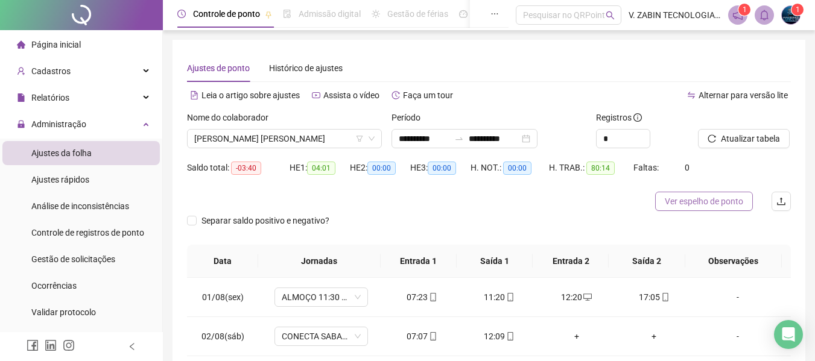
click at [723, 194] on button "Ver espelho de ponto" at bounding box center [704, 201] width 98 height 19
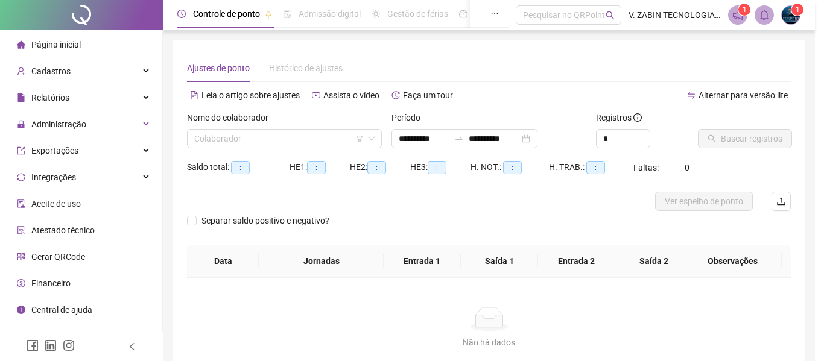
type input "**********"
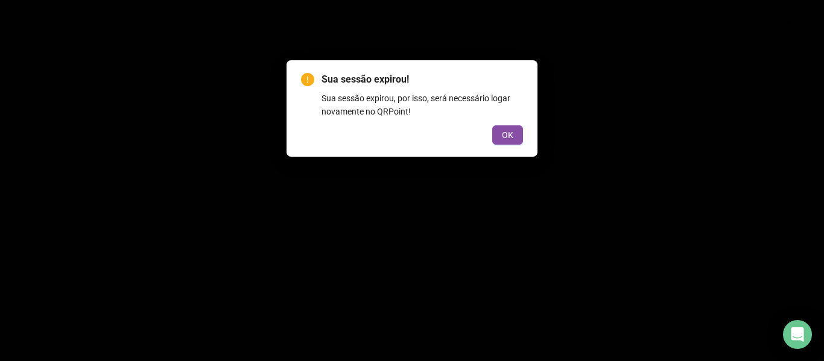
click at [508, 132] on span "OK" at bounding box center [507, 134] width 11 height 13
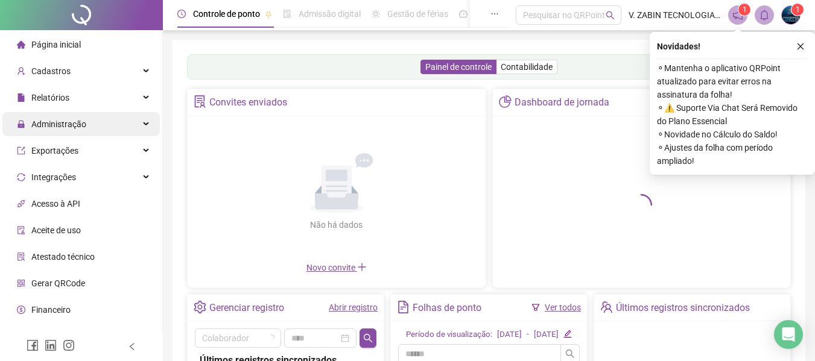
click at [65, 122] on span "Administração" at bounding box center [58, 124] width 55 height 10
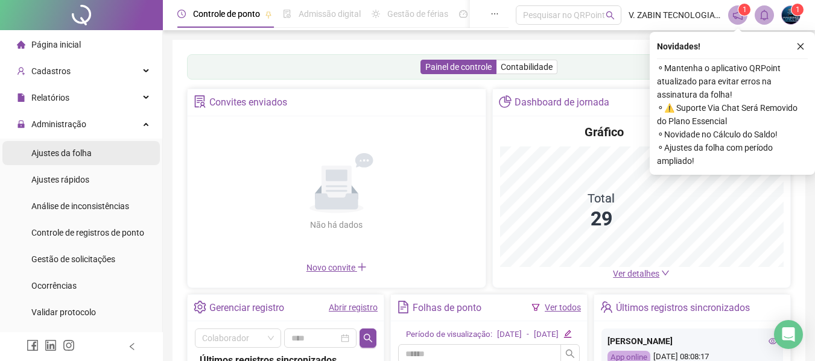
click at [62, 156] on span "Ajustes da folha" at bounding box center [61, 153] width 60 height 10
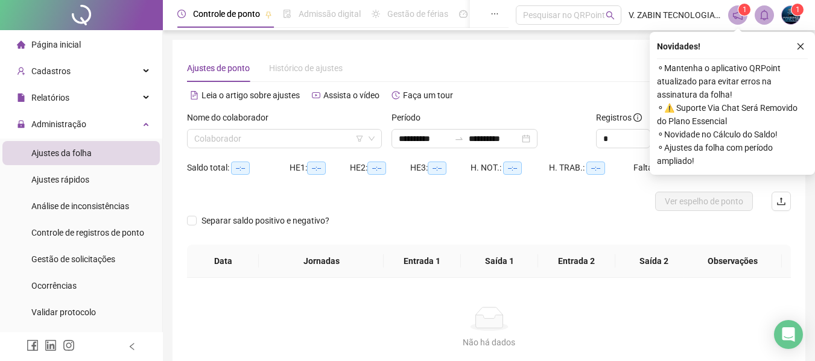
type input "**********"
click at [429, 139] on input "**********" at bounding box center [424, 138] width 51 height 13
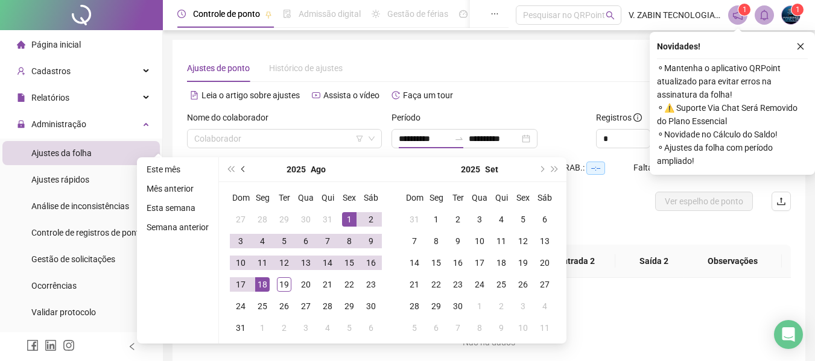
click at [244, 166] on button "prev-year" at bounding box center [243, 169] width 13 height 24
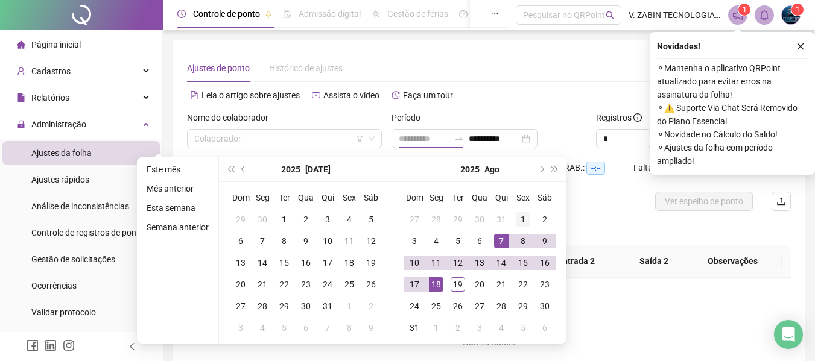
type input "**********"
click at [526, 219] on div "1" at bounding box center [522, 219] width 14 height 14
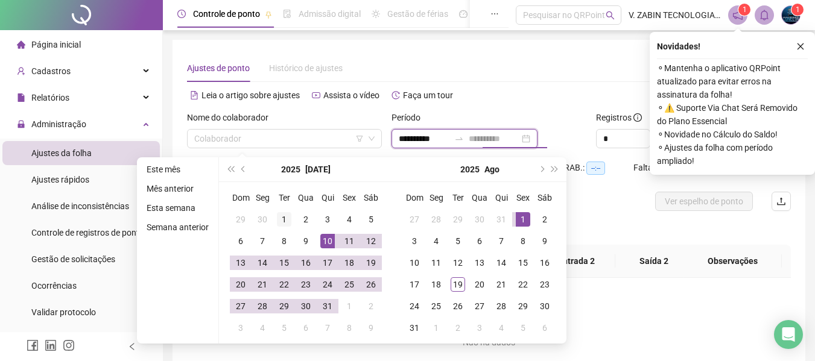
type input "**********"
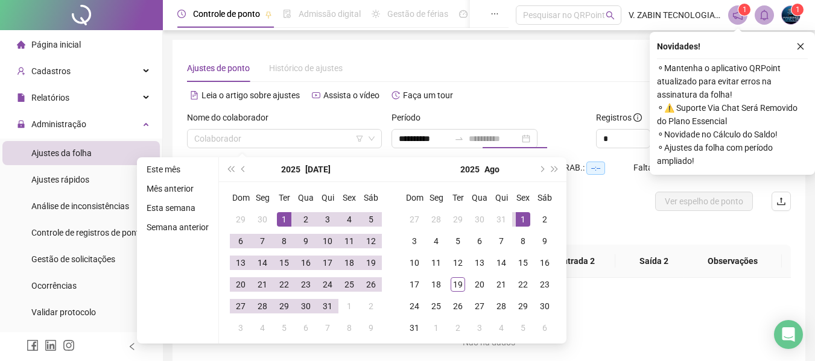
click at [279, 213] on div "1" at bounding box center [284, 219] width 14 height 14
type input "**********"
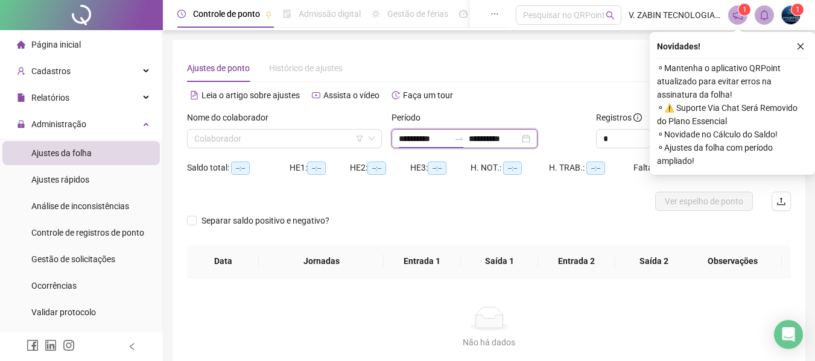
click at [433, 141] on input "**********" at bounding box center [424, 138] width 51 height 13
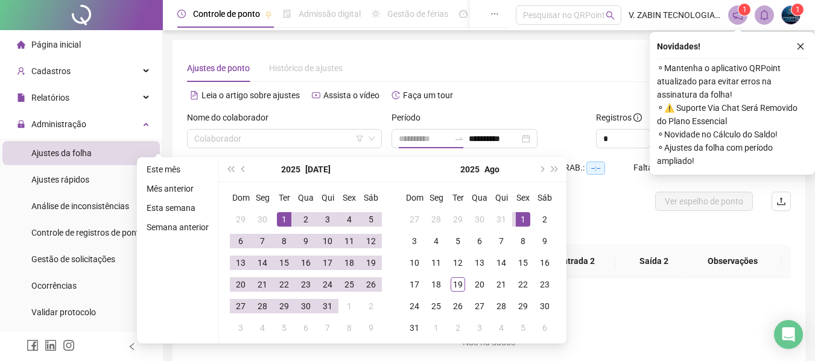
click at [282, 221] on div "1" at bounding box center [284, 219] width 14 height 14
type input "**********"
drag, startPoint x: 327, startPoint y: 306, endPoint x: 344, endPoint y: 308, distance: 17.6
click at [327, 306] on div "31" at bounding box center [327, 306] width 14 height 14
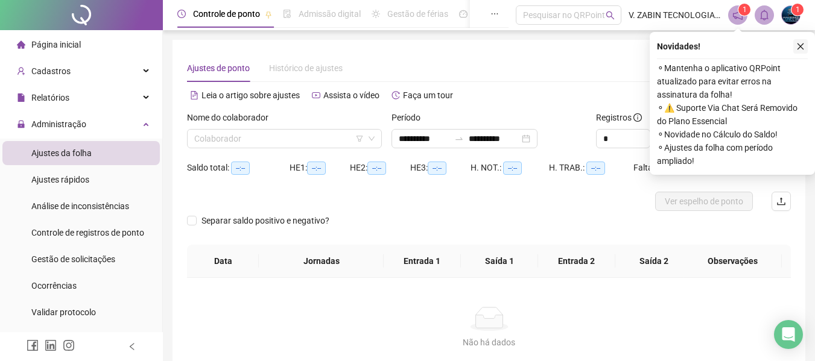
click at [804, 43] on icon "close" at bounding box center [800, 46] width 8 height 8
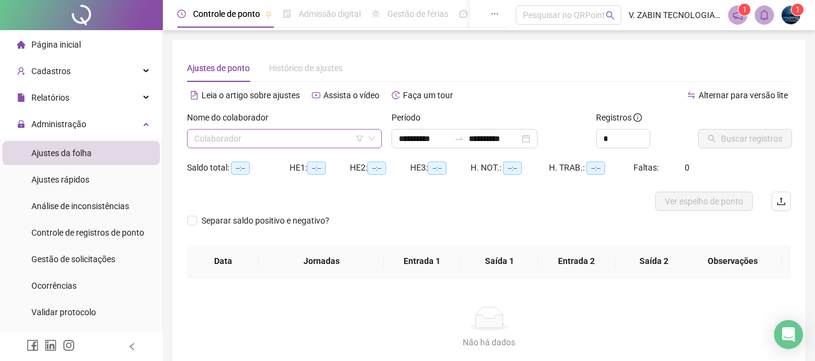
click at [329, 140] on input "search" at bounding box center [278, 139] width 169 height 18
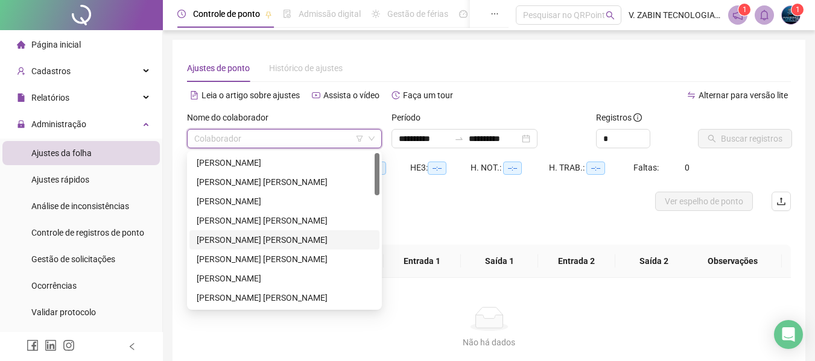
click at [212, 235] on div "[PERSON_NAME] [PERSON_NAME]" at bounding box center [284, 239] width 175 height 13
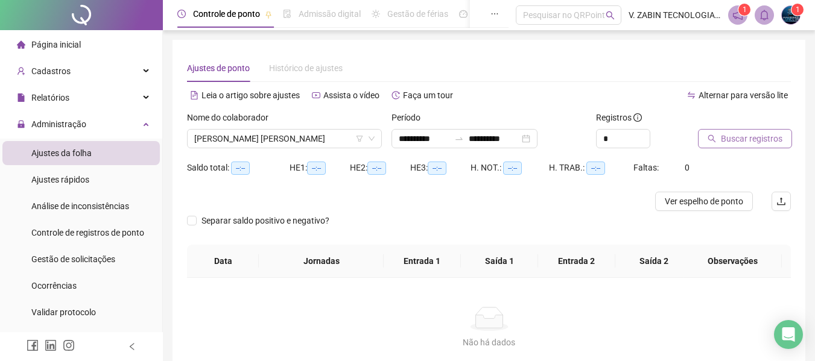
click at [746, 135] on span "Buscar registros" at bounding box center [750, 138] width 61 height 13
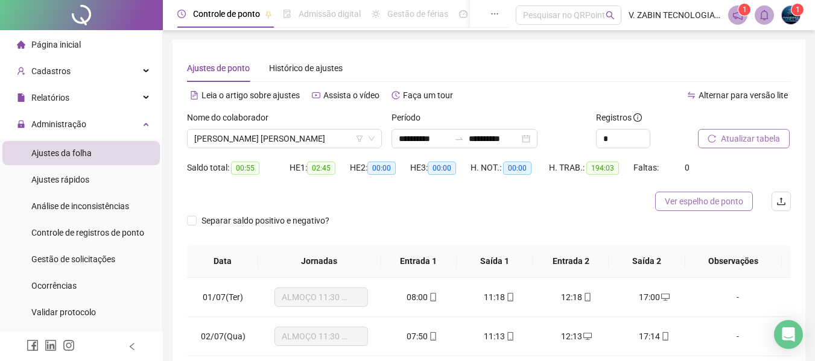
click at [715, 205] on span "Ver espelho de ponto" at bounding box center [703, 201] width 78 height 13
click at [449, 141] on input "**********" at bounding box center [424, 138] width 51 height 13
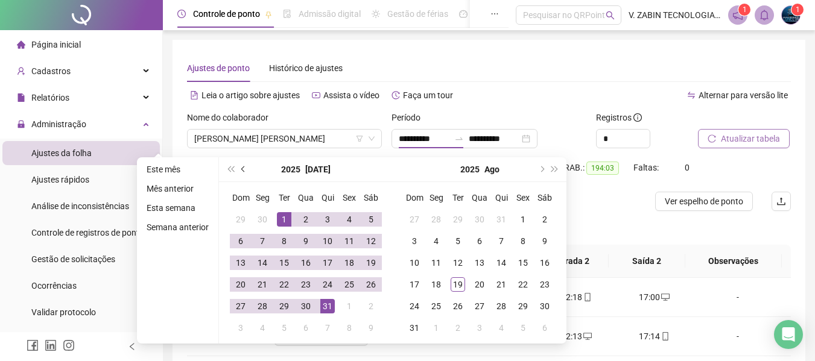
click at [245, 170] on button "prev-year" at bounding box center [243, 169] width 13 height 24
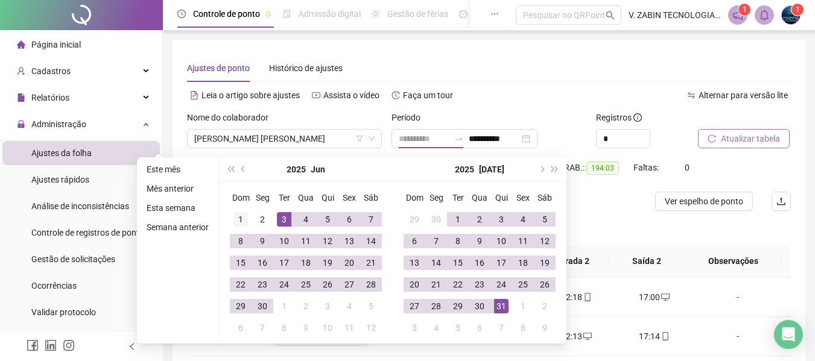
type input "**********"
click at [241, 219] on div "1" at bounding box center [240, 219] width 14 height 14
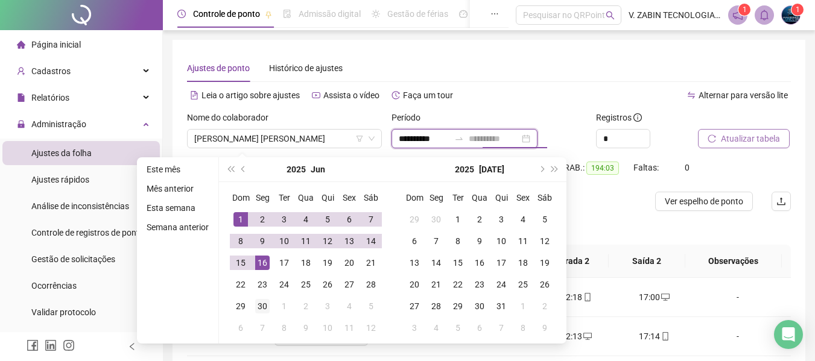
type input "**********"
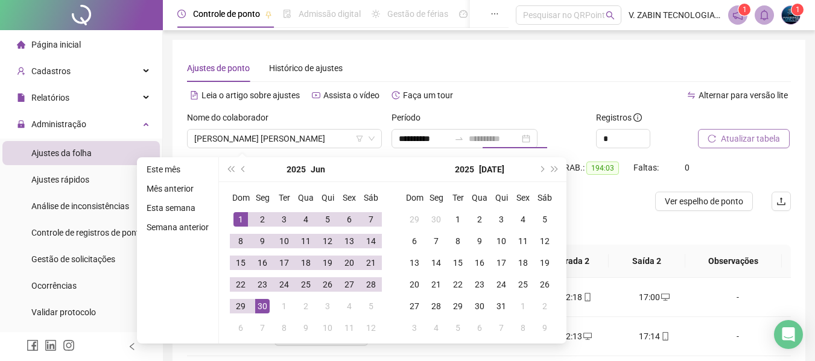
click at [263, 306] on div "30" at bounding box center [262, 306] width 14 height 14
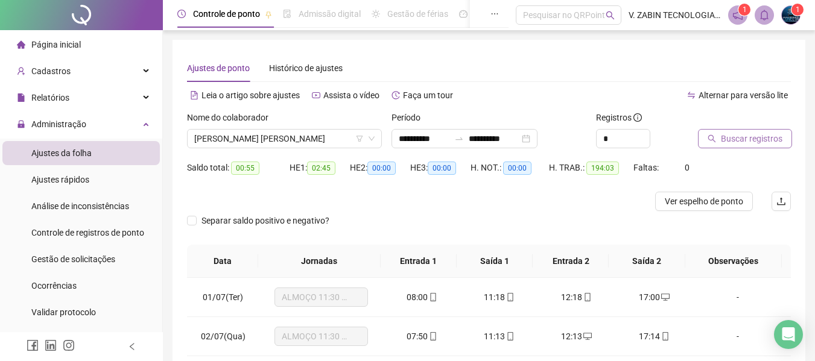
click at [733, 135] on span "Buscar registros" at bounding box center [750, 138] width 61 height 13
click at [289, 131] on span "[PERSON_NAME] [PERSON_NAME]" at bounding box center [284, 139] width 180 height 18
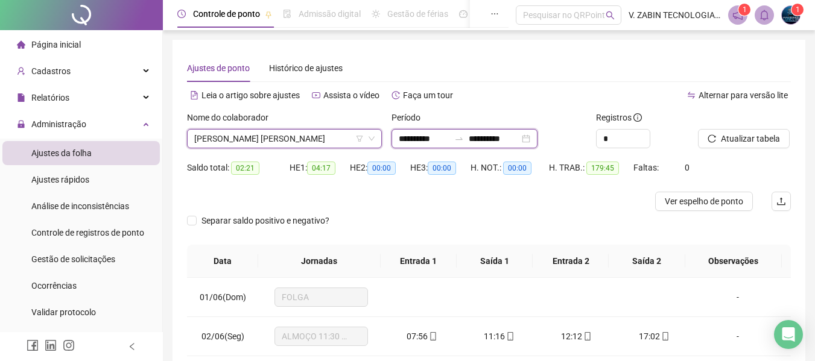
click at [449, 134] on input "**********" at bounding box center [424, 138] width 51 height 13
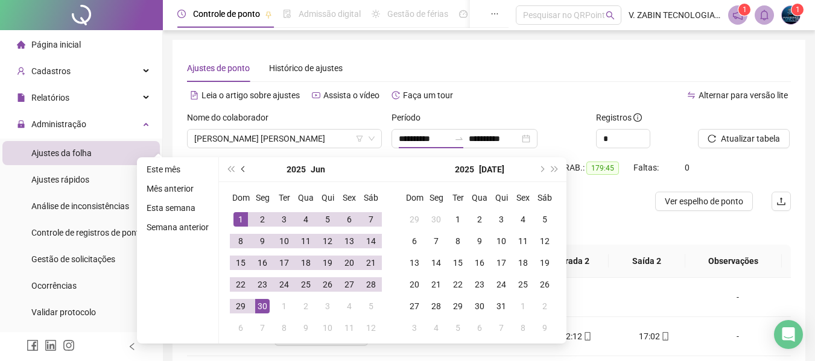
click at [245, 170] on button "prev-year" at bounding box center [243, 169] width 13 height 24
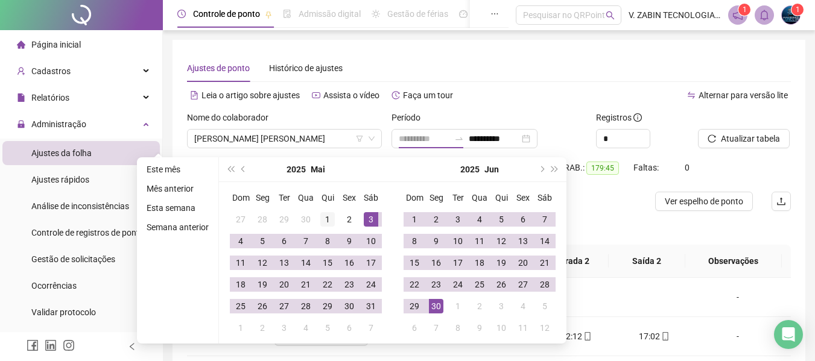
type input "**********"
click at [323, 221] on div "1" at bounding box center [327, 219] width 14 height 14
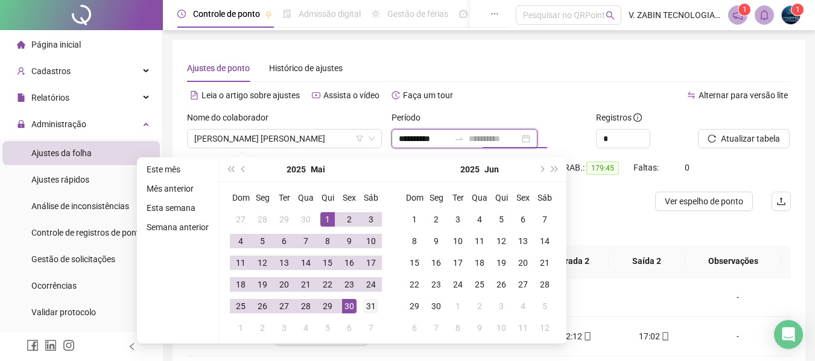
type input "**********"
click at [368, 308] on div "31" at bounding box center [371, 306] width 14 height 14
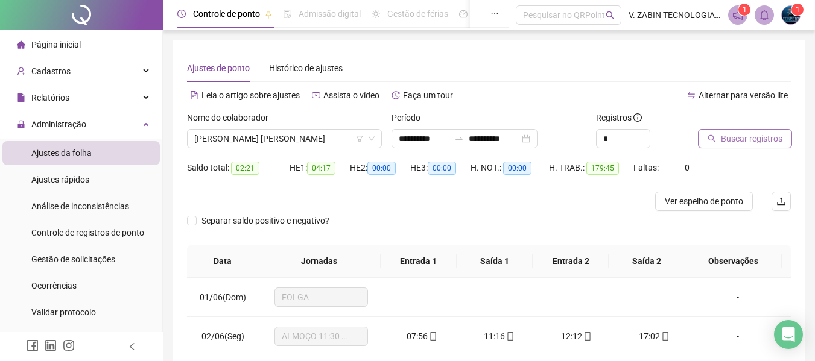
click at [750, 136] on span "Buscar registros" at bounding box center [750, 138] width 61 height 13
click at [729, 208] on button "Ver espelho de ponto" at bounding box center [704, 201] width 98 height 19
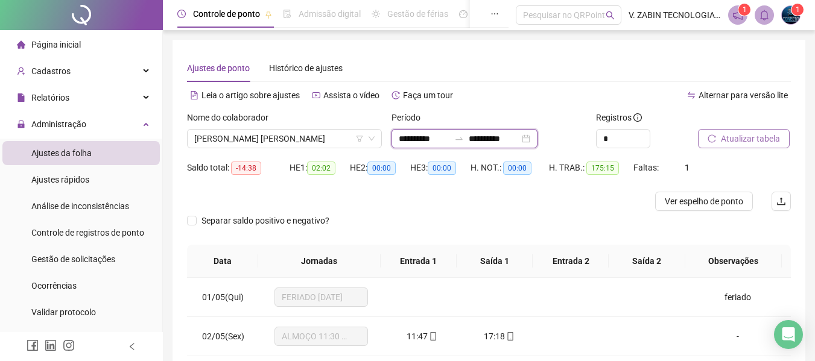
click at [449, 133] on input "**********" at bounding box center [424, 138] width 51 height 13
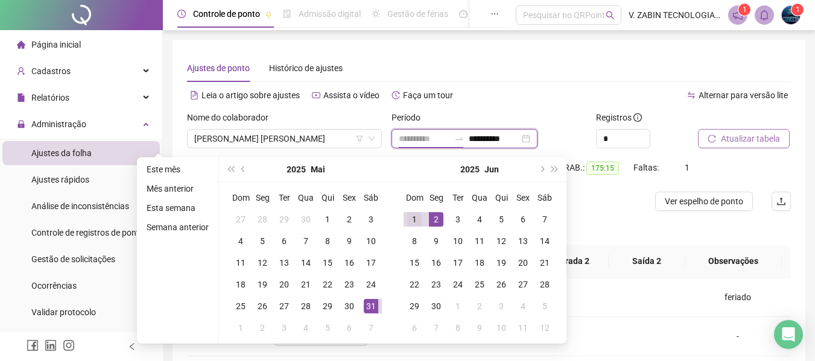
type input "**********"
click at [416, 220] on div "1" at bounding box center [414, 219] width 14 height 14
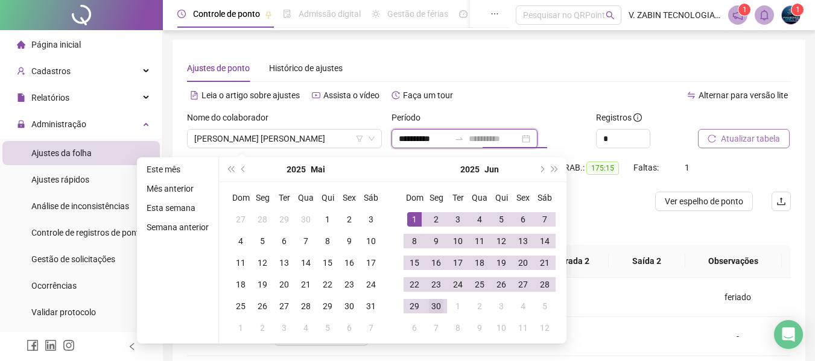
type input "**********"
click at [440, 308] on div "30" at bounding box center [436, 306] width 14 height 14
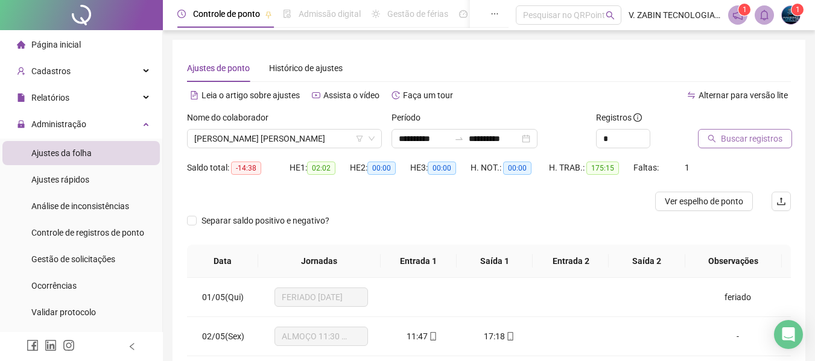
click at [731, 140] on span "Buscar registros" at bounding box center [750, 138] width 61 height 13
click at [725, 206] on span "Ver espelho de ponto" at bounding box center [703, 201] width 78 height 13
